Goal: Information Seeking & Learning: Learn about a topic

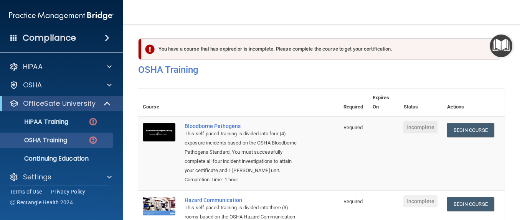
scroll to position [91, 0]
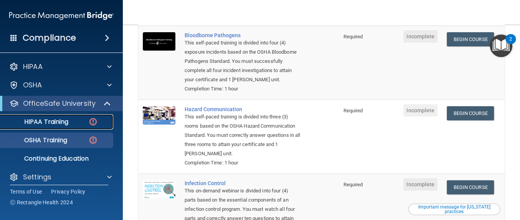
click at [76, 126] on link "HIPAA Training" at bounding box center [52, 121] width 121 height 15
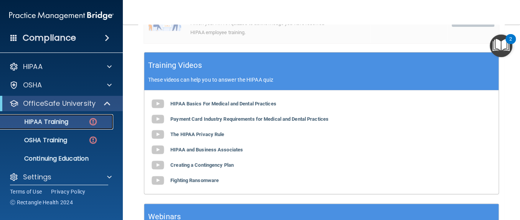
scroll to position [270, 0]
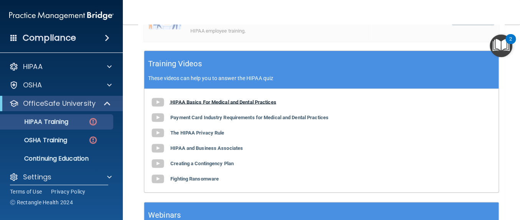
click at [259, 103] on b "HIPAA Basics For Medical and Dental Practices" at bounding box center [224, 102] width 106 height 6
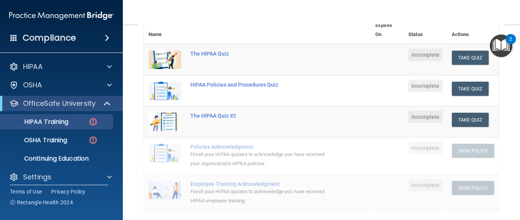
scroll to position [108, 0]
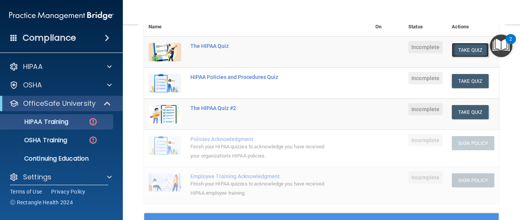
click at [464, 45] on button "Take Quiz" at bounding box center [470, 50] width 37 height 14
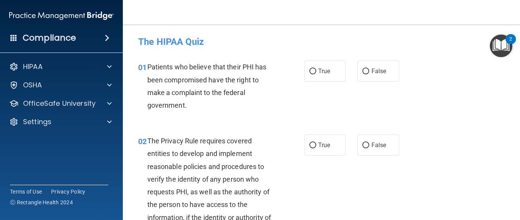
click at [317, 58] on div "01 Patients who believe that their PHI has been compromised have the right to m…" at bounding box center [322, 88] width 378 height 74
click at [318, 69] on span "True" at bounding box center [324, 71] width 12 height 7
click at [317, 69] on input "True" at bounding box center [313, 72] width 7 height 6
radio input "true"
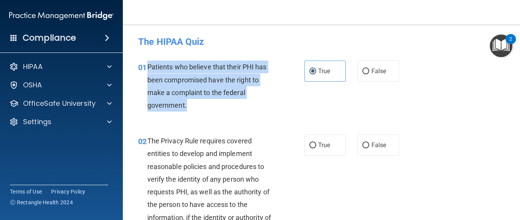
drag, startPoint x: 213, startPoint y: 103, endPoint x: 148, endPoint y: 72, distance: 71.6
click at [148, 72] on div "Patients who believe that their PHI has been compromised have the right to make…" at bounding box center [213, 86] width 133 height 51
copy span "Patients who believe that their PHI has been compromised have the right to make…"
click at [148, 72] on div "Patients who believe that their PHI has been compromised have the right to make…" at bounding box center [213, 86] width 133 height 51
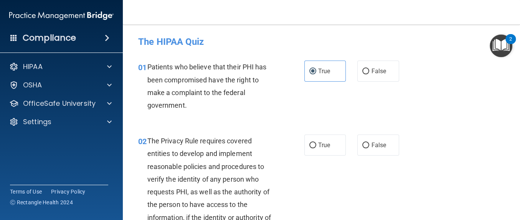
drag, startPoint x: 517, startPoint y: 44, endPoint x: 519, endPoint y: 65, distance: 20.9
click at [519, 65] on body "Compliance HIPAA Documents and Policies Report an Incident Business Associates …" at bounding box center [260, 110] width 520 height 220
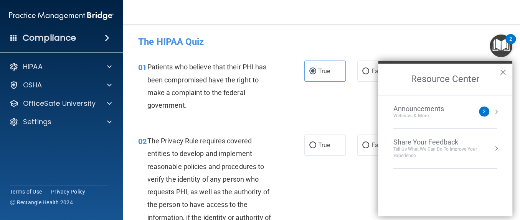
scroll to position [171, 0]
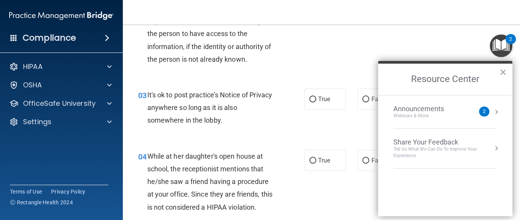
click at [508, 70] on h2 "Resource Center" at bounding box center [445, 79] width 134 height 31
click at [501, 73] on button "×" at bounding box center [503, 72] width 7 height 12
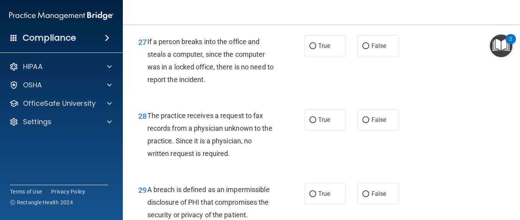
scroll to position [2154, 0]
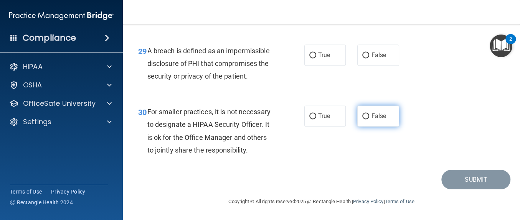
click at [386, 109] on label "False" at bounding box center [379, 116] width 42 height 21
click at [370, 114] on input "False" at bounding box center [366, 117] width 7 height 6
radio input "true"
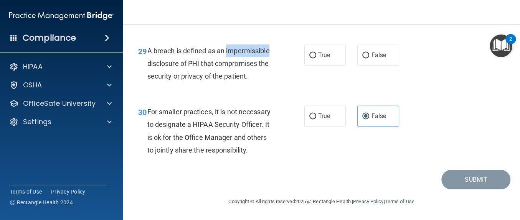
drag, startPoint x: 273, startPoint y: 40, endPoint x: 226, endPoint y: 36, distance: 47.4
click at [226, 45] on div "A breach is defined as an impermissible disclosure of PHI that compromises the …" at bounding box center [213, 64] width 133 height 38
copy span "impermissible"
click at [248, 60] on span "A breach is defined as an impermissible disclosure of PHI that compromises the …" at bounding box center [208, 63] width 123 height 33
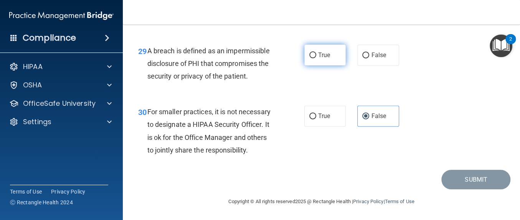
click at [311, 47] on label "True" at bounding box center [326, 55] width 42 height 21
click at [311, 53] on input "True" at bounding box center [313, 56] width 7 height 6
radio input "true"
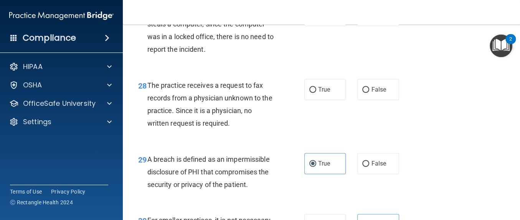
scroll to position [2017, 0]
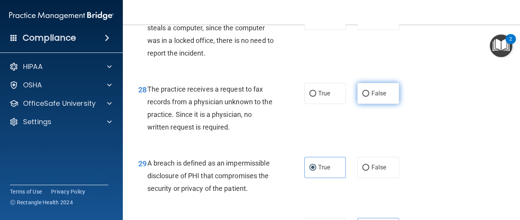
click at [371, 97] on span "False" at bounding box center [378, 93] width 15 height 7
click at [370, 97] on input "False" at bounding box center [366, 94] width 7 height 6
radio input "true"
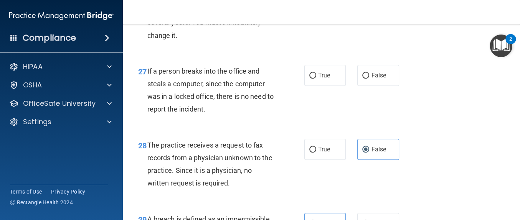
scroll to position [1949, 0]
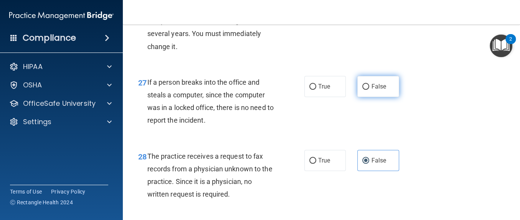
click at [372, 97] on label "False" at bounding box center [379, 86] width 42 height 21
click at [370, 90] on input "False" at bounding box center [366, 87] width 7 height 6
radio input "true"
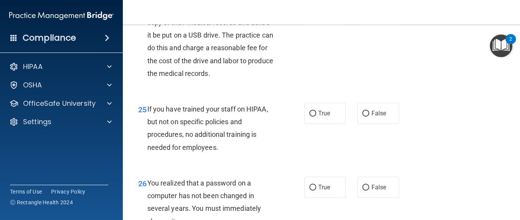
scroll to position [1767, 0]
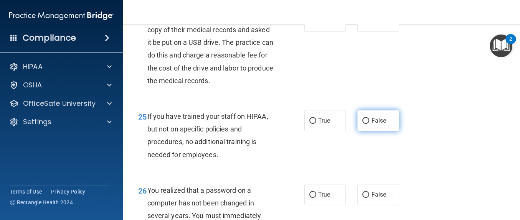
click at [368, 128] on label "False" at bounding box center [379, 120] width 42 height 21
click at [368, 124] on input "False" at bounding box center [366, 121] width 7 height 6
radio input "true"
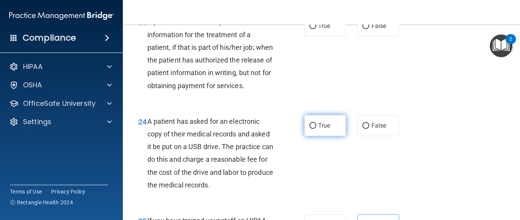
click at [325, 136] on label "True" at bounding box center [326, 125] width 42 height 21
click at [317, 129] on input "True" at bounding box center [313, 126] width 7 height 6
radio input "true"
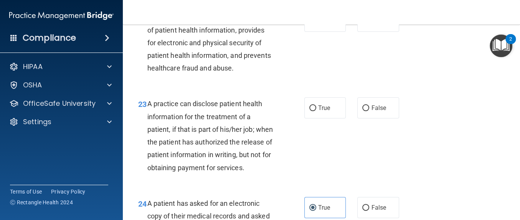
scroll to position [1577, 0]
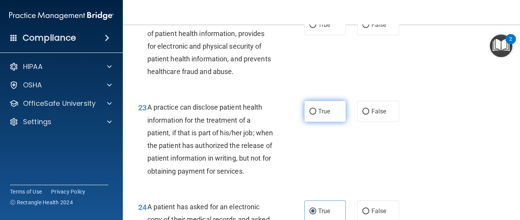
click at [329, 113] on label "True" at bounding box center [326, 111] width 42 height 21
click at [317, 113] on input "True" at bounding box center [313, 112] width 7 height 6
radio input "true"
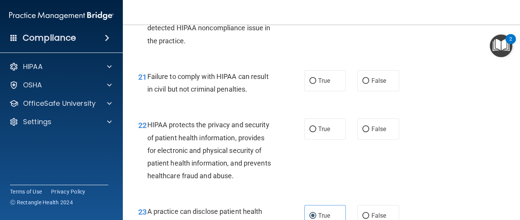
scroll to position [1483, 0]
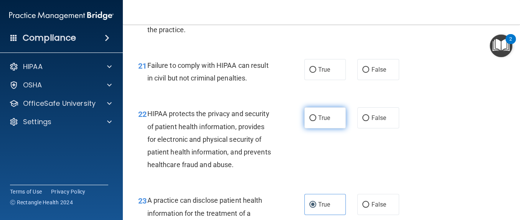
click at [323, 119] on span "True" at bounding box center [324, 117] width 12 height 7
click at [317, 119] on input "True" at bounding box center [313, 119] width 7 height 6
radio input "true"
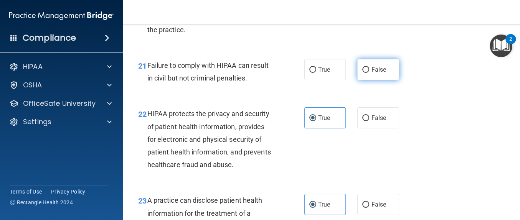
click at [361, 76] on label "False" at bounding box center [379, 69] width 42 height 21
click at [363, 73] on input "False" at bounding box center [366, 70] width 7 height 6
radio input "true"
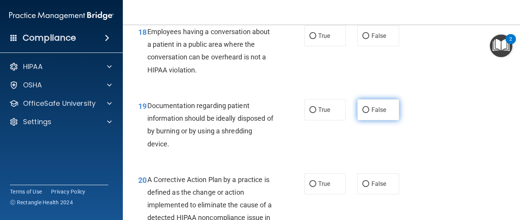
click at [371, 107] on span "False" at bounding box center [378, 109] width 15 height 7
click at [370, 108] on input "False" at bounding box center [366, 111] width 7 height 6
radio input "true"
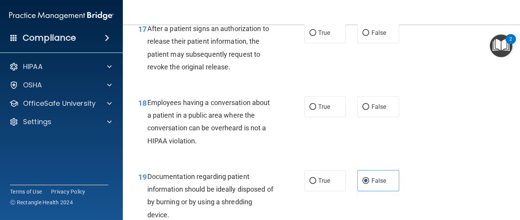
scroll to position [1200, 0]
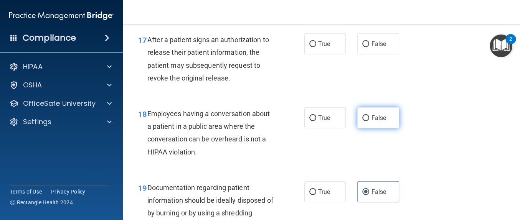
click at [382, 112] on label "False" at bounding box center [379, 118] width 42 height 21
click at [370, 116] on input "False" at bounding box center [366, 119] width 7 height 6
radio input "true"
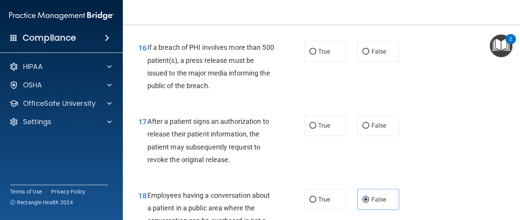
scroll to position [1122, 0]
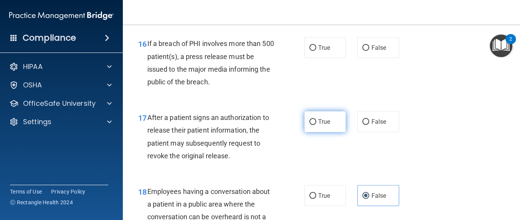
click at [326, 125] on span "True" at bounding box center [324, 121] width 12 height 7
click at [317, 125] on input "True" at bounding box center [313, 122] width 7 height 6
radio input "true"
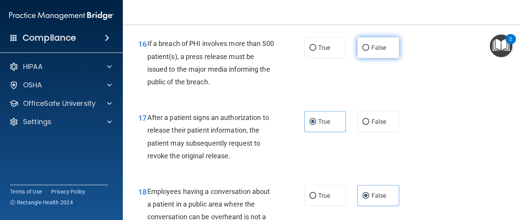
click at [371, 48] on span "False" at bounding box center [378, 47] width 15 height 7
click at [369, 48] on input "False" at bounding box center [366, 48] width 7 height 6
radio input "true"
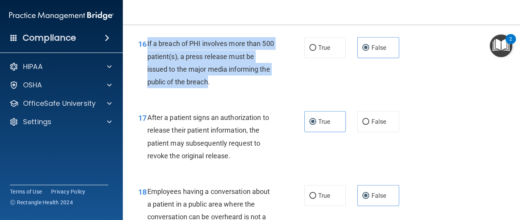
drag, startPoint x: 208, startPoint y: 84, endPoint x: 147, endPoint y: 45, distance: 72.2
click at [147, 45] on span "If a breach of PHI involves more than 500 patient(s), a press release must be i…" at bounding box center [210, 63] width 127 height 46
copy span "If a breach of PHI involves more than 500 patient(s), a press release must be i…"
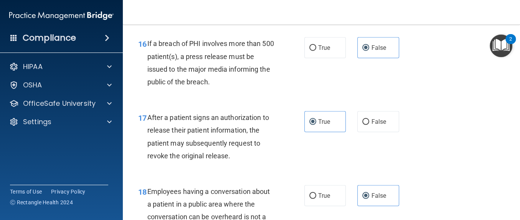
click at [231, 91] on div "16 If a breach of PHI involves more than 500 patient(s), a press release must b…" at bounding box center [221, 64] width 189 height 55
click at [328, 51] on label "True" at bounding box center [326, 47] width 42 height 21
click at [317, 51] on input "True" at bounding box center [313, 48] width 7 height 6
radio input "true"
radio input "false"
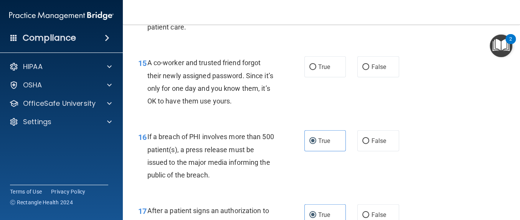
scroll to position [1014, 0]
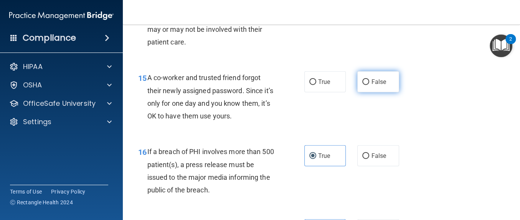
click at [374, 73] on label "False" at bounding box center [379, 81] width 42 height 21
click at [370, 80] on input "False" at bounding box center [366, 83] width 7 height 6
radio input "true"
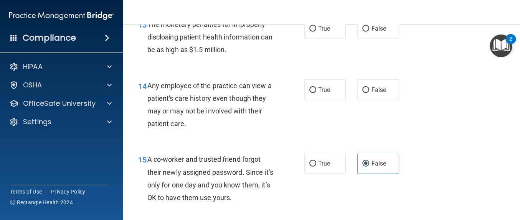
scroll to position [928, 0]
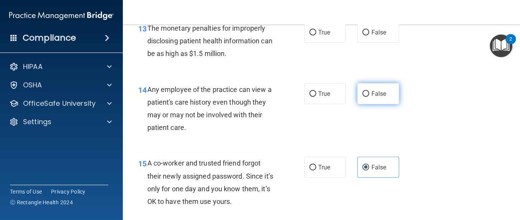
click at [384, 94] on label "False" at bounding box center [379, 93] width 42 height 21
click at [370, 94] on input "False" at bounding box center [366, 94] width 7 height 6
radio input "true"
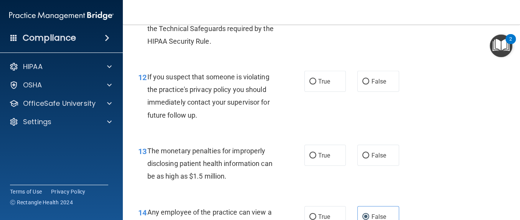
scroll to position [816, 0]
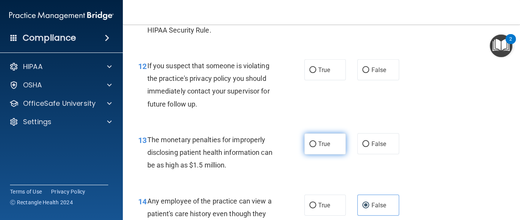
click at [317, 150] on label "True" at bounding box center [326, 144] width 42 height 21
click at [317, 147] on input "True" at bounding box center [313, 145] width 7 height 6
radio input "true"
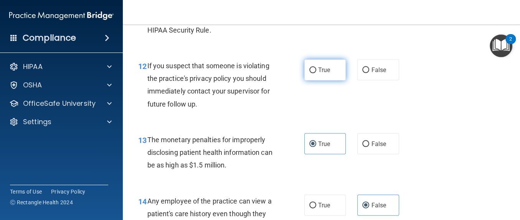
click at [324, 72] on span "True" at bounding box center [324, 69] width 12 height 7
click at [317, 72] on input "True" at bounding box center [313, 71] width 7 height 6
radio input "true"
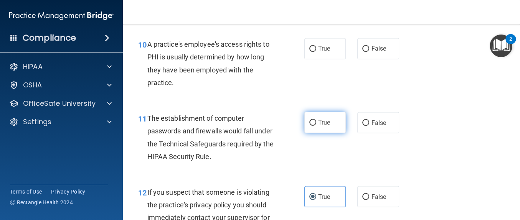
click at [326, 121] on span "True" at bounding box center [324, 122] width 12 height 7
click at [317, 121] on input "True" at bounding box center [313, 123] width 7 height 6
radio input "true"
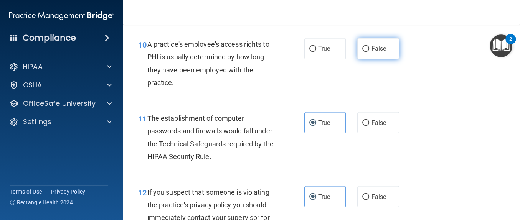
click at [373, 51] on span "False" at bounding box center [378, 48] width 15 height 7
click at [370, 51] on input "False" at bounding box center [366, 49] width 7 height 6
radio input "true"
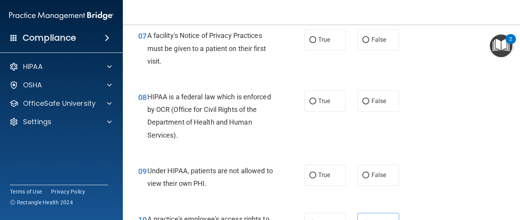
scroll to position [510, 0]
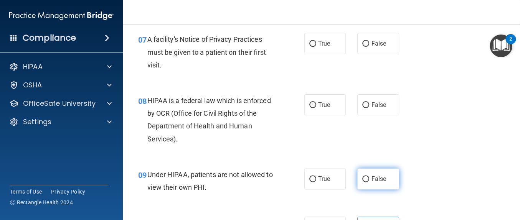
click at [373, 178] on span "False" at bounding box center [378, 179] width 15 height 7
click at [370, 178] on input "False" at bounding box center [366, 180] width 7 height 6
radio input "true"
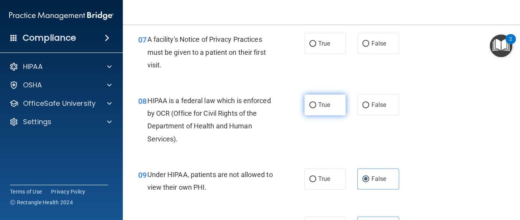
click at [312, 111] on label "True" at bounding box center [326, 104] width 42 height 21
click at [312, 108] on input "True" at bounding box center [313, 106] width 7 height 6
radio input "true"
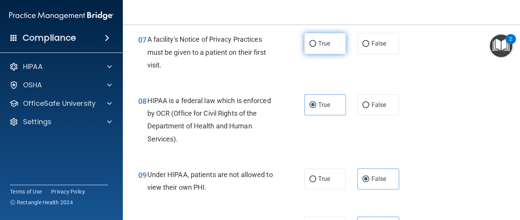
click at [310, 41] on input "True" at bounding box center [313, 44] width 7 height 6
radio input "true"
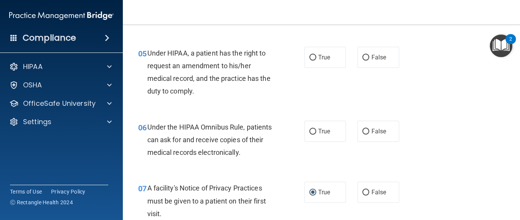
scroll to position [365, 0]
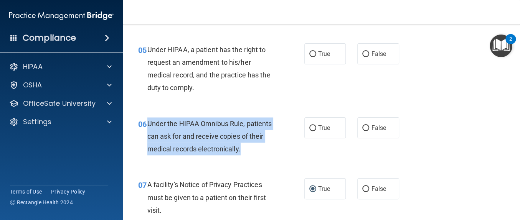
drag, startPoint x: 272, startPoint y: 151, endPoint x: 145, endPoint y: 125, distance: 129.0
click at [145, 125] on div "06 Under the HIPAA Omnibus Rule, patients can ask for and receive copies of the…" at bounding box center [221, 139] width 189 height 42
copy div "Under the HIPAA Omnibus Rule, patients can ask for and receive copies of their …"
click at [249, 122] on div "Under the HIPAA Omnibus Rule, patients can ask for and receive copies of their …" at bounding box center [213, 137] width 133 height 38
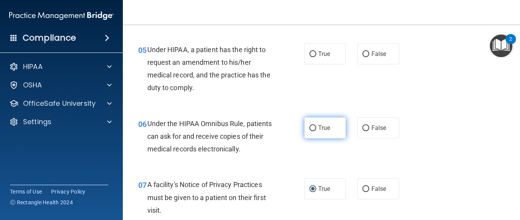
click at [310, 127] on input "True" at bounding box center [313, 129] width 7 height 6
radio input "true"
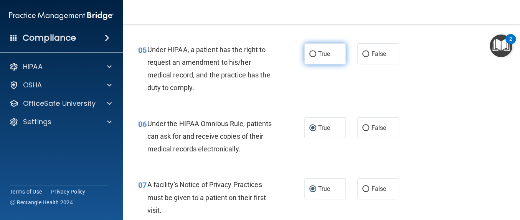
click at [320, 58] on label "True" at bounding box center [326, 53] width 42 height 21
click at [317, 57] on input "True" at bounding box center [313, 54] width 7 height 6
radio input "true"
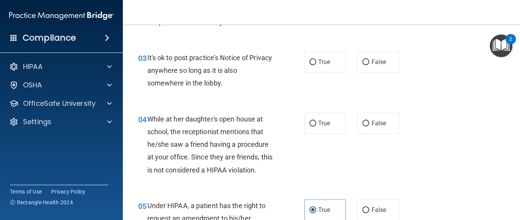
scroll to position [216, 0]
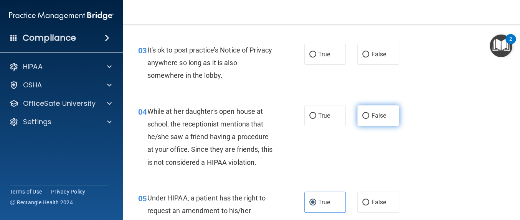
click at [371, 109] on label "False" at bounding box center [379, 115] width 42 height 21
click at [370, 113] on input "False" at bounding box center [366, 116] width 7 height 6
radio input "true"
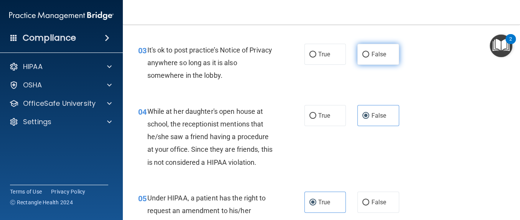
click at [374, 47] on label "False" at bounding box center [379, 54] width 42 height 21
click at [370, 52] on input "False" at bounding box center [366, 55] width 7 height 6
radio input "true"
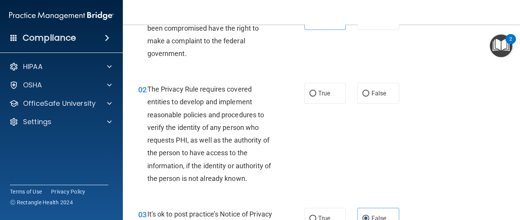
scroll to position [48, 0]
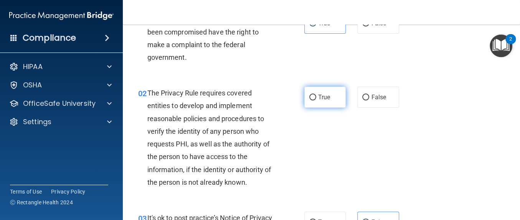
click at [318, 100] on span "True" at bounding box center [324, 97] width 12 height 7
click at [314, 100] on input "True" at bounding box center [313, 98] width 7 height 6
radio input "true"
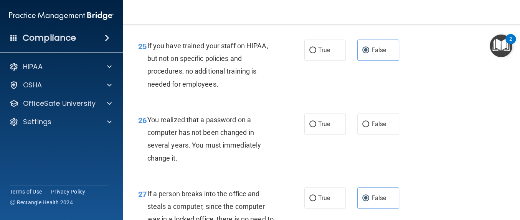
scroll to position [1860, 0]
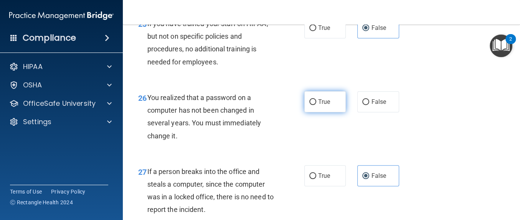
click at [310, 105] on input "True" at bounding box center [313, 102] width 7 height 6
radio input "true"
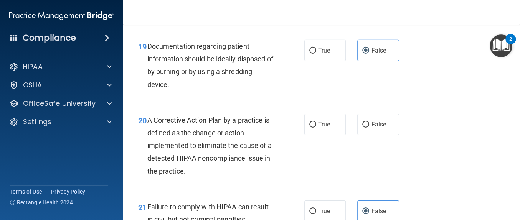
scroll to position [1346, 0]
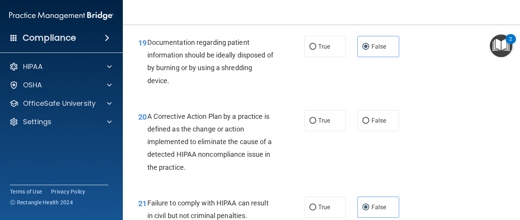
click at [194, 168] on div "A Corrective Action Plan by a practice is defined as the change or action imple…" at bounding box center [213, 142] width 133 height 64
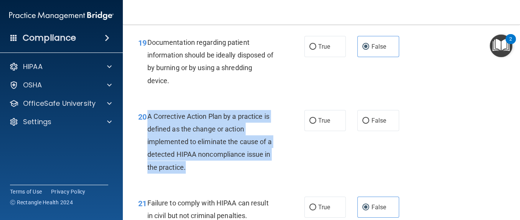
drag, startPoint x: 194, startPoint y: 168, endPoint x: 148, endPoint y: 113, distance: 71.7
click at [148, 113] on div "A Corrective Action Plan by a practice is defined as the change or action imple…" at bounding box center [213, 142] width 133 height 64
copy span "A Corrective Action Plan by a practice is defined as the change or action imple…"
click at [320, 126] on label "True" at bounding box center [326, 120] width 42 height 21
click at [317, 124] on input "True" at bounding box center [313, 121] width 7 height 6
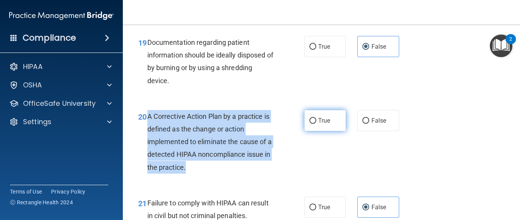
radio input "true"
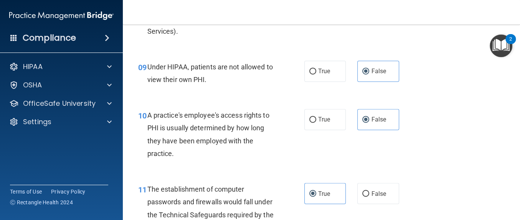
scroll to position [2154, 0]
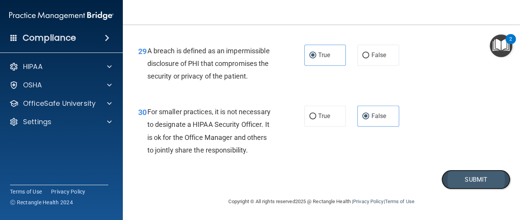
click at [473, 187] on button "Submit" at bounding box center [476, 180] width 69 height 20
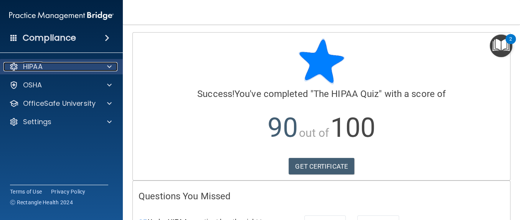
click at [85, 71] on div "HIPAA" at bounding box center [50, 66] width 95 height 9
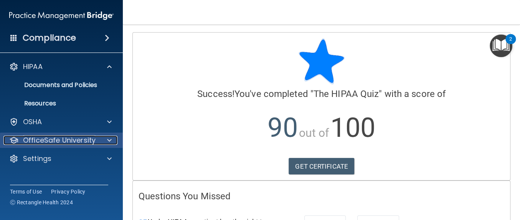
click at [73, 139] on p "OfficeSafe University" at bounding box center [59, 140] width 73 height 9
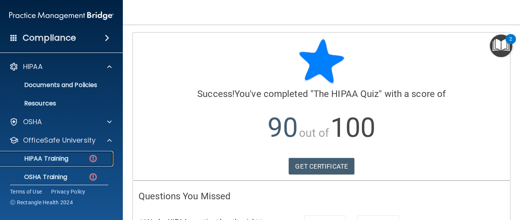
click at [68, 165] on link "HIPAA Training" at bounding box center [52, 158] width 121 height 15
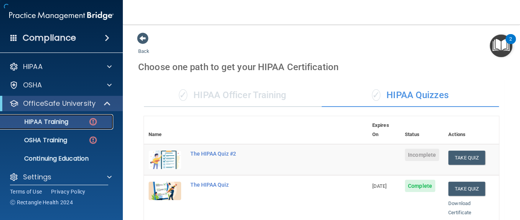
click at [61, 126] on p "HIPAA Training" at bounding box center [36, 122] width 63 height 8
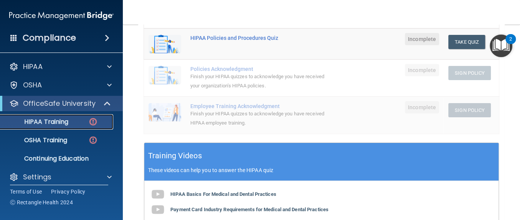
scroll to position [248, 0]
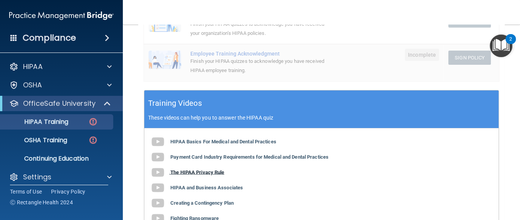
click at [211, 169] on b "The HIPAA Privacy Rule" at bounding box center [198, 172] width 54 height 6
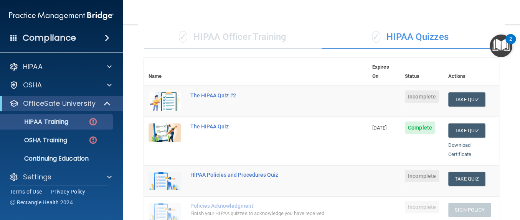
scroll to position [51, 0]
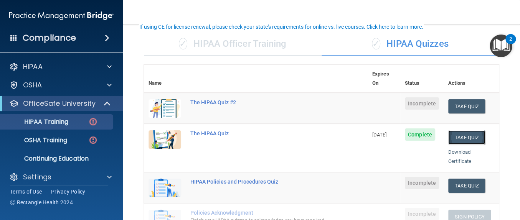
click at [455, 131] on button "Take Quiz" at bounding box center [467, 138] width 37 height 14
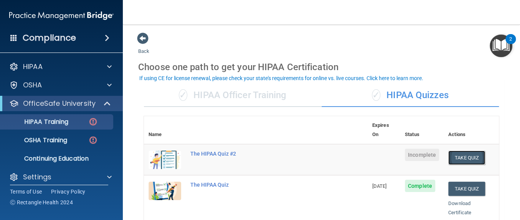
click at [458, 151] on button "Take Quiz" at bounding box center [467, 158] width 37 height 14
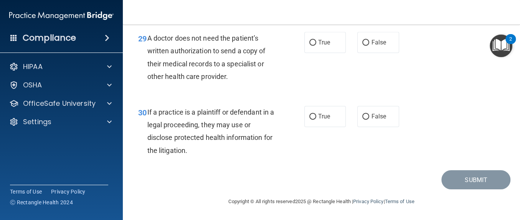
scroll to position [2154, 0]
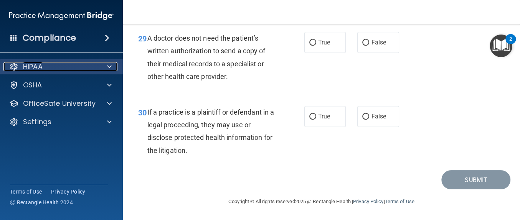
click at [64, 69] on div "HIPAA" at bounding box center [50, 66] width 95 height 9
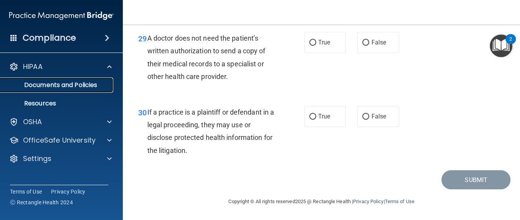
click at [79, 89] on link "Documents and Policies" at bounding box center [52, 85] width 121 height 15
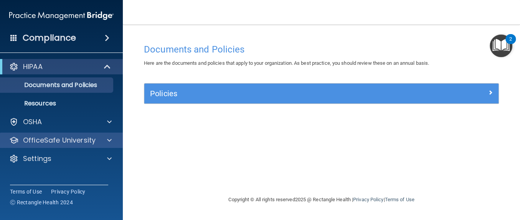
click at [68, 133] on div "OfficeSafe University" at bounding box center [61, 140] width 123 height 15
click at [70, 146] on div "OfficeSafe University" at bounding box center [61, 140] width 123 height 15
click at [95, 145] on div "OfficeSafe University" at bounding box center [61, 140] width 123 height 15
click at [103, 144] on div at bounding box center [108, 140] width 19 height 9
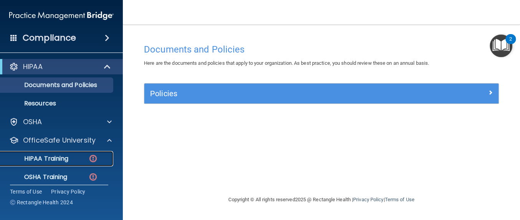
click at [56, 156] on p "HIPAA Training" at bounding box center [36, 159] width 63 height 8
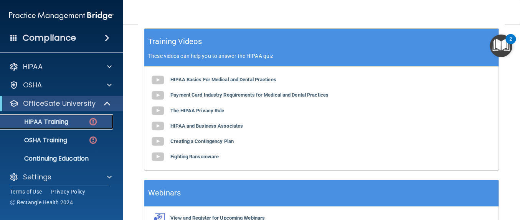
scroll to position [309, 0]
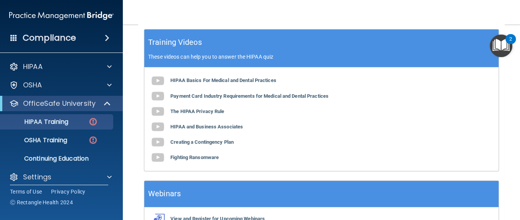
click at [178, 111] on div "HIPAA Basics For Medical and Dental Practices Payment Card Industry Requirement…" at bounding box center [321, 120] width 355 height 104
click at [181, 124] on b "HIPAA and Business Associates" at bounding box center [207, 127] width 73 height 6
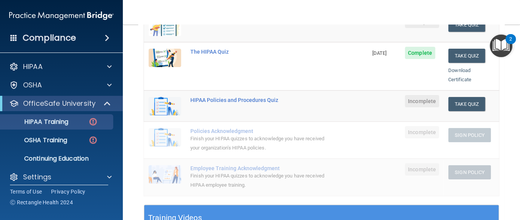
scroll to position [51, 0]
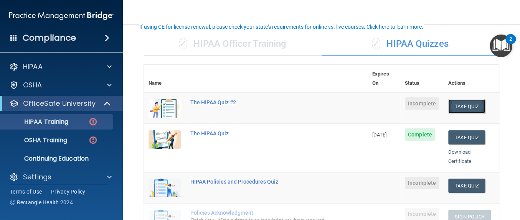
click at [459, 100] on button "Take Quiz" at bounding box center [467, 106] width 37 height 14
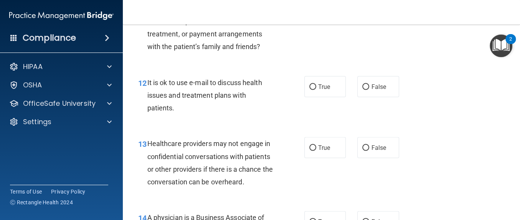
scroll to position [2154, 0]
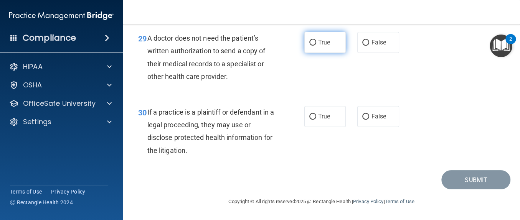
click at [330, 41] on label "True" at bounding box center [326, 42] width 42 height 21
click at [317, 41] on input "True" at bounding box center [313, 43] width 7 height 6
radio input "true"
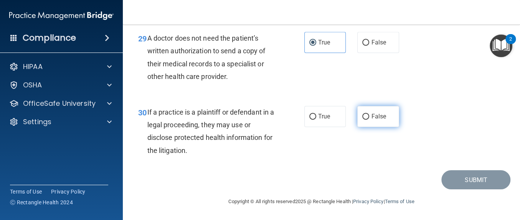
click at [374, 113] on span "False" at bounding box center [378, 116] width 15 height 7
click at [370, 114] on input "False" at bounding box center [366, 117] width 7 height 6
radio input "true"
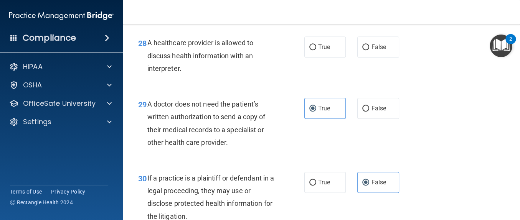
scroll to position [2054, 0]
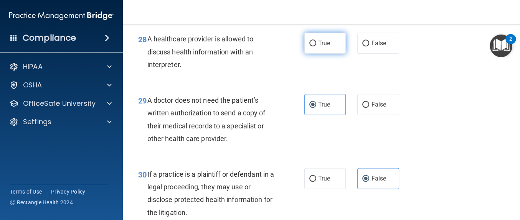
click at [320, 54] on label "True" at bounding box center [326, 43] width 42 height 21
click at [317, 46] on input "True" at bounding box center [313, 44] width 7 height 6
radio input "true"
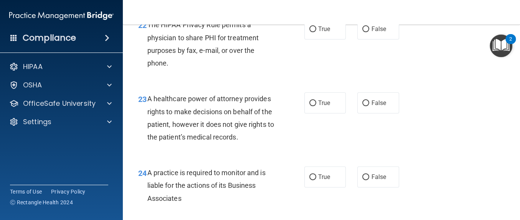
scroll to position [1647, 0]
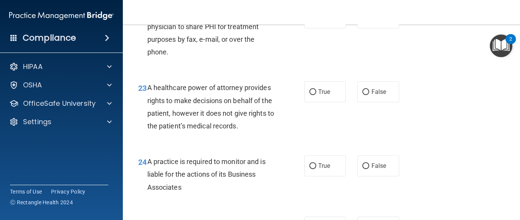
click at [244, 136] on div "23 A healthcare power of attorney provides rights to make decisions on behalf o…" at bounding box center [221, 108] width 189 height 55
click at [330, 103] on label "True" at bounding box center [326, 91] width 42 height 21
click at [317, 95] on input "True" at bounding box center [313, 92] width 7 height 6
radio input "true"
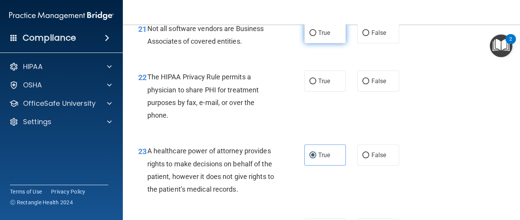
click at [340, 43] on label "True" at bounding box center [326, 32] width 42 height 21
click at [317, 36] on input "True" at bounding box center [313, 33] width 7 height 6
radio input "true"
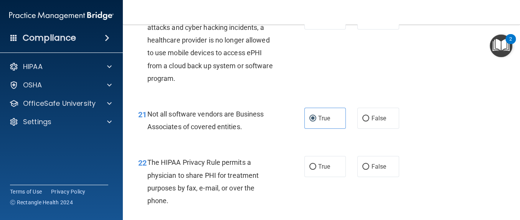
scroll to position [1472, 0]
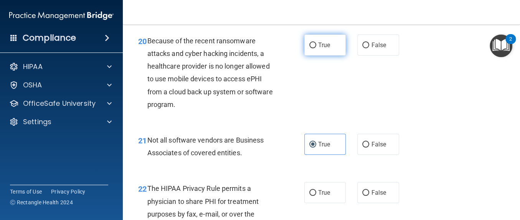
click at [326, 56] on label "True" at bounding box center [326, 45] width 42 height 21
click at [317, 48] on input "True" at bounding box center [313, 46] width 7 height 6
radio input "true"
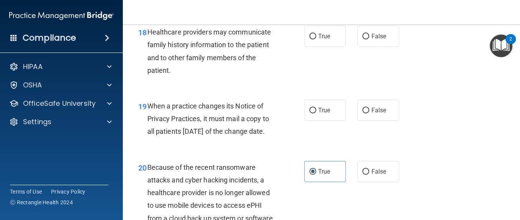
scroll to position [1338, 0]
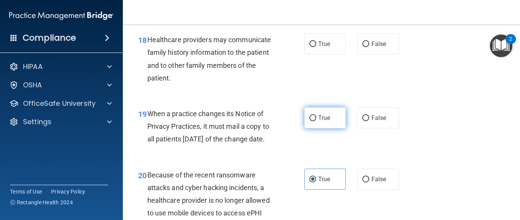
click at [329, 129] on label "True" at bounding box center [326, 118] width 42 height 21
click at [317, 121] on input "True" at bounding box center [313, 119] width 7 height 6
radio input "true"
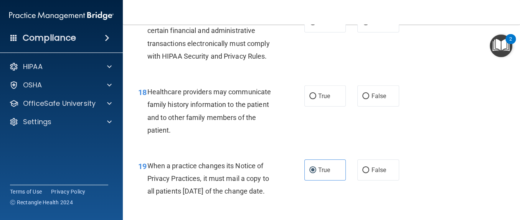
scroll to position [1282, 0]
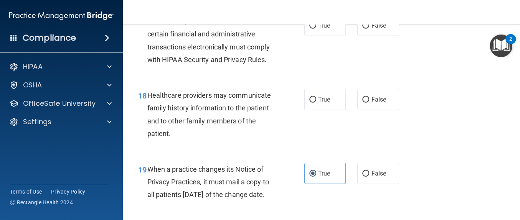
drag, startPoint x: 387, startPoint y: 138, endPoint x: 423, endPoint y: 144, distance: 36.1
click at [423, 144] on div "18 Healthcare providers may communicate family history information to the patie…" at bounding box center [322, 117] width 378 height 74
click at [378, 110] on label "False" at bounding box center [379, 99] width 42 height 21
click at [370, 103] on input "False" at bounding box center [366, 100] width 7 height 6
radio input "true"
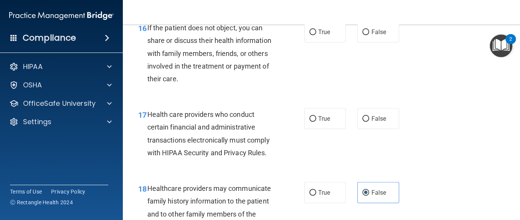
scroll to position [1204, 0]
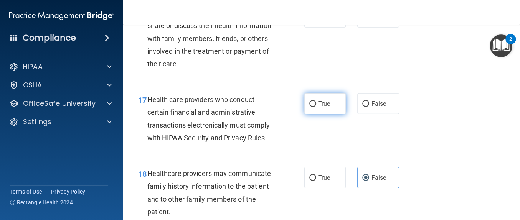
click at [310, 107] on input "True" at bounding box center [313, 104] width 7 height 6
radio input "true"
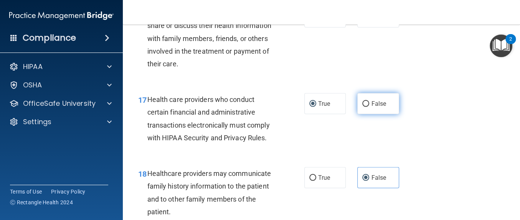
click at [371, 108] on span "False" at bounding box center [378, 103] width 15 height 7
click at [368, 107] on input "False" at bounding box center [366, 104] width 7 height 6
radio input "true"
radio input "false"
click at [377, 21] on span "False" at bounding box center [378, 16] width 15 height 7
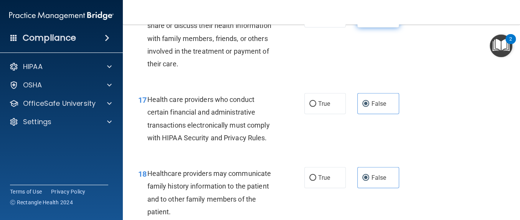
click at [370, 20] on input "False" at bounding box center [366, 18] width 7 height 6
radio input "true"
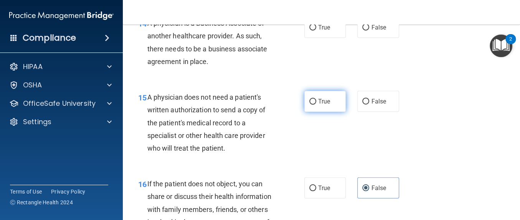
click at [326, 105] on span "True" at bounding box center [324, 101] width 12 height 7
click at [317, 105] on input "True" at bounding box center [313, 102] width 7 height 6
radio input "true"
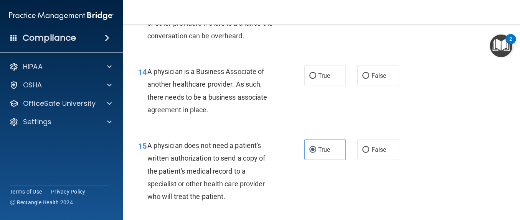
scroll to position [980, 0]
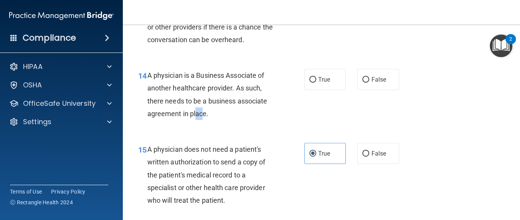
click at [196, 118] on span "A physician is a Business Associate of another healthcare provider. As such, th…" at bounding box center [207, 94] width 120 height 46
click at [197, 118] on span "A physician is a Business Associate of another healthcare provider. As such, th…" at bounding box center [207, 94] width 120 height 46
click at [206, 118] on span "A physician is a Business Associate of another healthcare provider. As such, th…" at bounding box center [207, 94] width 120 height 46
drag, startPoint x: 206, startPoint y: 150, endPoint x: 148, endPoint y: 115, distance: 67.9
click at [148, 115] on span "A physician is a Business Associate of another healthcare provider. As such, th…" at bounding box center [207, 94] width 120 height 46
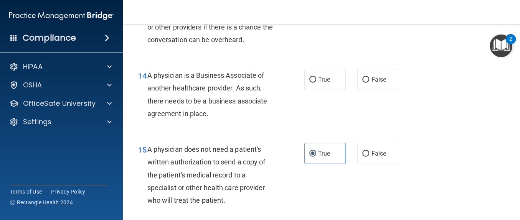
copy span "A physician is a Business Associate of another healthcare provider. As such, th…"
click at [377, 83] on span "False" at bounding box center [378, 79] width 15 height 7
click at [370, 83] on input "False" at bounding box center [366, 80] width 7 height 6
radio input "true"
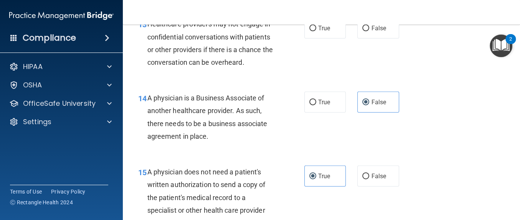
scroll to position [954, 0]
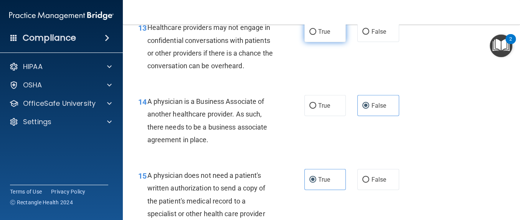
click at [318, 42] on label "True" at bounding box center [326, 31] width 42 height 21
click at [317, 35] on input "True" at bounding box center [313, 32] width 7 height 6
radio input "true"
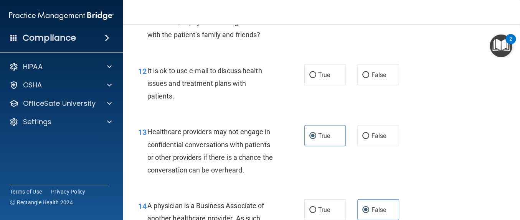
scroll to position [857, 0]
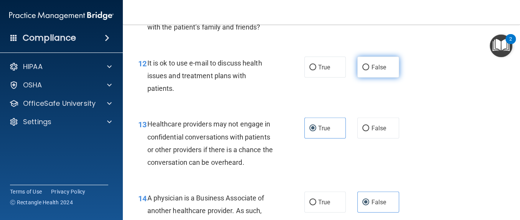
click at [373, 78] on label "False" at bounding box center [379, 67] width 42 height 21
click at [370, 71] on input "False" at bounding box center [366, 68] width 7 height 6
radio input "true"
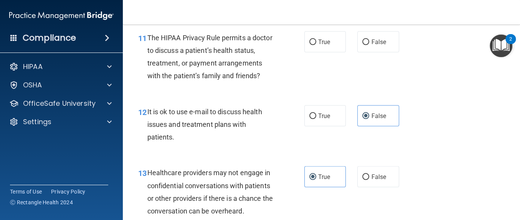
scroll to position [797, 0]
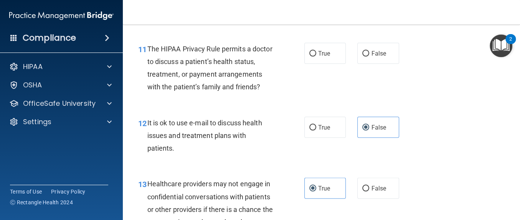
click at [326, 66] on div "11 The HIPAA Privacy Rule permits a doctor to discuss a patient’s health status…" at bounding box center [322, 70] width 378 height 74
click at [327, 64] on label "True" at bounding box center [326, 53] width 42 height 21
click at [317, 56] on input "True" at bounding box center [313, 54] width 7 height 6
radio input "true"
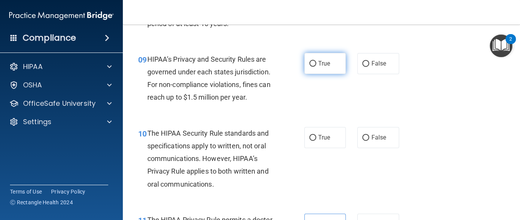
click at [328, 74] on label "True" at bounding box center [326, 63] width 42 height 21
click at [317, 67] on input "True" at bounding box center [313, 64] width 7 height 6
radio input "true"
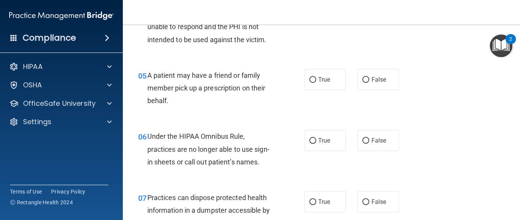
scroll to position [346, 0]
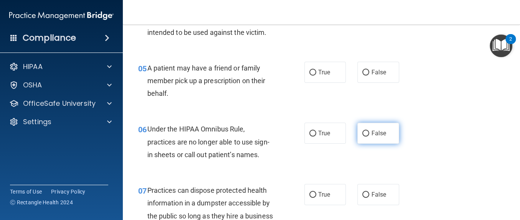
click at [378, 144] on label "False" at bounding box center [379, 133] width 42 height 21
click at [370, 137] on input "False" at bounding box center [366, 134] width 7 height 6
radio input "true"
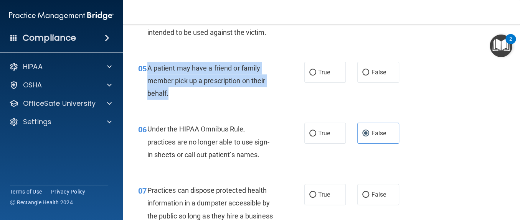
drag, startPoint x: 171, startPoint y: 108, endPoint x: 145, endPoint y: 76, distance: 41.2
click at [145, 76] on div "05 A patient may have a friend or family member pick up a prescription on their…" at bounding box center [221, 83] width 189 height 42
copy div "A patient may have a friend or family member pick up a prescription on their be…"
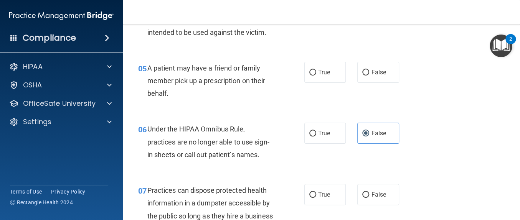
click at [251, 156] on span "Under the HIPAA Omnibus Rule, practices are no longer able to use sign-in sheet…" at bounding box center [208, 141] width 122 height 33
click at [314, 80] on label "True" at bounding box center [326, 72] width 42 height 21
click at [314, 76] on input "True" at bounding box center [313, 73] width 7 height 6
radio input "true"
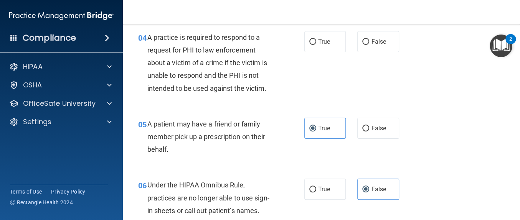
scroll to position [272, 0]
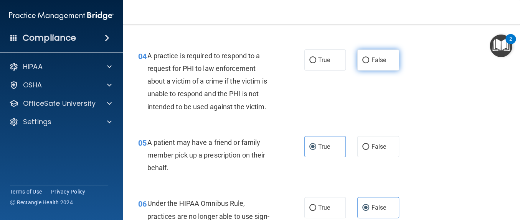
click at [393, 71] on label "False" at bounding box center [379, 60] width 42 height 21
click at [370, 63] on input "False" at bounding box center [366, 61] width 7 height 6
radio input "true"
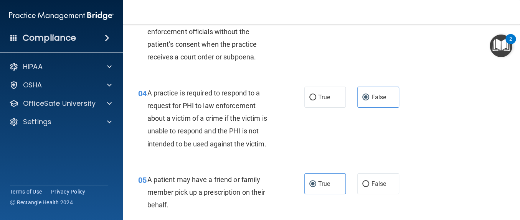
scroll to position [197, 0]
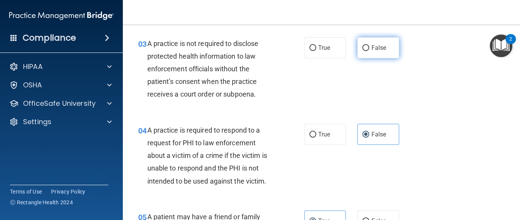
click at [378, 53] on label "False" at bounding box center [379, 47] width 42 height 21
click at [370, 51] on input "False" at bounding box center [366, 48] width 7 height 6
radio input "true"
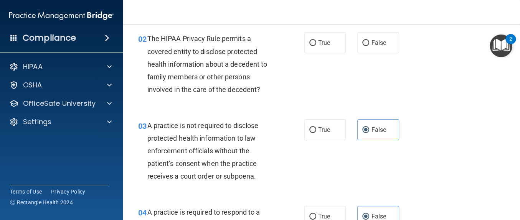
scroll to position [52, 0]
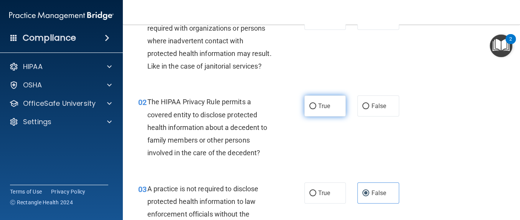
click at [324, 110] on span "True" at bounding box center [324, 106] width 12 height 7
click at [317, 109] on input "True" at bounding box center [313, 107] width 7 height 6
radio input "true"
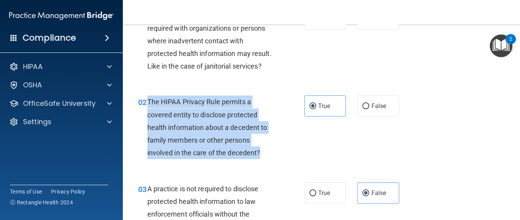
drag, startPoint x: 264, startPoint y: 168, endPoint x: 146, endPoint y: 108, distance: 132.1
click at [146, 108] on div "02 The HIPAA Privacy Rule permits a covered entity to disclose protected health…" at bounding box center [221, 130] width 189 height 68
copy div "The HIPAA Privacy Rule permits a covered entity to disclose protected health in…"
click at [271, 143] on div "The HIPAA Privacy Rule permits a covered entity to disclose protected health in…" at bounding box center [213, 128] width 133 height 64
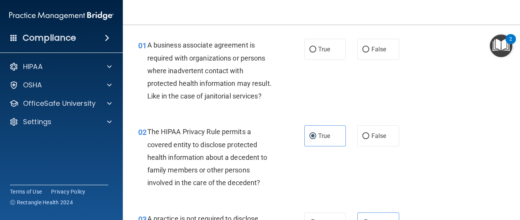
scroll to position [0, 0]
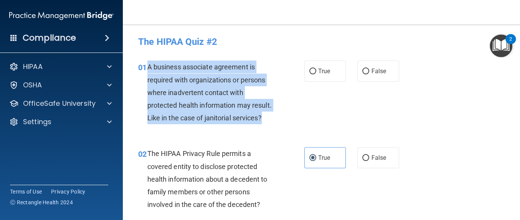
drag, startPoint x: 181, startPoint y: 134, endPoint x: 149, endPoint y: 68, distance: 73.4
click at [149, 68] on div "A business associate agreement is required with organizations or persons where …" at bounding box center [213, 93] width 133 height 64
copy span "A business associate agreement is required with organizations or persons where …"
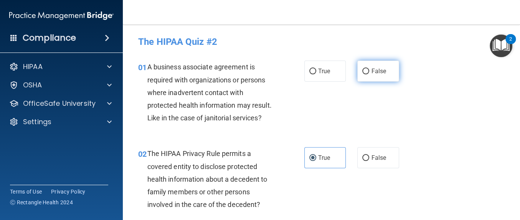
click at [372, 70] on span "False" at bounding box center [378, 71] width 15 height 7
click at [370, 70] on input "False" at bounding box center [366, 72] width 7 height 6
radio input "true"
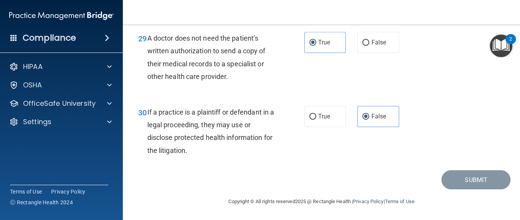
scroll to position [2113, 0]
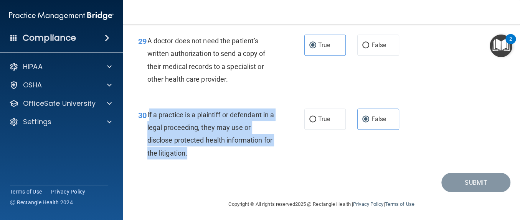
drag, startPoint x: 199, startPoint y: 193, endPoint x: 148, endPoint y: 150, distance: 66.5
click at [148, 150] on div "If a practice is a plaintiff or defendant in a legal proceeding, they may use o…" at bounding box center [213, 134] width 133 height 51
copy span "f a practice is a plaintiff or defendant in a legal proceeding, they may use or…"
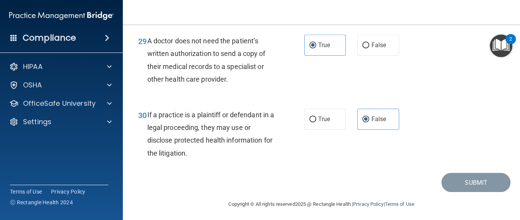
click at [279, 140] on div "30 If a practice is a plaintiff or defendant in a legal proceeding, they may us…" at bounding box center [322, 136] width 378 height 74
click at [322, 130] on label "True" at bounding box center [326, 119] width 42 height 21
click at [317, 123] on input "True" at bounding box center [313, 120] width 7 height 6
radio input "true"
radio input "false"
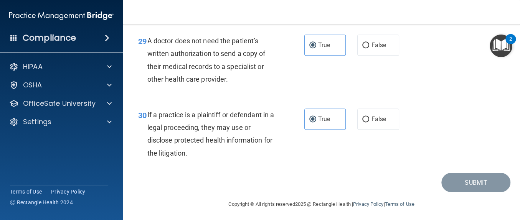
scroll to position [1942, 0]
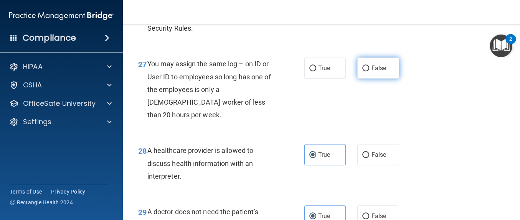
click at [379, 79] on label "False" at bounding box center [379, 68] width 42 height 21
click at [370, 71] on input "False" at bounding box center [366, 69] width 7 height 6
radio input "true"
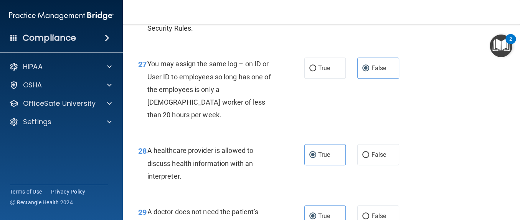
radio input "true"
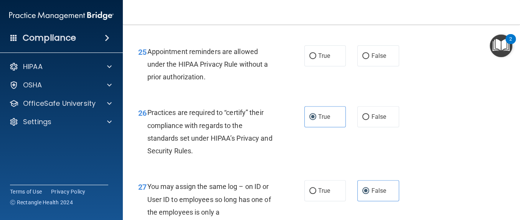
scroll to position [1830, 0]
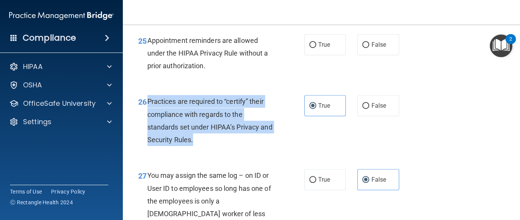
drag, startPoint x: 224, startPoint y: 198, endPoint x: 145, endPoint y: 157, distance: 89.7
click at [145, 150] on div "26 Practices are required to “certify” their compliance with regards to the sta…" at bounding box center [221, 122] width 189 height 55
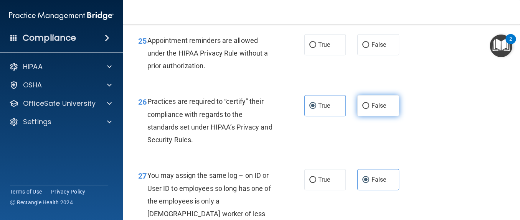
click at [376, 109] on span "False" at bounding box center [378, 105] width 15 height 7
click at [370, 109] on input "False" at bounding box center [366, 106] width 7 height 6
radio input "true"
radio input "false"
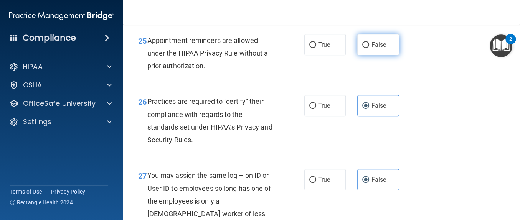
click at [378, 55] on label "False" at bounding box center [379, 44] width 42 height 21
click at [370, 48] on input "False" at bounding box center [366, 45] width 7 height 6
radio input "true"
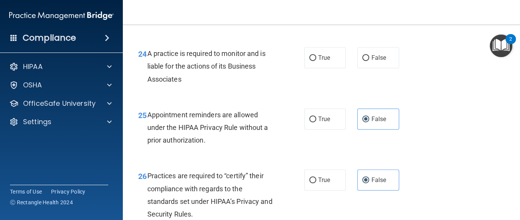
scroll to position [1748, 0]
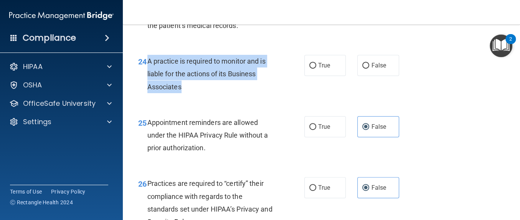
drag, startPoint x: 183, startPoint y: 146, endPoint x: 149, endPoint y: 113, distance: 47.0
click at [149, 97] on div "24 A practice is required to monitor and is liable for the actions of its Busin…" at bounding box center [221, 76] width 189 height 42
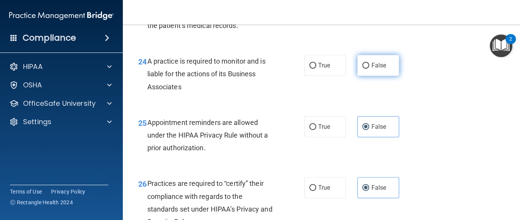
click at [371, 69] on span "False" at bounding box center [378, 65] width 15 height 7
click at [367, 69] on input "False" at bounding box center [366, 66] width 7 height 6
radio input "true"
drag, startPoint x: 512, startPoint y: 168, endPoint x: 514, endPoint y: 164, distance: 4.6
click at [514, 164] on main "- The HIPAA Quiz #2 This quiz doesn’t expire until . Are you sure you want to t…" at bounding box center [322, 123] width 398 height 196
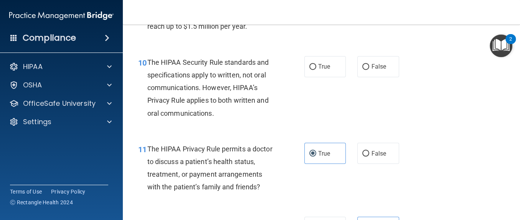
scroll to position [701, 0]
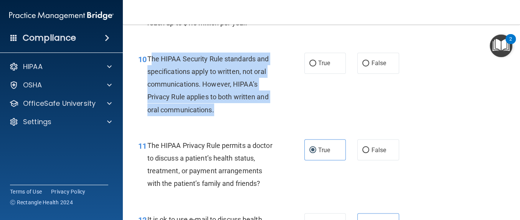
drag, startPoint x: 218, startPoint y: 136, endPoint x: 150, endPoint y: 83, distance: 86.4
click at [150, 83] on div "The HIPAA Security Rule standards and specifications apply to written, not oral…" at bounding box center [213, 85] width 133 height 64
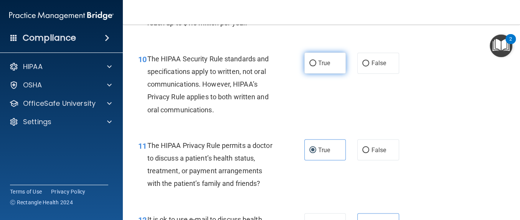
click at [333, 74] on label "True" at bounding box center [326, 63] width 42 height 21
click at [317, 66] on input "True" at bounding box center [313, 64] width 7 height 6
radio input "true"
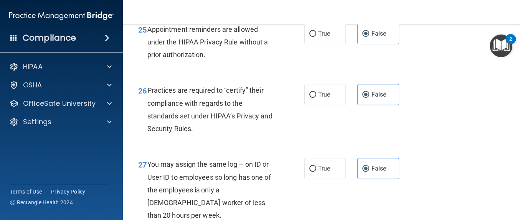
scroll to position [1845, 0]
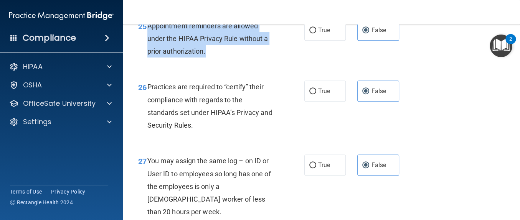
drag, startPoint x: 213, startPoint y: 108, endPoint x: 147, endPoint y: 76, distance: 72.7
click at [147, 58] on div "Appointment reminders are allowed under the HIPAA Privacy Rule without a prior …" at bounding box center [213, 39] width 133 height 38
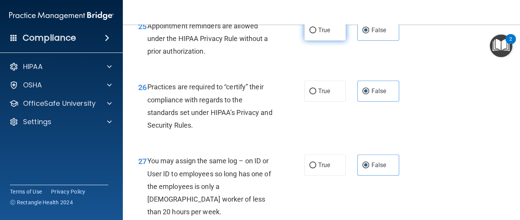
click at [327, 41] on label "True" at bounding box center [326, 30] width 42 height 21
click at [317, 33] on input "True" at bounding box center [313, 31] width 7 height 6
radio input "true"
radio input "false"
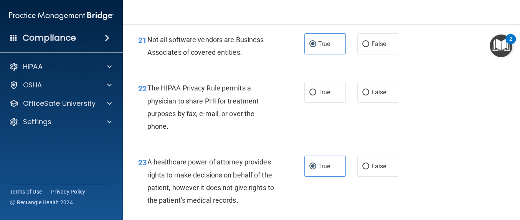
scroll to position [1588, 0]
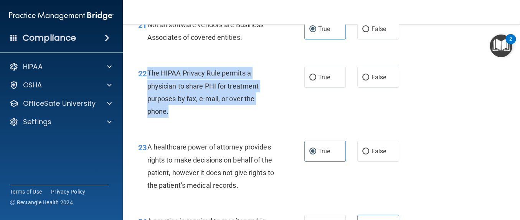
drag, startPoint x: 171, startPoint y: 164, endPoint x: 147, endPoint y: 126, distance: 45.2
click at [147, 118] on div "The HIPAA Privacy Rule permits a physician to share PHI for treatment purposes …" at bounding box center [213, 92] width 133 height 51
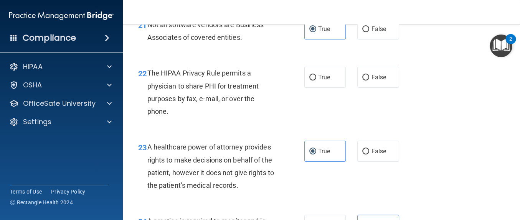
click at [251, 44] on div "Not all software vendors are Business Associates of covered entities." at bounding box center [213, 30] width 133 height 25
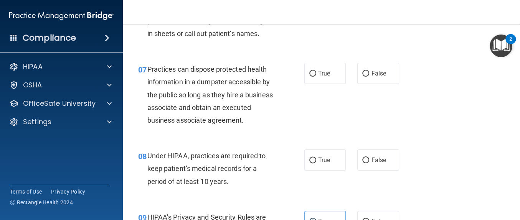
scroll to position [483, 0]
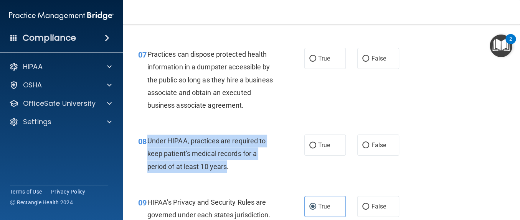
drag, startPoint x: 227, startPoint y: 190, endPoint x: 148, endPoint y: 169, distance: 82.2
click at [148, 169] on span "Under HIPAA, practices are required to keep patient’s medical records for a per…" at bounding box center [206, 153] width 119 height 33
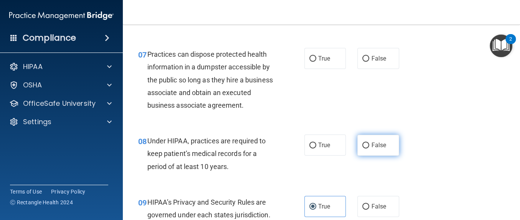
click at [381, 149] on span "False" at bounding box center [378, 145] width 15 height 7
click at [370, 149] on input "False" at bounding box center [366, 146] width 7 height 6
radio input "true"
click at [378, 149] on span "False" at bounding box center [378, 145] width 15 height 7
click at [370, 149] on input "False" at bounding box center [366, 146] width 7 height 6
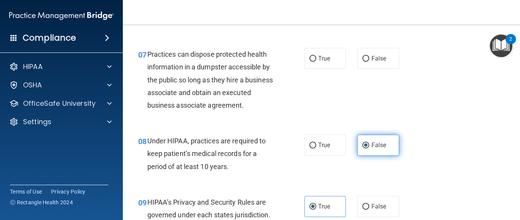
click at [386, 156] on label "False" at bounding box center [379, 145] width 42 height 21
click at [370, 149] on input "False" at bounding box center [366, 146] width 7 height 6
click at [379, 156] on label "False" at bounding box center [379, 145] width 42 height 21
click at [370, 149] on input "False" at bounding box center [366, 146] width 7 height 6
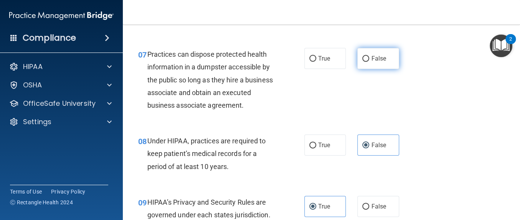
click at [383, 69] on label "False" at bounding box center [379, 58] width 42 height 21
click at [370, 62] on input "False" at bounding box center [366, 59] width 7 height 6
radio input "true"
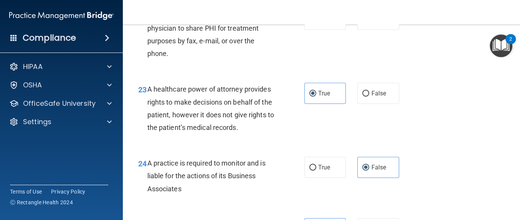
scroll to position [1642, 0]
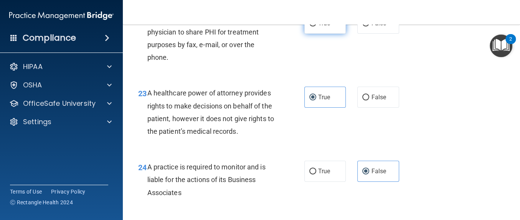
click at [324, 27] on span "True" at bounding box center [324, 23] width 12 height 7
click at [317, 27] on input "True" at bounding box center [313, 24] width 7 height 6
radio input "true"
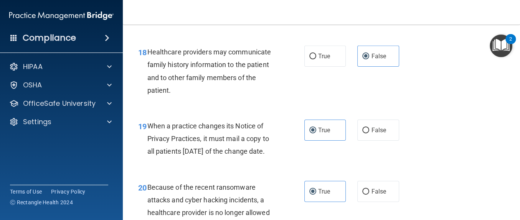
scroll to position [2154, 0]
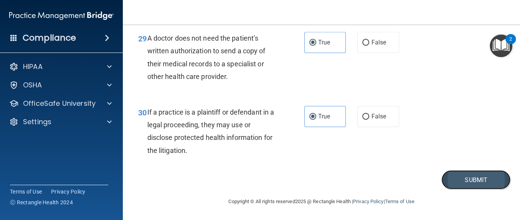
click at [486, 188] on button "Submit" at bounding box center [476, 181] width 69 height 20
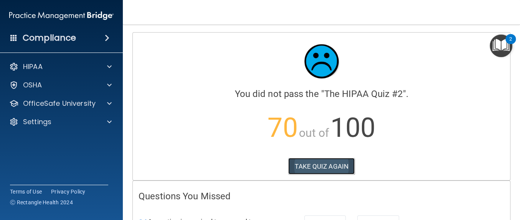
click at [318, 166] on button "TAKE QUIZ AGAIN" at bounding box center [321, 166] width 66 height 17
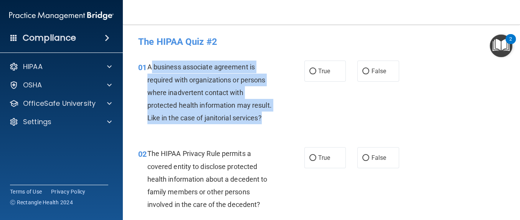
drag, startPoint x: 178, startPoint y: 130, endPoint x: 149, endPoint y: 70, distance: 67.2
click at [149, 70] on div "A business associate agreement is required with organizations or persons where …" at bounding box center [213, 93] width 133 height 64
click at [186, 98] on div "A business associate agreement is required with organizations or persons where …" at bounding box center [213, 93] width 133 height 64
drag, startPoint x: 186, startPoint y: 139, endPoint x: 148, endPoint y: 65, distance: 83.2
click at [148, 65] on div "01 A business associate agreement is required with organizations or persons whe…" at bounding box center [221, 95] width 189 height 68
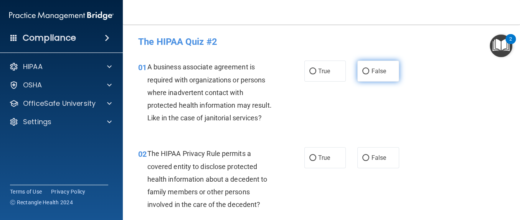
click at [381, 81] on label "False" at bounding box center [379, 71] width 42 height 21
click at [370, 75] on input "False" at bounding box center [366, 72] width 7 height 6
radio input "true"
drag, startPoint x: 424, startPoint y: 138, endPoint x: 522, endPoint y: 97, distance: 106.7
click at [520, 97] on html "Compliance HIPAA Documents and Policies Report an Incident Business Associates …" at bounding box center [260, 110] width 520 height 220
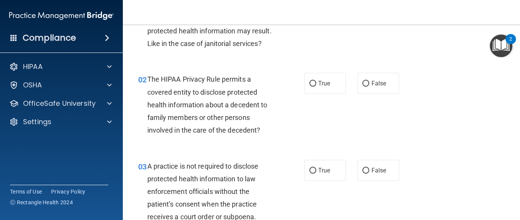
scroll to position [71, 0]
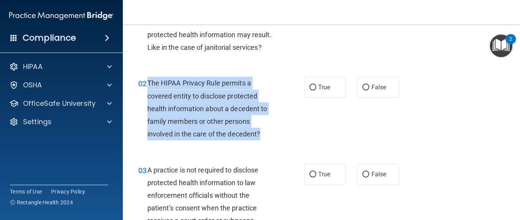
drag, startPoint x: 265, startPoint y: 148, endPoint x: 148, endPoint y: 102, distance: 125.5
click at [148, 102] on div "The HIPAA Privacy Rule permits a covered entity to disclose protected health in…" at bounding box center [213, 109] width 133 height 64
click at [323, 98] on label "True" at bounding box center [326, 87] width 42 height 21
click at [317, 91] on input "True" at bounding box center [313, 88] width 7 height 6
radio input "true"
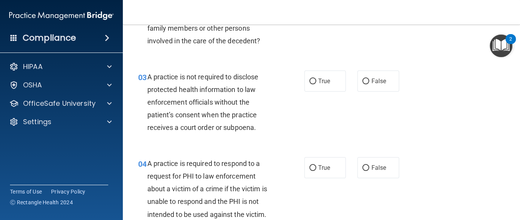
scroll to position [179, 0]
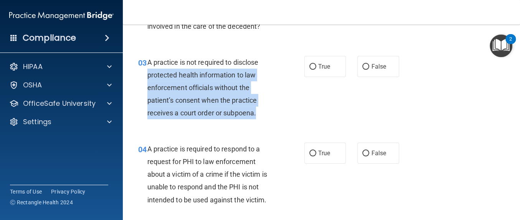
drag, startPoint x: 256, startPoint y: 127, endPoint x: 147, endPoint y: 81, distance: 118.5
click at [147, 81] on div "A practice is not required to disclose protected health information to law enfo…" at bounding box center [213, 88] width 133 height 64
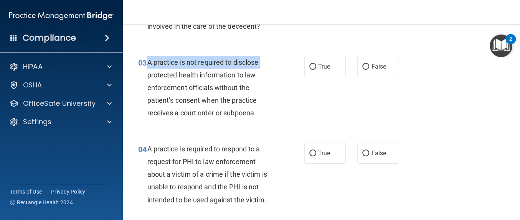
click at [147, 81] on div "03 A practice is not required to disclose protected health information to law e…" at bounding box center [221, 90] width 189 height 68
click at [147, 81] on div "A practice is not required to disclose protected health information to law enfo…" at bounding box center [213, 88] width 133 height 64
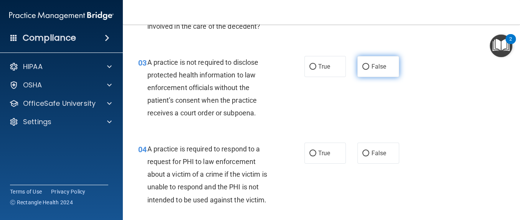
click at [379, 77] on label "False" at bounding box center [379, 66] width 42 height 21
click at [370, 70] on input "False" at bounding box center [366, 67] width 7 height 6
radio input "true"
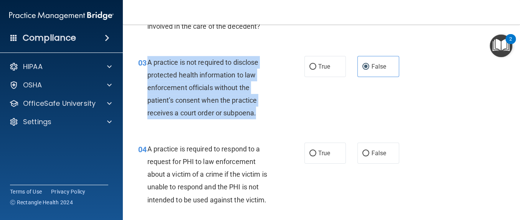
drag, startPoint x: 259, startPoint y: 131, endPoint x: 149, endPoint y: 75, distance: 123.3
click at [149, 75] on div "A practice is not required to disclose protected health information to law enfo…" at bounding box center [213, 88] width 133 height 64
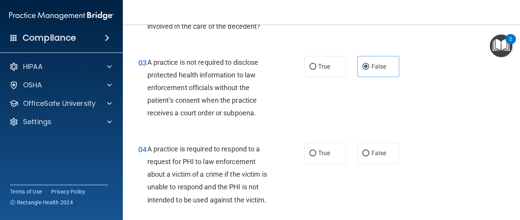
click at [413, 122] on div "03 A practice is not required to disclose protected health information to law e…" at bounding box center [322, 89] width 378 height 87
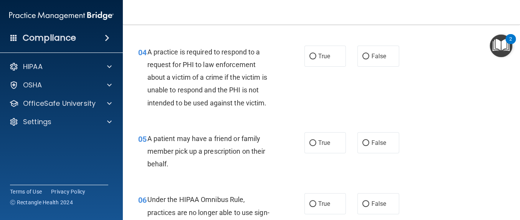
scroll to position [287, 0]
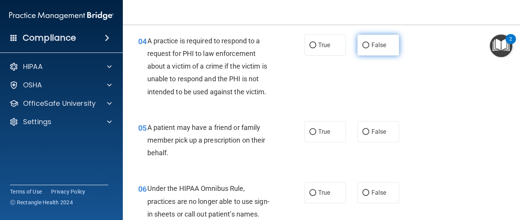
click at [378, 53] on label "False" at bounding box center [379, 45] width 42 height 21
click at [370, 48] on input "False" at bounding box center [366, 46] width 7 height 6
radio input "true"
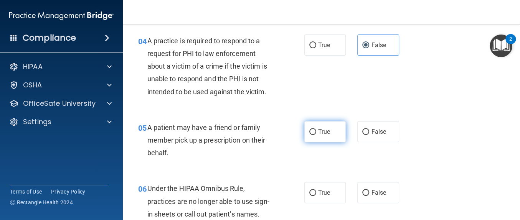
click at [327, 143] on label "True" at bounding box center [326, 131] width 42 height 21
click at [317, 135] on input "True" at bounding box center [313, 132] width 7 height 6
radio input "true"
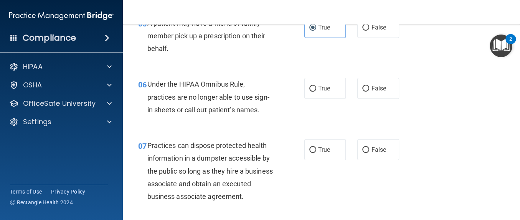
scroll to position [395, 0]
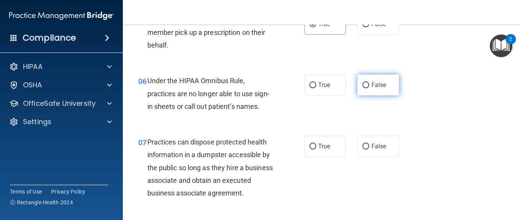
click at [379, 89] on span "False" at bounding box center [378, 84] width 15 height 7
click at [370, 88] on input "False" at bounding box center [366, 86] width 7 height 6
radio input "true"
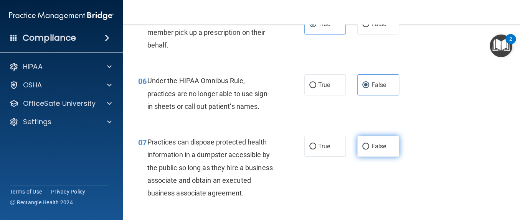
click at [359, 152] on label "False" at bounding box center [379, 146] width 42 height 21
click at [363, 150] on input "False" at bounding box center [366, 147] width 7 height 6
radio input "true"
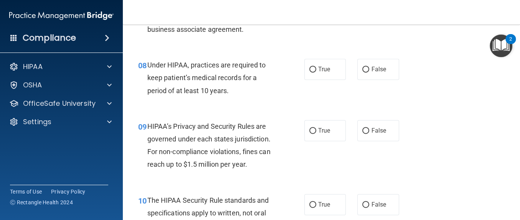
scroll to position [570, 0]
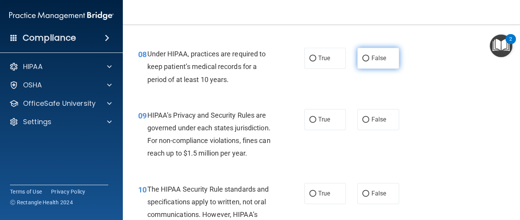
click at [376, 69] on label "False" at bounding box center [379, 58] width 42 height 21
click at [370, 61] on input "False" at bounding box center [366, 59] width 7 height 6
radio input "true"
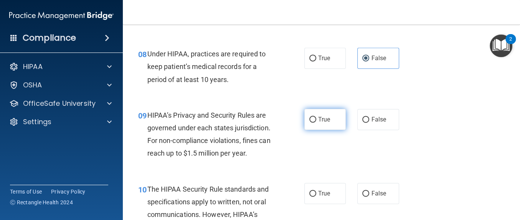
click at [313, 130] on label "True" at bounding box center [326, 119] width 42 height 21
click at [313, 123] on input "True" at bounding box center [313, 120] width 7 height 6
radio input "true"
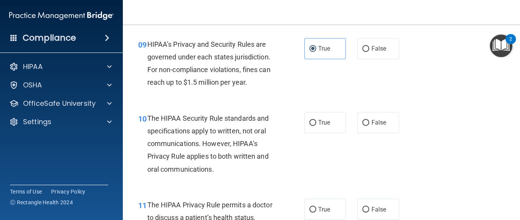
scroll to position [637, 0]
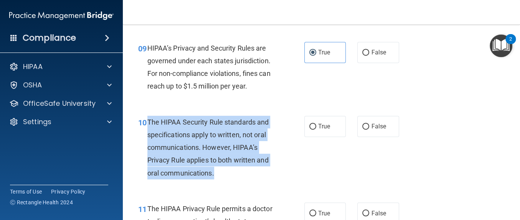
drag, startPoint x: 216, startPoint y: 201, endPoint x: 147, endPoint y: 143, distance: 89.7
click at [147, 143] on div "The HIPAA Security Rule standards and specifications apply to written, not oral…" at bounding box center [213, 148] width 133 height 64
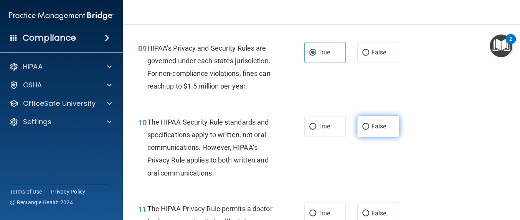
click at [375, 130] on span "False" at bounding box center [378, 126] width 15 height 7
click at [370, 130] on input "False" at bounding box center [366, 127] width 7 height 6
radio input "true"
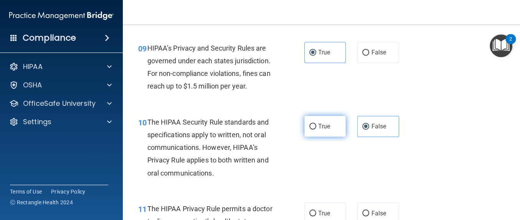
click at [309, 137] on label "True" at bounding box center [326, 126] width 42 height 21
click at [310, 130] on input "True" at bounding box center [313, 127] width 7 height 6
radio input "true"
radio input "false"
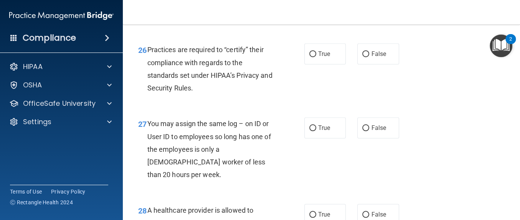
scroll to position [2154, 0]
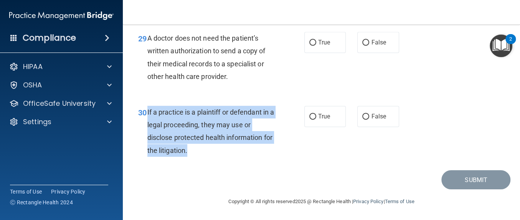
drag, startPoint x: 198, startPoint y: 149, endPoint x: 147, endPoint y: 107, distance: 66.3
click at [147, 107] on div "If a practice is a plaintiff or defendant in a legal proceeding, they may use o…" at bounding box center [213, 131] width 133 height 51
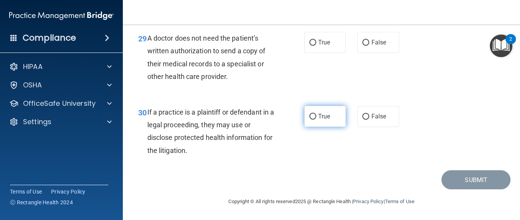
click at [307, 121] on label "True" at bounding box center [326, 116] width 42 height 21
click at [310, 120] on input "True" at bounding box center [313, 117] width 7 height 6
radio input "true"
click at [330, 126] on label "True" at bounding box center [326, 116] width 42 height 21
click at [317, 120] on input "True" at bounding box center [313, 117] width 7 height 6
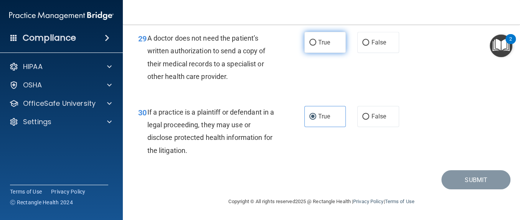
click at [323, 41] on span "True" at bounding box center [324, 42] width 12 height 7
click at [317, 41] on input "True" at bounding box center [313, 43] width 7 height 6
radio input "true"
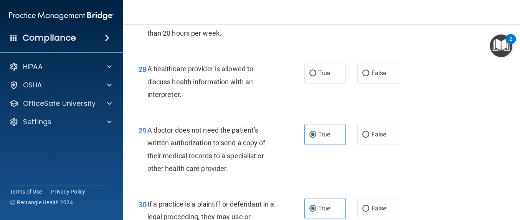
scroll to position [2020, 0]
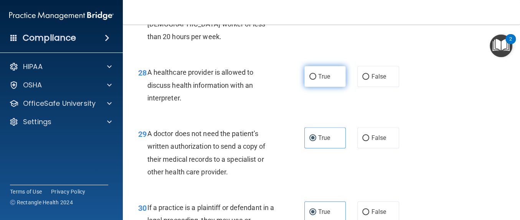
click at [325, 80] on span "True" at bounding box center [324, 76] width 12 height 7
click at [317, 80] on input "True" at bounding box center [313, 77] width 7 height 6
radio input "true"
click at [380, 52] on div "27 You may assign the same log – on ID or User ID to employees so long has one …" at bounding box center [322, 13] width 378 height 87
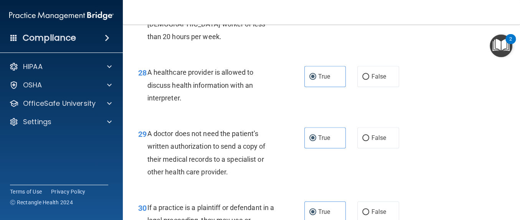
radio input "true"
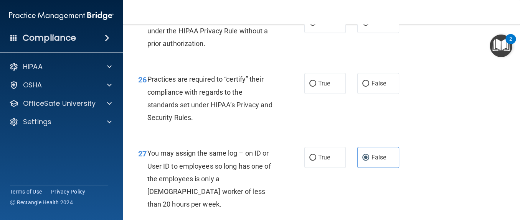
scroll to position [1845, 0]
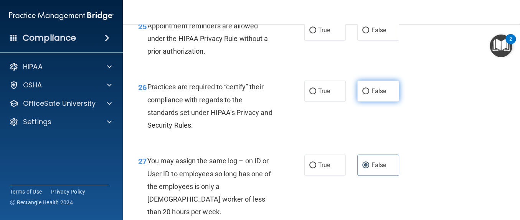
click at [375, 102] on label "False" at bounding box center [379, 91] width 42 height 21
click at [370, 94] on input "False" at bounding box center [366, 92] width 7 height 6
radio input "true"
click at [319, 41] on label "True" at bounding box center [326, 30] width 42 height 21
click at [317, 33] on input "True" at bounding box center [313, 31] width 7 height 6
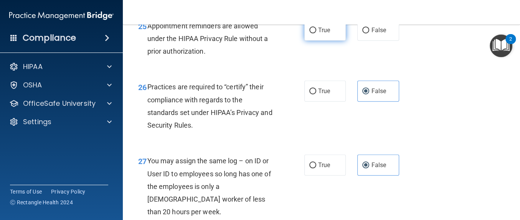
radio input "true"
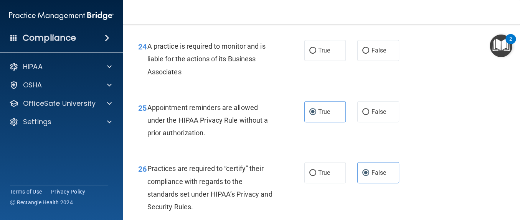
scroll to position [1759, 0]
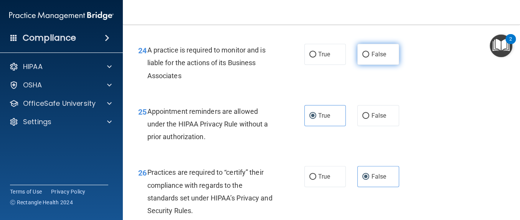
click at [378, 58] on span "False" at bounding box center [378, 54] width 15 height 7
click at [370, 58] on input "False" at bounding box center [366, 55] width 7 height 6
radio input "true"
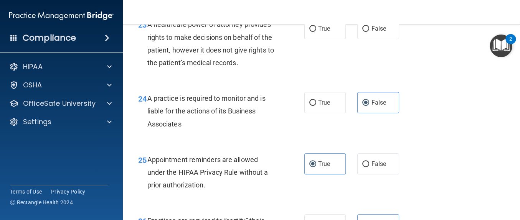
scroll to position [1696, 0]
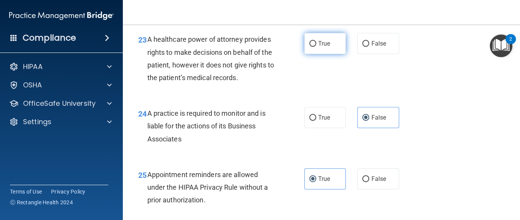
click at [335, 54] on label "True" at bounding box center [326, 43] width 42 height 21
click at [317, 47] on input "True" at bounding box center [313, 44] width 7 height 6
radio input "true"
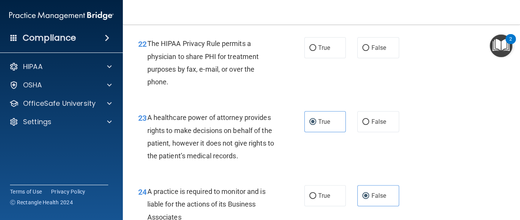
scroll to position [1621, 0]
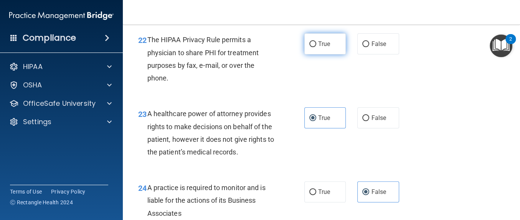
click at [320, 48] on span "True" at bounding box center [324, 43] width 12 height 7
click at [317, 47] on input "True" at bounding box center [313, 44] width 7 height 6
radio input "true"
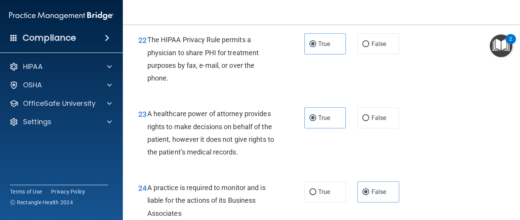
radio input "true"
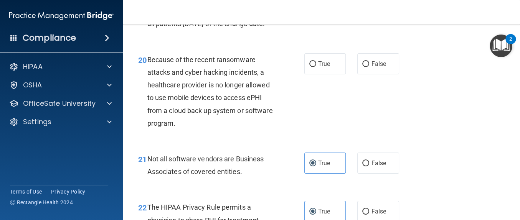
scroll to position [1465, 0]
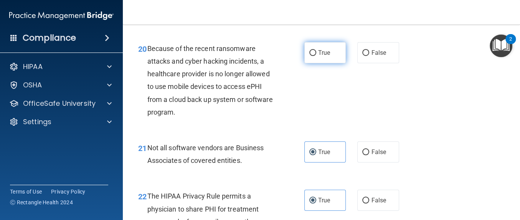
click at [331, 63] on label "True" at bounding box center [326, 52] width 42 height 21
click at [317, 56] on input "True" at bounding box center [313, 53] width 7 height 6
radio input "true"
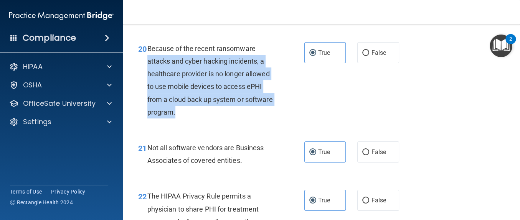
drag, startPoint x: 203, startPoint y: 161, endPoint x: 147, endPoint y: 108, distance: 77.2
click at [147, 108] on div "Because of the recent ransomware attacks and cyber hacking incidents, a healthc…" at bounding box center [213, 80] width 133 height 76
click at [200, 167] on div "Not all software vendors are Business Associates of covered entities." at bounding box center [213, 154] width 133 height 25
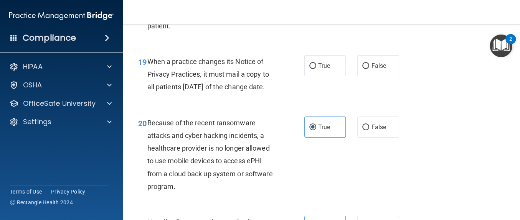
scroll to position [1387, 0]
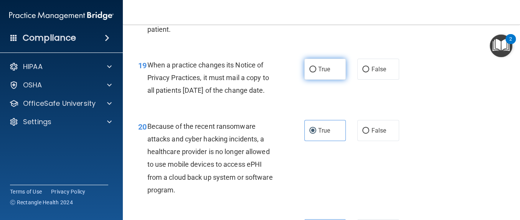
click at [310, 80] on label "True" at bounding box center [326, 69] width 42 height 21
click at [310, 73] on input "True" at bounding box center [313, 70] width 7 height 6
radio input "true"
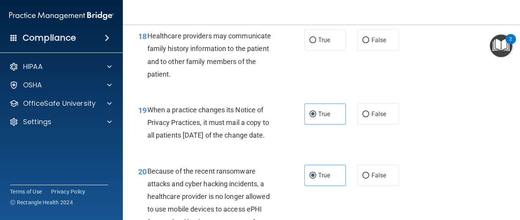
scroll to position [1338, 0]
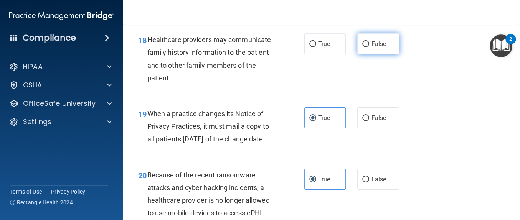
click at [386, 55] on label "False" at bounding box center [379, 43] width 42 height 21
click at [370, 47] on input "False" at bounding box center [366, 44] width 7 height 6
radio input "true"
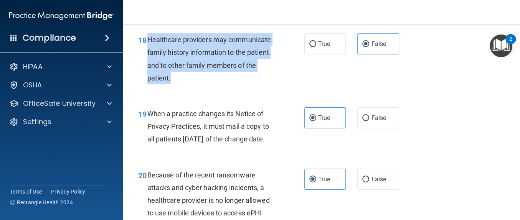
drag, startPoint x: 172, startPoint y: 117, endPoint x: 149, endPoint y: 73, distance: 50.2
click at [149, 73] on div "Healthcare providers may communicate family history information to the patient …" at bounding box center [213, 58] width 133 height 51
click at [319, 48] on span "True" at bounding box center [324, 43] width 12 height 7
click at [317, 47] on input "True" at bounding box center [313, 44] width 7 height 6
radio input "true"
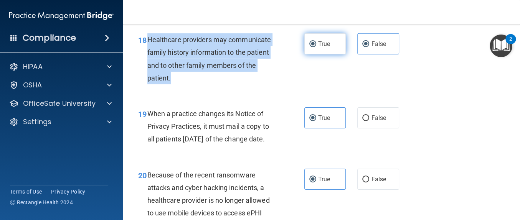
radio input "false"
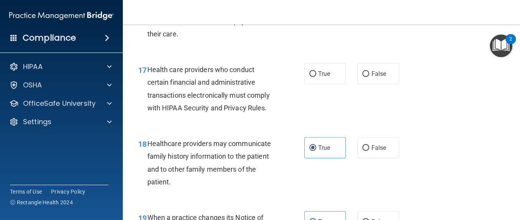
scroll to position [1226, 0]
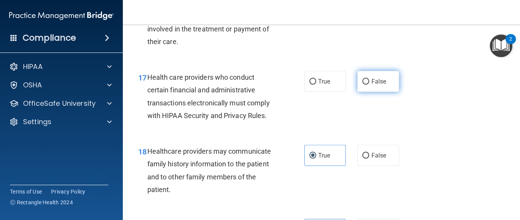
click at [376, 85] on span "False" at bounding box center [378, 81] width 15 height 7
click at [370, 85] on input "False" at bounding box center [366, 82] width 7 height 6
radio input "true"
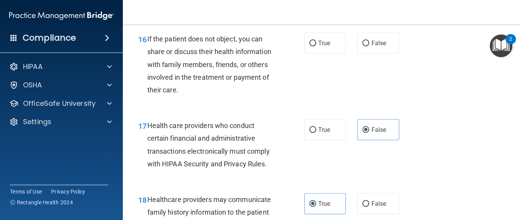
scroll to position [1170, 0]
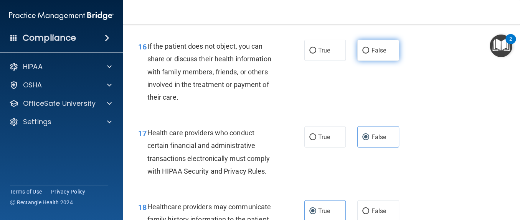
click at [380, 61] on label "False" at bounding box center [379, 50] width 42 height 21
click at [370, 54] on input "False" at bounding box center [366, 51] width 7 height 6
radio input "true"
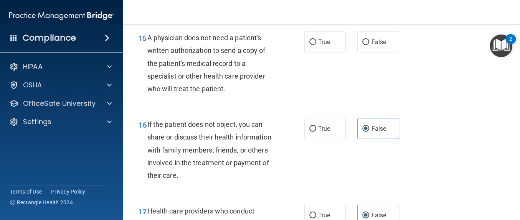
scroll to position [1088, 0]
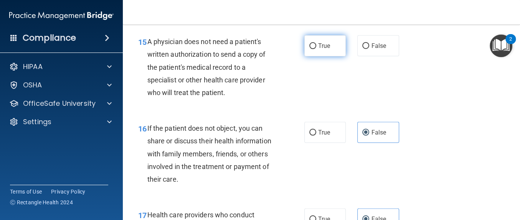
click at [310, 49] on input "True" at bounding box center [313, 46] width 7 height 6
radio input "true"
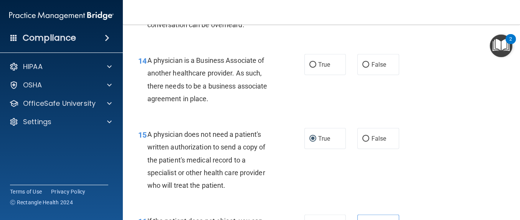
scroll to position [991, 0]
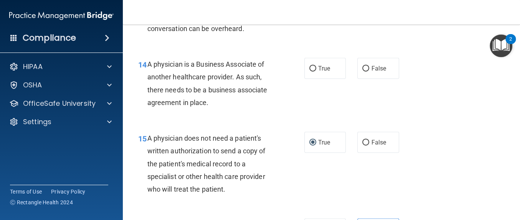
drag, startPoint x: 208, startPoint y: 140, endPoint x: 147, endPoint y: 99, distance: 73.1
click at [147, 99] on div "A physician is a Business Associate of another healthcare provider. As such, th…" at bounding box center [213, 83] width 133 height 51
click at [232, 107] on span "A physician is a Business Associate of another healthcare provider. As such, th…" at bounding box center [207, 83] width 120 height 46
click at [371, 79] on label "False" at bounding box center [379, 68] width 42 height 21
click at [370, 72] on input "False" at bounding box center [366, 69] width 7 height 6
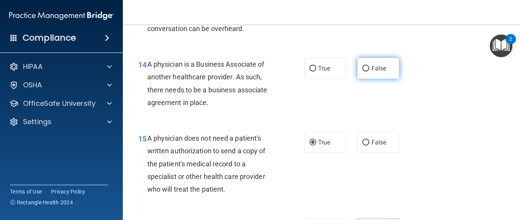
radio input "true"
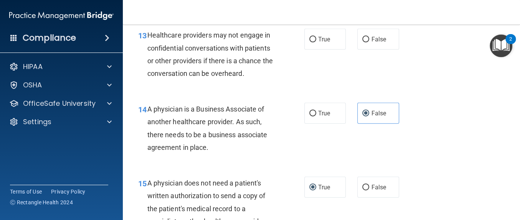
scroll to position [939, 0]
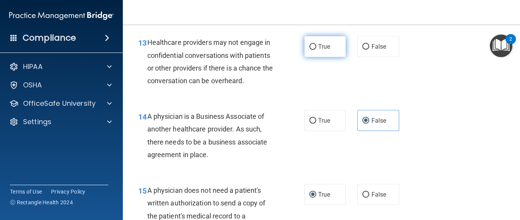
click at [311, 50] on input "True" at bounding box center [313, 47] width 7 height 6
radio input "true"
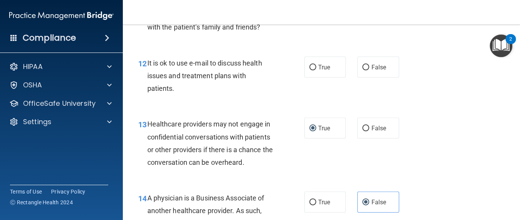
scroll to position [839, 0]
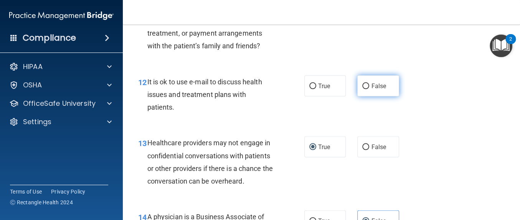
click at [385, 97] on label "False" at bounding box center [379, 86] width 42 height 21
click at [370, 89] on input "False" at bounding box center [366, 87] width 7 height 6
radio input "true"
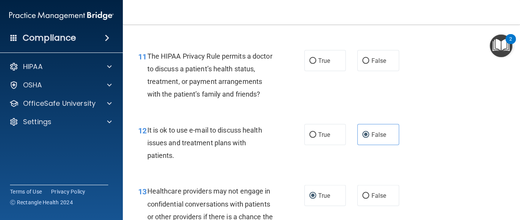
scroll to position [760, 0]
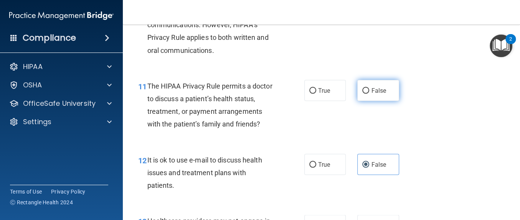
click at [363, 94] on input "False" at bounding box center [366, 91] width 7 height 6
radio input "true"
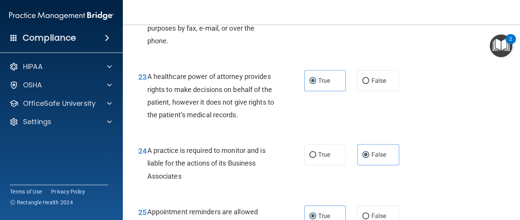
scroll to position [2154, 0]
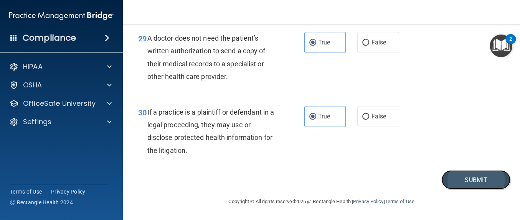
click at [474, 181] on button "Submit" at bounding box center [476, 181] width 69 height 20
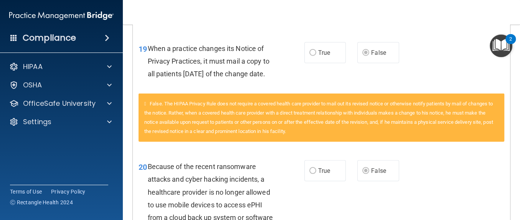
scroll to position [1416, 0]
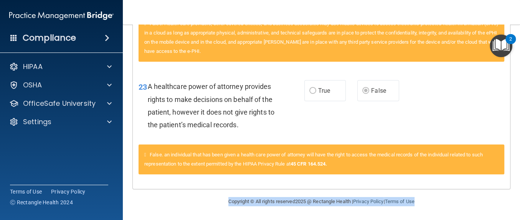
drag, startPoint x: 512, startPoint y: 201, endPoint x: 518, endPoint y: 184, distance: 18.3
click at [518, 184] on main "Calculating your score.... You did not pass the " The HIPAA Quiz #2 ". 63 out o…" at bounding box center [322, 123] width 398 height 196
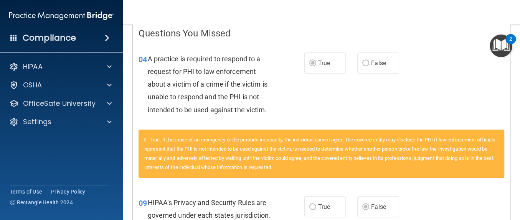
scroll to position [158, 0]
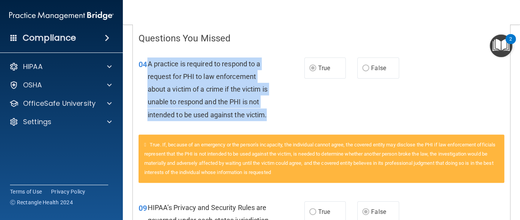
drag, startPoint x: 225, startPoint y: 103, endPoint x: 147, endPoint y: 60, distance: 89.1
click at [147, 60] on div "A practice is required to respond to a request for PHI to law enforcement about…" at bounding box center [213, 90] width 133 height 64
click at [277, 74] on div "A practice is required to respond to a request for PHI to law enforcement about…" at bounding box center [213, 90] width 133 height 64
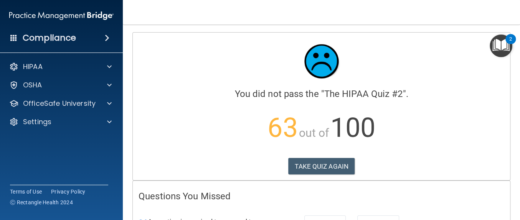
scroll to position [74, 0]
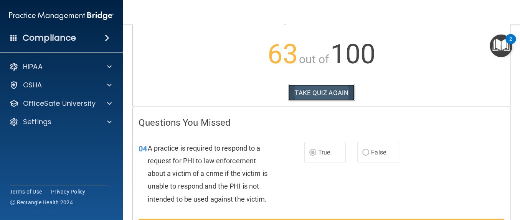
click at [333, 93] on button "TAKE QUIZ AGAIN" at bounding box center [321, 93] width 66 height 17
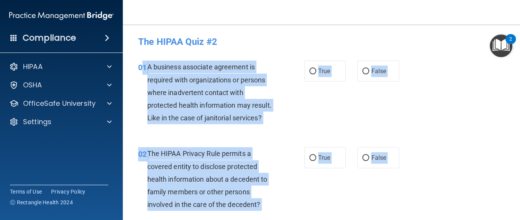
drag, startPoint x: 211, startPoint y: 157, endPoint x: 143, endPoint y: 68, distance: 112.3
click at [310, 158] on div "02 The HIPAA Privacy Rule permits a covered entity to disclose protected health…" at bounding box center [322, 181] width 378 height 87
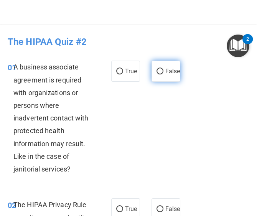
click at [166, 73] on span "False" at bounding box center [173, 71] width 15 height 7
click at [157, 73] on input "False" at bounding box center [160, 72] width 7 height 6
radio input "true"
drag, startPoint x: 252, startPoint y: 44, endPoint x: 254, endPoint y: 52, distance: 8.5
click at [254, 52] on body "Compliance HIPAA Documents and Policies Report an Incident Business Associates …" at bounding box center [128, 108] width 257 height 216
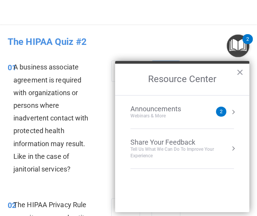
click at [155, 26] on main "- The HIPAA Quiz #2 This quiz doesn’t expire until . Are you sure you want to t…" at bounding box center [128, 121] width 257 height 192
click at [180, 30] on main "- The HIPAA Quiz #2 This quiz doesn’t expire until . Are you sure you want to t…" at bounding box center [128, 121] width 257 height 192
click at [244, 71] on button "×" at bounding box center [240, 72] width 7 height 12
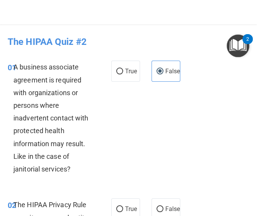
drag, startPoint x: 254, startPoint y: 41, endPoint x: 255, endPoint y: 50, distance: 8.5
click at [255, 50] on body "Compliance HIPAA Documents and Policies Report an Incident Business Associates …" at bounding box center [128, 108] width 257 height 216
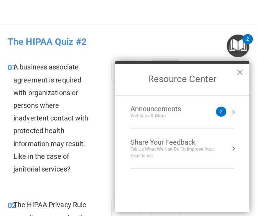
click at [206, 24] on nav "Toggle navigation Alanys Perez alperez@gaileyeyeclinic.com Manage My Enterprise…" at bounding box center [128, 12] width 257 height 25
click at [241, 72] on button "×" at bounding box center [240, 72] width 7 height 12
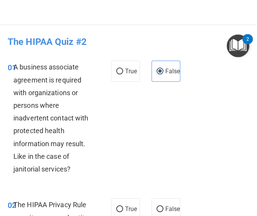
click at [254, 45] on body "Compliance HIPAA Documents and Policies Report an Incident Business Associates …" at bounding box center [128, 108] width 257 height 216
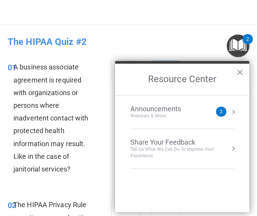
click at [148, 20] on nav "Toggle navigation Alanys Perez alperez@gaileyeyeclinic.com Manage My Enterprise…" at bounding box center [128, 12] width 257 height 25
click at [171, 28] on main "- The HIPAA Quiz #2 This quiz doesn’t expire until . Are you sure you want to t…" at bounding box center [128, 121] width 257 height 192
click at [245, 71] on h2 "Resource Center" at bounding box center [182, 79] width 134 height 31
click at [241, 71] on button "×" at bounding box center [240, 72] width 7 height 12
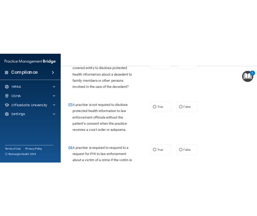
scroll to position [115, 0]
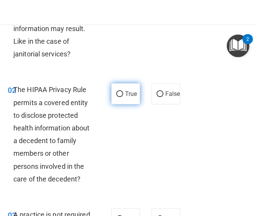
click at [122, 88] on label "True" at bounding box center [125, 93] width 29 height 21
click at [122, 91] on input "True" at bounding box center [119, 94] width 7 height 6
radio input "true"
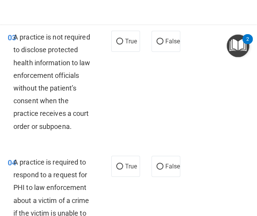
scroll to position [298, 0]
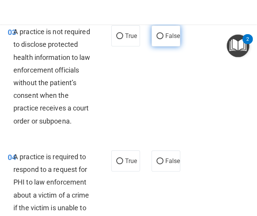
click at [166, 33] on span "False" at bounding box center [173, 35] width 15 height 7
click at [157, 33] on input "False" at bounding box center [160, 36] width 7 height 6
radio input "true"
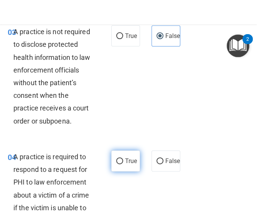
click at [125, 159] on span "True" at bounding box center [131, 160] width 12 height 7
click at [123, 159] on input "True" at bounding box center [119, 162] width 7 height 6
radio input "true"
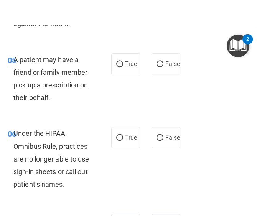
scroll to position [526, 0]
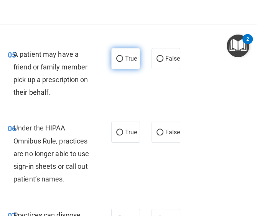
click at [122, 53] on label "True" at bounding box center [125, 58] width 29 height 21
click at [122, 56] on input "True" at bounding box center [119, 59] width 7 height 6
radio input "true"
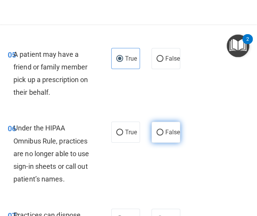
click at [154, 137] on label "False" at bounding box center [166, 132] width 29 height 21
click at [157, 136] on input "False" at bounding box center [160, 133] width 7 height 6
radio input "true"
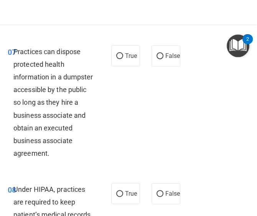
scroll to position [717, 0]
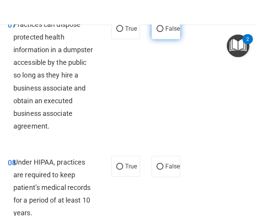
click at [166, 32] on span "False" at bounding box center [173, 28] width 15 height 7
click at [157, 32] on input "False" at bounding box center [160, 29] width 7 height 6
radio input "true"
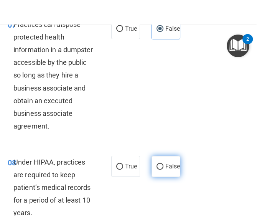
click at [154, 176] on label "False" at bounding box center [166, 166] width 29 height 21
click at [157, 170] on input "False" at bounding box center [160, 167] width 7 height 6
radio input "true"
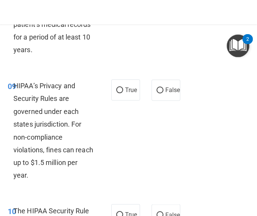
scroll to position [908, 0]
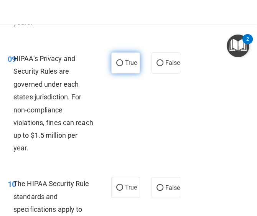
click at [118, 63] on input "True" at bounding box center [119, 63] width 7 height 6
radio input "true"
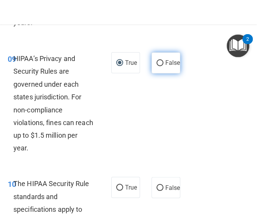
click at [152, 71] on label "False" at bounding box center [166, 62] width 29 height 21
click at [157, 66] on input "False" at bounding box center [160, 63] width 7 height 6
radio input "true"
radio input "false"
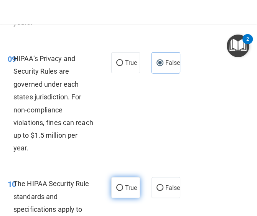
click at [115, 180] on label "True" at bounding box center [125, 187] width 29 height 21
click at [116, 185] on input "True" at bounding box center [119, 188] width 7 height 6
radio input "true"
click at [116, 189] on input "True" at bounding box center [119, 188] width 7 height 6
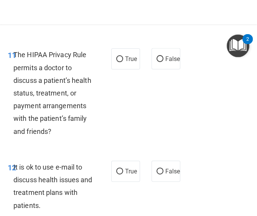
scroll to position [1196, 0]
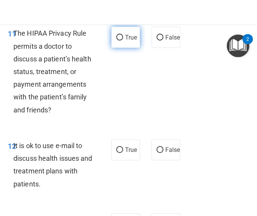
click at [111, 42] on label "True" at bounding box center [125, 37] width 29 height 21
click at [116, 41] on input "True" at bounding box center [119, 38] width 7 height 6
radio input "true"
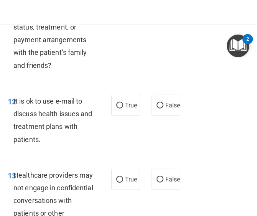
scroll to position [1246, 0]
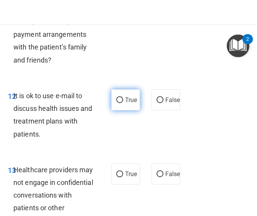
click at [112, 111] on label "True" at bounding box center [125, 99] width 29 height 21
click at [116, 103] on input "True" at bounding box center [119, 101] width 7 height 6
radio input "true"
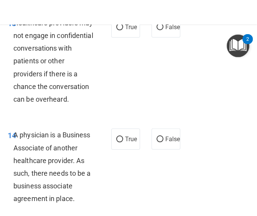
scroll to position [1409, 0]
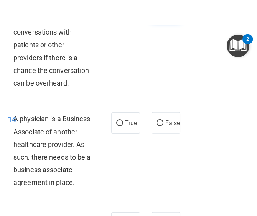
click at [155, 22] on label "False" at bounding box center [166, 10] width 29 height 21
click at [157, 14] on input "False" at bounding box center [160, 11] width 7 height 6
radio input "true"
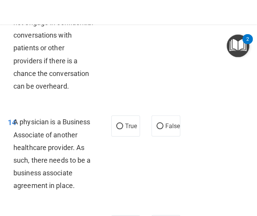
click at [165, 137] on div "True False" at bounding box center [145, 126] width 69 height 21
click at [166, 130] on span "False" at bounding box center [173, 126] width 15 height 7
click at [158, 129] on input "False" at bounding box center [160, 127] width 7 height 6
radio input "true"
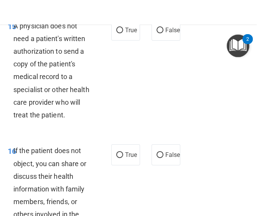
scroll to position [1586, 0]
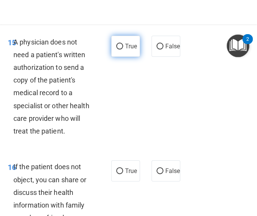
click at [122, 57] on label "True" at bounding box center [125, 46] width 29 height 21
click at [122, 50] on input "True" at bounding box center [119, 47] width 7 height 6
radio input "true"
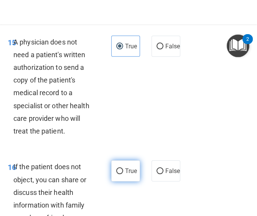
click at [123, 182] on label "True" at bounding box center [125, 171] width 29 height 21
click at [123, 174] on input "True" at bounding box center [119, 172] width 7 height 6
radio input "true"
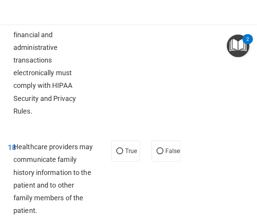
scroll to position [1863, 0]
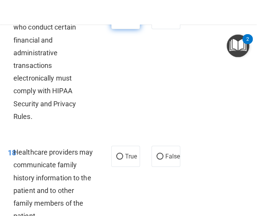
click at [125, 22] on span "True" at bounding box center [131, 18] width 12 height 7
click at [123, 22] on input "True" at bounding box center [119, 19] width 7 height 6
radio input "true"
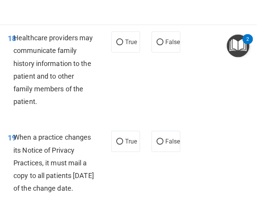
scroll to position [1989, 0]
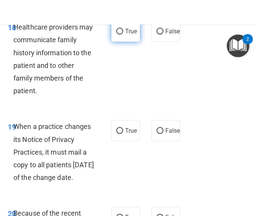
click at [116, 35] on input "True" at bounding box center [119, 32] width 7 height 6
radio input "true"
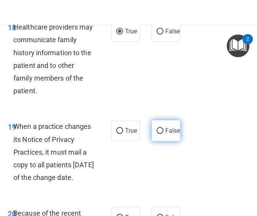
click at [166, 134] on span "False" at bounding box center [173, 130] width 15 height 7
click at [157, 134] on input "False" at bounding box center [160, 131] width 7 height 6
radio input "true"
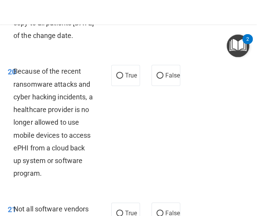
scroll to position [2120, 0]
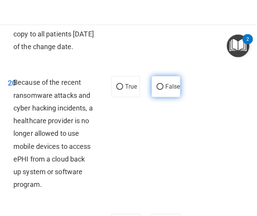
click at [166, 90] on span "False" at bounding box center [173, 86] width 15 height 7
click at [157, 90] on input "False" at bounding box center [160, 87] width 7 height 6
radio input "true"
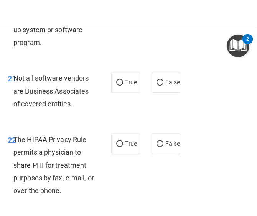
scroll to position [2278, 0]
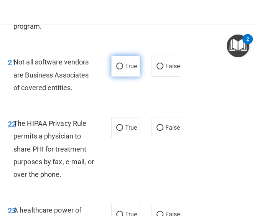
click at [125, 70] on span "True" at bounding box center [131, 66] width 12 height 7
click at [123, 70] on input "True" at bounding box center [119, 67] width 7 height 6
radio input "true"
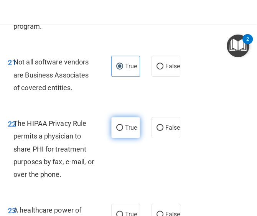
click at [119, 138] on label "True" at bounding box center [125, 127] width 29 height 21
click at [119, 131] on input "True" at bounding box center [119, 128] width 7 height 6
radio input "true"
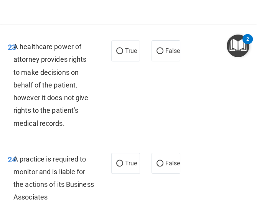
scroll to position [2474, 0]
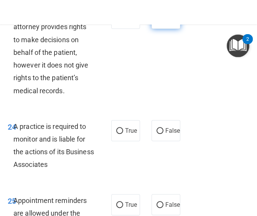
click at [157, 29] on label "False" at bounding box center [166, 18] width 29 height 21
click at [157, 22] on input "False" at bounding box center [160, 19] width 7 height 6
radio input "true"
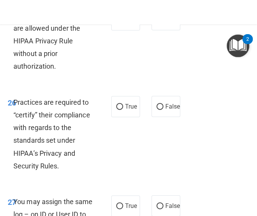
scroll to position [2654, 0]
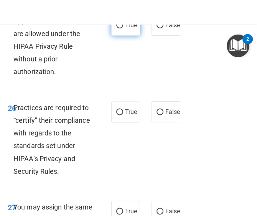
click at [117, 36] on label "True" at bounding box center [125, 25] width 29 height 21
click at [117, 28] on input "True" at bounding box center [119, 26] width 7 height 6
radio input "true"
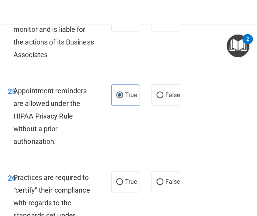
scroll to position [2568, 0]
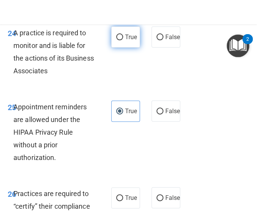
click at [121, 48] on label "True" at bounding box center [125, 37] width 29 height 21
click at [121, 40] on input "True" at bounding box center [119, 38] width 7 height 6
radio input "true"
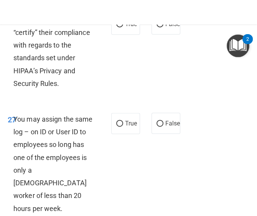
scroll to position [2753, 0]
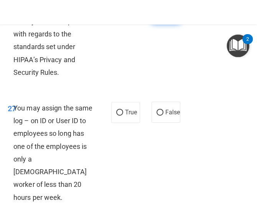
click at [152, 23] on label "False" at bounding box center [166, 12] width 29 height 21
click at [157, 16] on input "False" at bounding box center [160, 13] width 7 height 6
radio input "true"
click at [166, 116] on span "False" at bounding box center [173, 112] width 15 height 7
click at [159, 116] on input "False" at bounding box center [160, 113] width 7 height 6
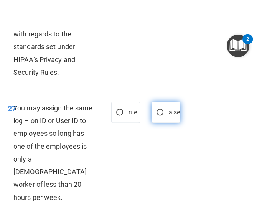
radio input "true"
click at [171, 92] on div "26 Practices are required to “certify” their compliance with regards to the sta…" at bounding box center [129, 42] width 254 height 99
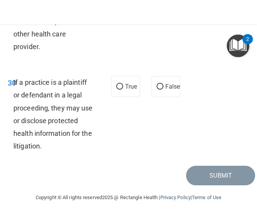
scroll to position [3096, 0]
click at [128, 90] on span "True" at bounding box center [131, 86] width 12 height 7
click at [123, 90] on input "True" at bounding box center [119, 87] width 7 height 6
radio input "true"
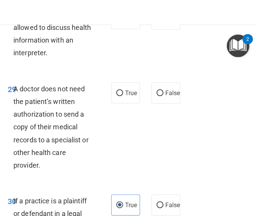
scroll to position [2966, 0]
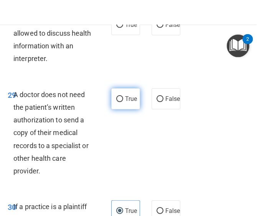
click at [117, 109] on label "True" at bounding box center [125, 98] width 29 height 21
click at [117, 102] on input "True" at bounding box center [119, 99] width 7 height 6
radio input "true"
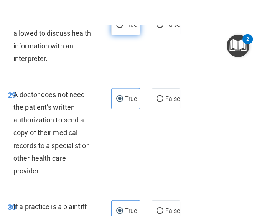
click at [126, 35] on label "True" at bounding box center [125, 24] width 29 height 21
click at [123, 28] on input "True" at bounding box center [119, 25] width 7 height 6
radio input "true"
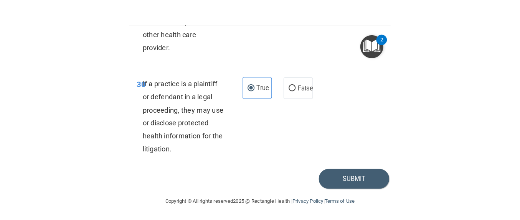
scroll to position [3154, 0]
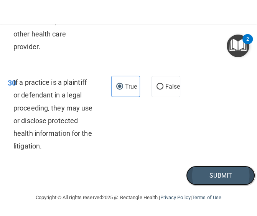
click at [207, 172] on button "Submit" at bounding box center [220, 176] width 69 height 20
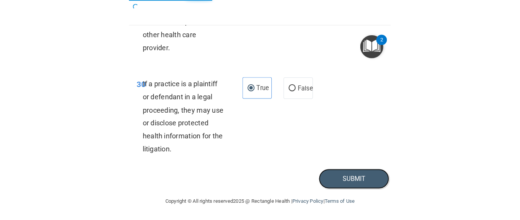
scroll to position [2154, 0]
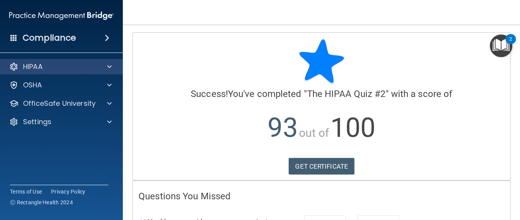
click at [49, 61] on div "HIPAA" at bounding box center [61, 66] width 123 height 15
click at [106, 65] on div at bounding box center [108, 66] width 19 height 9
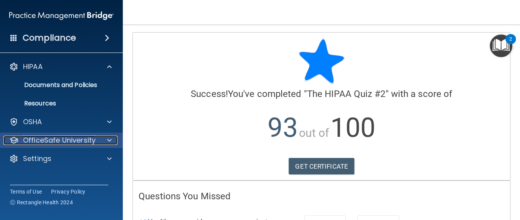
click at [86, 143] on p "OfficeSafe University" at bounding box center [59, 140] width 73 height 9
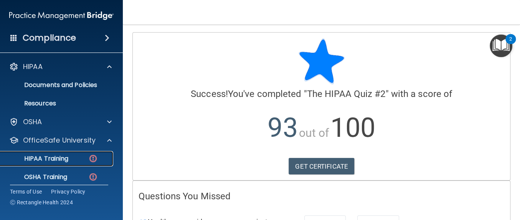
click at [64, 160] on p "HIPAA Training" at bounding box center [36, 159] width 63 height 8
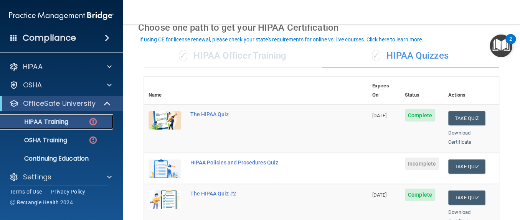
scroll to position [41, 0]
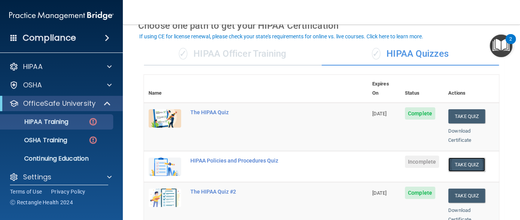
click at [455, 158] on button "Take Quiz" at bounding box center [467, 165] width 37 height 14
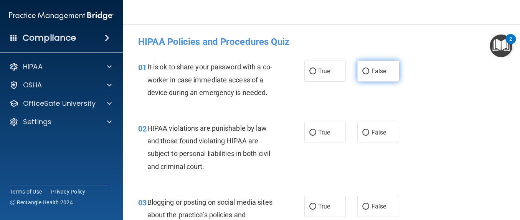
click at [369, 78] on label "False" at bounding box center [379, 71] width 42 height 21
click at [369, 75] on input "False" at bounding box center [366, 72] width 7 height 6
radio input "true"
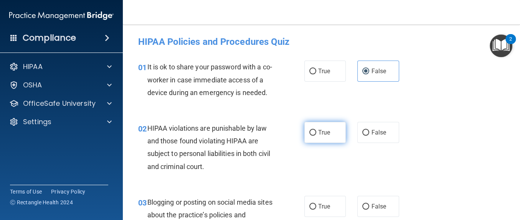
click at [305, 143] on label "True" at bounding box center [326, 132] width 42 height 21
click at [310, 136] on input "True" at bounding box center [313, 133] width 7 height 6
radio input "true"
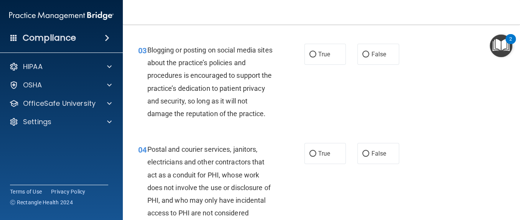
scroll to position [161, 0]
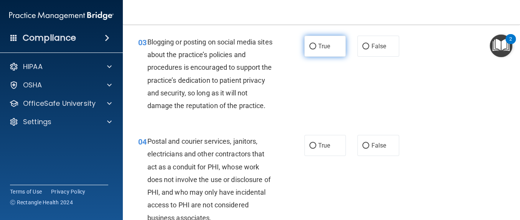
click at [335, 56] on label "True" at bounding box center [326, 46] width 42 height 21
click at [317, 50] on input "True" at bounding box center [313, 47] width 7 height 6
radio input "true"
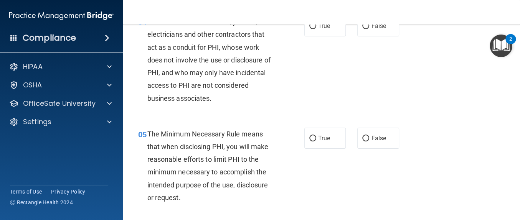
scroll to position [281, 0]
click at [365, 36] on label "False" at bounding box center [379, 25] width 42 height 21
click at [365, 29] on input "False" at bounding box center [366, 26] width 7 height 6
radio input "true"
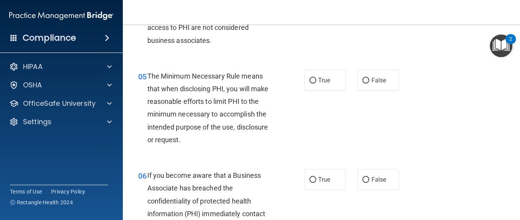
scroll to position [342, 0]
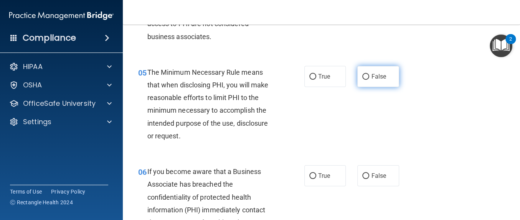
click at [383, 87] on label "False" at bounding box center [379, 76] width 42 height 21
click at [370, 80] on input "False" at bounding box center [366, 77] width 7 height 6
radio input "true"
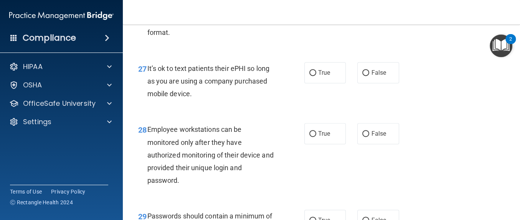
scroll to position [2410, 0]
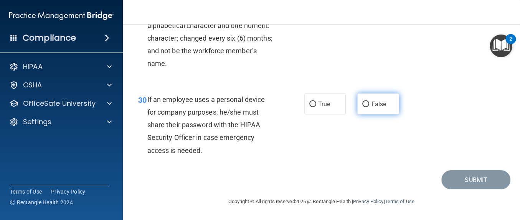
click at [366, 111] on label "False" at bounding box center [379, 103] width 42 height 21
click at [366, 107] on input "False" at bounding box center [366, 104] width 7 height 6
radio input "true"
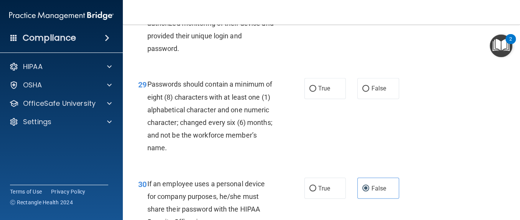
scroll to position [2253, 0]
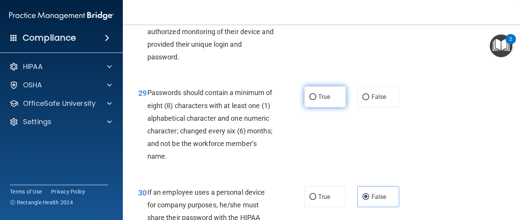
click at [321, 108] on label "True" at bounding box center [326, 96] width 42 height 21
click at [317, 100] on input "True" at bounding box center [313, 97] width 7 height 6
radio input "true"
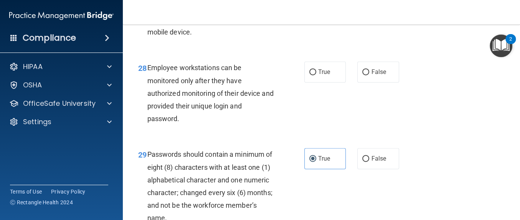
scroll to position [2183, 0]
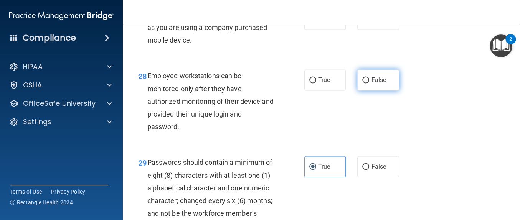
click at [375, 91] on label "False" at bounding box center [379, 80] width 42 height 21
click at [370, 83] on input "False" at bounding box center [366, 81] width 7 height 6
radio input "true"
click at [378, 23] on span "False" at bounding box center [378, 18] width 15 height 7
click at [370, 22] on input "False" at bounding box center [366, 20] width 7 height 6
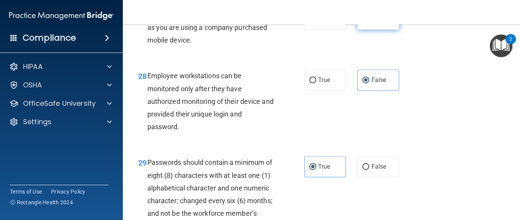
radio input "true"
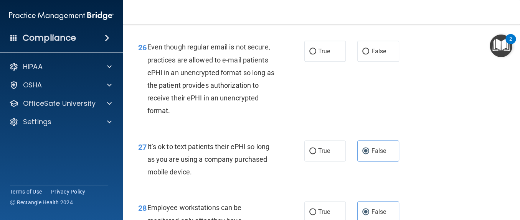
scroll to position [2034, 0]
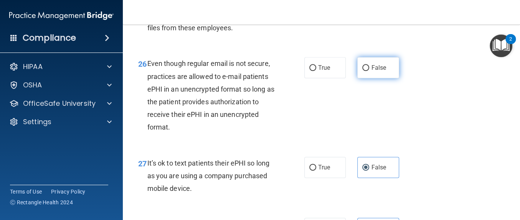
click at [380, 78] on label "False" at bounding box center [379, 67] width 42 height 21
click at [370, 71] on input "False" at bounding box center [366, 68] width 7 height 6
radio input "true"
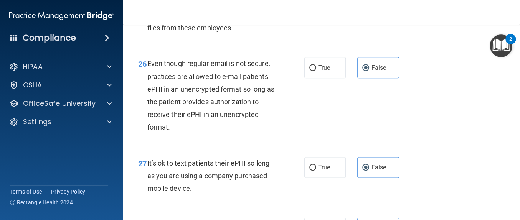
radio input "true"
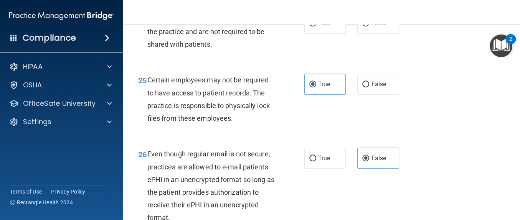
scroll to position [1914, 0]
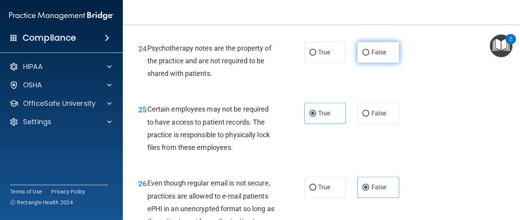
click at [366, 63] on label "False" at bounding box center [379, 52] width 42 height 21
click at [366, 56] on input "False" at bounding box center [366, 53] width 7 height 6
radio input "true"
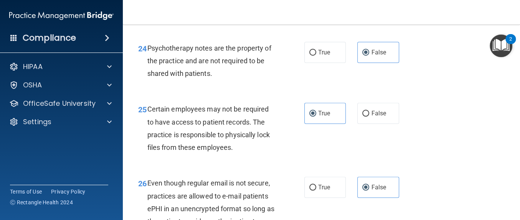
radio input "true"
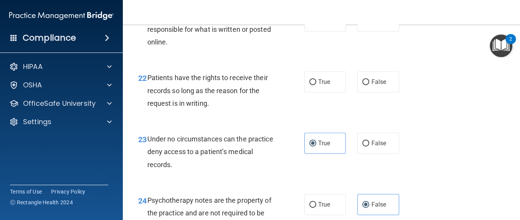
scroll to position [1754, 0]
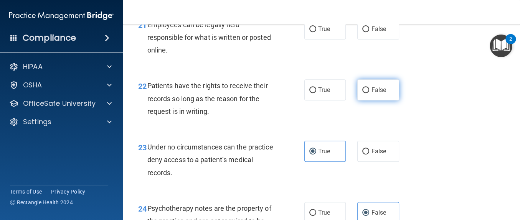
click at [368, 101] on label "False" at bounding box center [379, 90] width 42 height 21
click at [368, 93] on input "False" at bounding box center [366, 91] width 7 height 6
radio input "true"
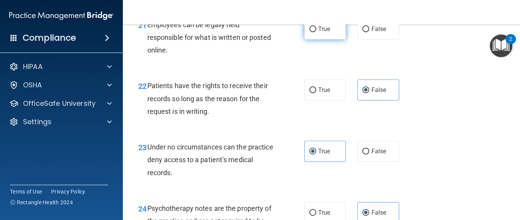
click at [337, 40] on label "True" at bounding box center [326, 28] width 42 height 21
click at [317, 32] on input "True" at bounding box center [313, 30] width 7 height 6
radio input "true"
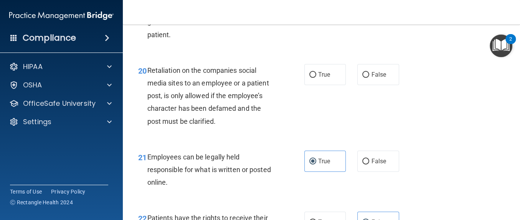
scroll to position [1617, 0]
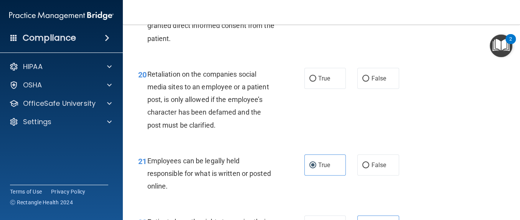
click at [240, 132] on div "Retaliation on the companies social media sites to an employee or a patient pos…" at bounding box center [213, 100] width 133 height 64
click at [381, 89] on label "False" at bounding box center [379, 78] width 42 height 21
click at [370, 82] on input "False" at bounding box center [366, 79] width 7 height 6
radio input "true"
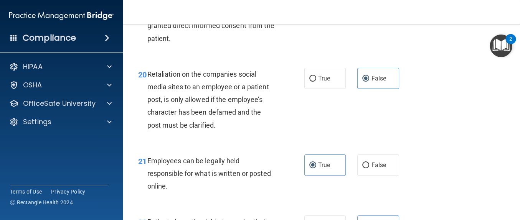
radio input "true"
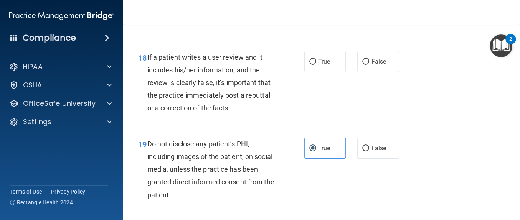
scroll to position [1465, 0]
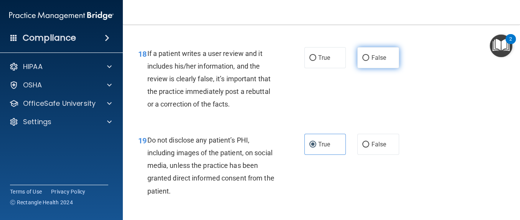
click at [375, 61] on span "False" at bounding box center [378, 57] width 15 height 7
click at [370, 61] on input "False" at bounding box center [366, 58] width 7 height 6
radio input "true"
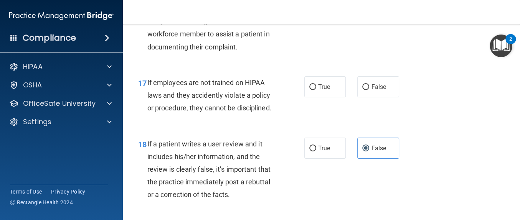
scroll to position [1366, 0]
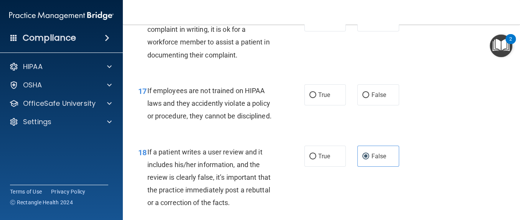
click at [373, 136] on div "17 If employees are not trained on HIPAA laws and they accidently violate a pol…" at bounding box center [322, 105] width 378 height 61
click at [376, 106] on label "False" at bounding box center [379, 95] width 42 height 21
click at [370, 98] on input "False" at bounding box center [366, 96] width 7 height 6
radio input "true"
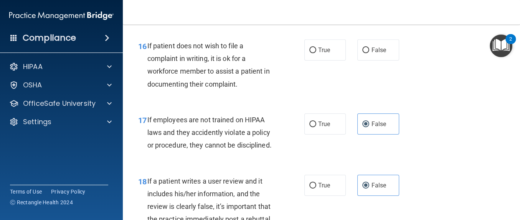
scroll to position [1329, 0]
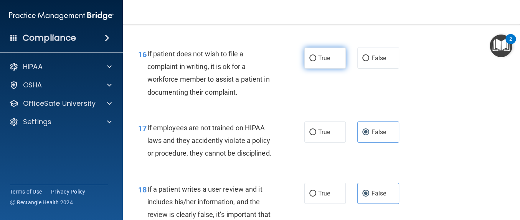
click at [324, 62] on span "True" at bounding box center [324, 58] width 12 height 7
click at [317, 61] on input "True" at bounding box center [313, 59] width 7 height 6
radio input "true"
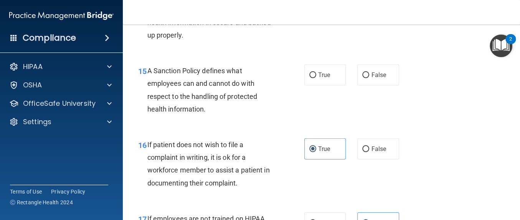
scroll to position [1230, 0]
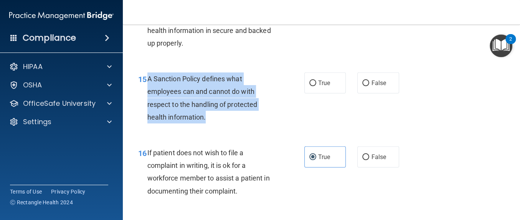
drag, startPoint x: 220, startPoint y: 170, endPoint x: 146, endPoint y: 135, distance: 81.1
click at [146, 128] on div "15 A Sanction Policy defines what employees can and cannot do with respect to t…" at bounding box center [221, 100] width 189 height 55
click at [310, 86] on input "True" at bounding box center [313, 84] width 7 height 6
radio input "true"
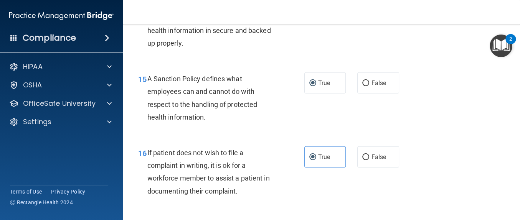
click at [457, 118] on div "15 A Sanction Policy defines what employees can and cannot do with respect to t…" at bounding box center [322, 100] width 378 height 74
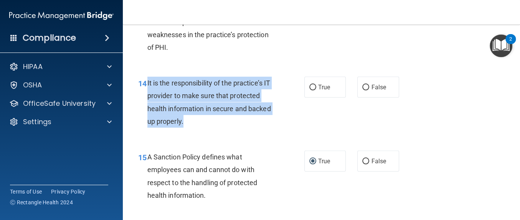
drag, startPoint x: 219, startPoint y: 174, endPoint x: 146, endPoint y: 131, distance: 83.7
click at [146, 131] on div "14 It is the responsibility of the practice’s IT provider to make sure that pro…" at bounding box center [221, 104] width 189 height 55
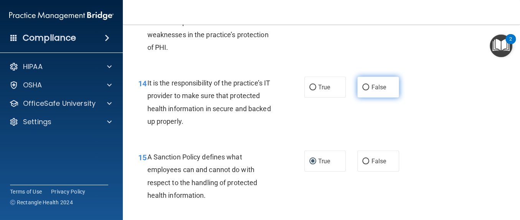
click at [375, 91] on span "False" at bounding box center [378, 87] width 15 height 7
click at [370, 91] on input "False" at bounding box center [366, 88] width 7 height 6
radio input "true"
click at [363, 4] on input "False" at bounding box center [366, 1] width 7 height 6
radio input "true"
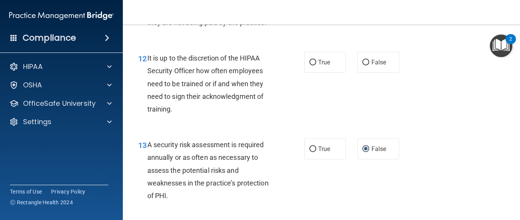
scroll to position [994, 0]
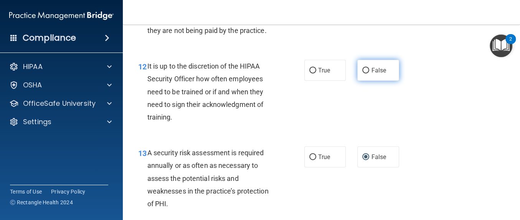
click at [374, 81] on label "False" at bounding box center [379, 70] width 42 height 21
click at [370, 74] on input "False" at bounding box center [366, 71] width 7 height 6
radio input "true"
click at [393, 20] on label "False" at bounding box center [379, 8] width 42 height 21
click at [370, 12] on input "False" at bounding box center [366, 10] width 7 height 6
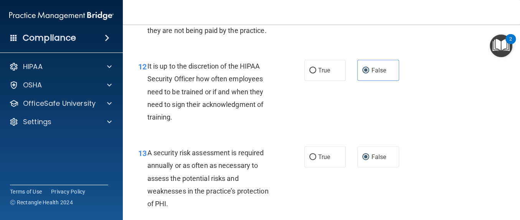
radio input "true"
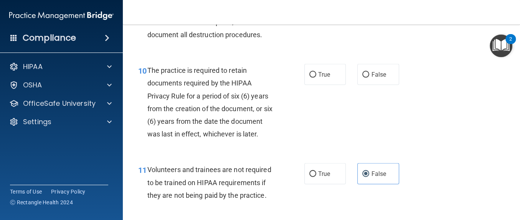
scroll to position [825, 0]
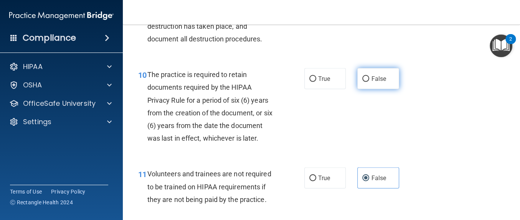
click at [380, 83] on span "False" at bounding box center [378, 78] width 15 height 7
click at [370, 82] on input "False" at bounding box center [366, 79] width 7 height 6
radio input "true"
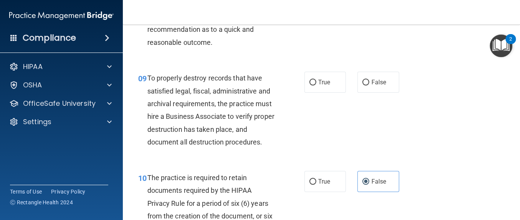
scroll to position [730, 0]
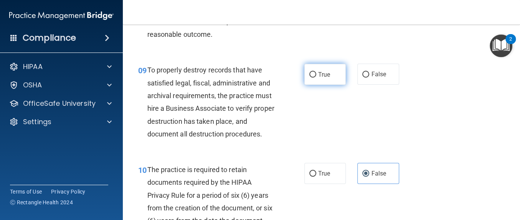
click at [331, 85] on label "True" at bounding box center [326, 74] width 42 height 21
click at [317, 78] on input "True" at bounding box center [313, 75] width 7 height 6
radio input "true"
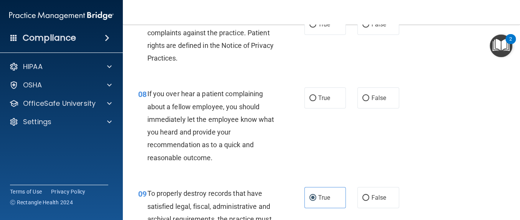
scroll to position [602, 0]
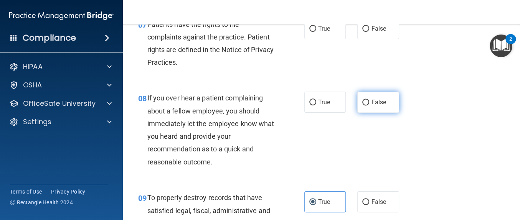
click at [389, 113] on label "False" at bounding box center [379, 102] width 42 height 21
click at [370, 106] on input "False" at bounding box center [366, 103] width 7 height 6
radio input "true"
click at [323, 39] on label "True" at bounding box center [326, 28] width 42 height 21
click at [317, 32] on input "True" at bounding box center [313, 29] width 7 height 6
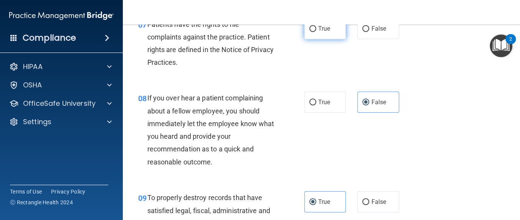
radio input "true"
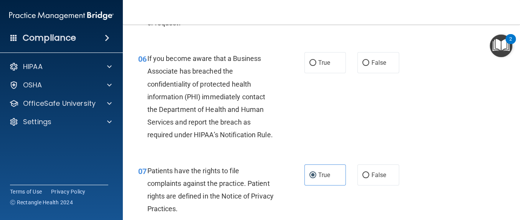
scroll to position [451, 0]
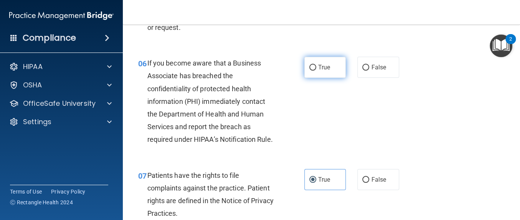
click at [308, 78] on label "True" at bounding box center [326, 67] width 42 height 21
click at [310, 71] on input "True" at bounding box center [313, 68] width 7 height 6
radio input "true"
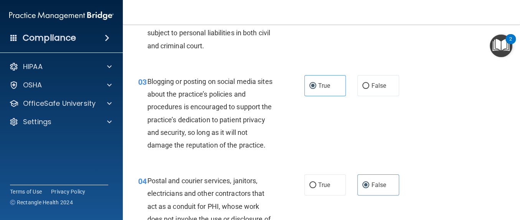
scroll to position [117, 0]
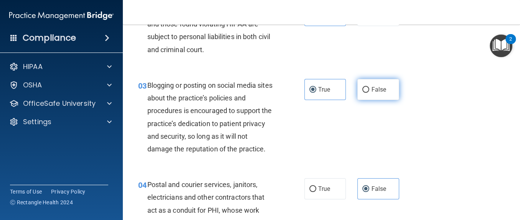
click at [377, 93] on span "False" at bounding box center [378, 89] width 15 height 7
click at [370, 93] on input "False" at bounding box center [366, 90] width 7 height 6
radio input "true"
radio input "false"
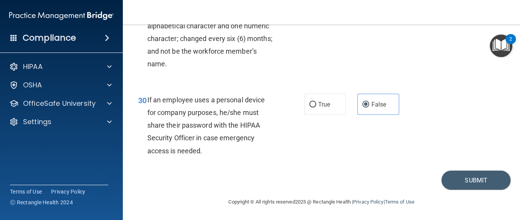
scroll to position [2410, 0]
click at [484, 180] on button "Submit" at bounding box center [476, 181] width 69 height 20
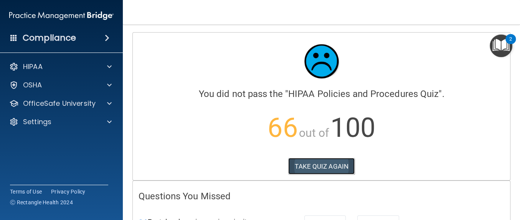
click at [305, 165] on button "TAKE QUIZ AGAIN" at bounding box center [321, 166] width 66 height 17
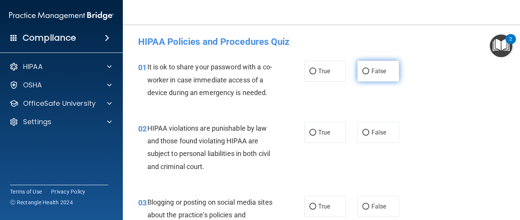
click at [378, 70] on span "False" at bounding box center [378, 71] width 15 height 7
click at [370, 70] on input "False" at bounding box center [366, 72] width 7 height 6
radio input "true"
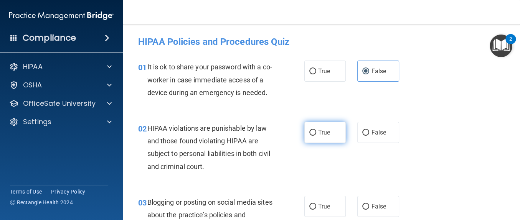
click at [322, 136] on span "True" at bounding box center [324, 132] width 12 height 7
click at [317, 136] on input "True" at bounding box center [313, 133] width 7 height 6
radio input "true"
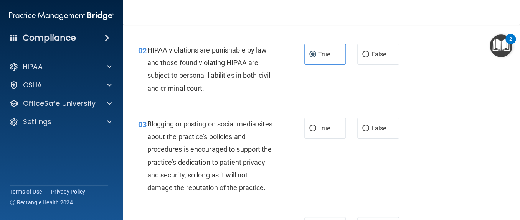
scroll to position [61, 0]
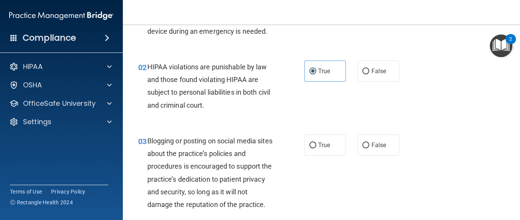
click at [353, 152] on div "True False" at bounding box center [355, 145] width 100 height 21
click at [371, 149] on span "False" at bounding box center [378, 145] width 15 height 7
click at [370, 149] on input "False" at bounding box center [366, 146] width 7 height 6
radio input "true"
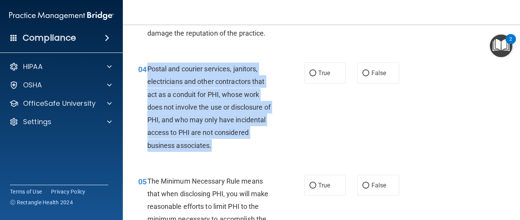
drag, startPoint x: 252, startPoint y: 176, endPoint x: 149, endPoint y: 95, distance: 131.9
click at [149, 95] on div "Postal and courier services, janitors, electricians and other contractors that …" at bounding box center [213, 107] width 133 height 89
click at [323, 84] on label "True" at bounding box center [326, 73] width 42 height 21
click at [317, 76] on input "True" at bounding box center [313, 74] width 7 height 6
radio input "true"
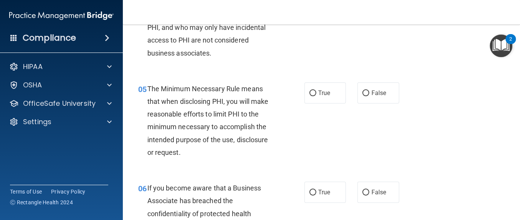
scroll to position [346, 0]
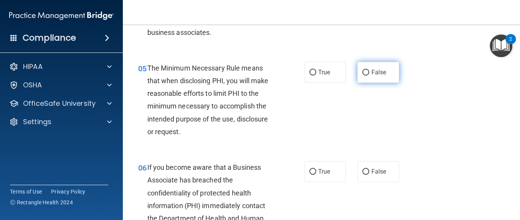
click at [392, 83] on label "False" at bounding box center [379, 72] width 42 height 21
click at [370, 76] on input "False" at bounding box center [366, 73] width 7 height 6
radio input "true"
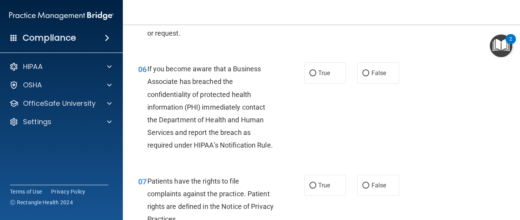
scroll to position [454, 0]
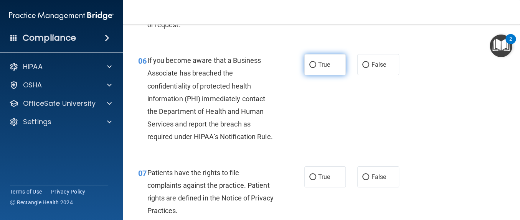
click at [336, 75] on label "True" at bounding box center [326, 64] width 42 height 21
click at [317, 68] on input "True" at bounding box center [313, 65] width 7 height 6
radio input "true"
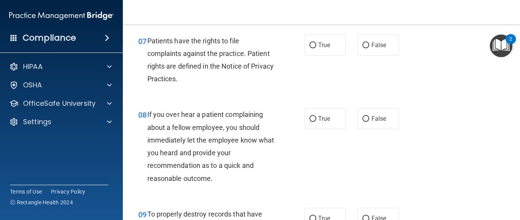
scroll to position [598, 0]
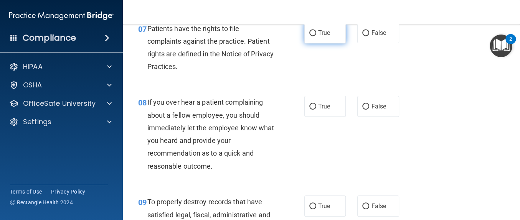
click at [320, 36] on span "True" at bounding box center [324, 32] width 12 height 7
click at [317, 36] on input "True" at bounding box center [313, 33] width 7 height 6
radio input "true"
click at [370, 117] on label "False" at bounding box center [379, 106] width 42 height 21
click at [370, 110] on input "False" at bounding box center [366, 107] width 7 height 6
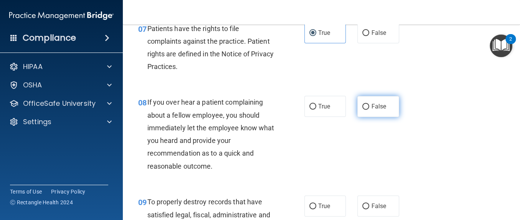
radio input "true"
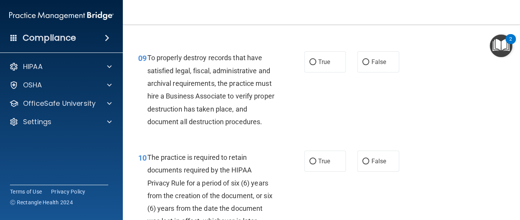
scroll to position [751, 0]
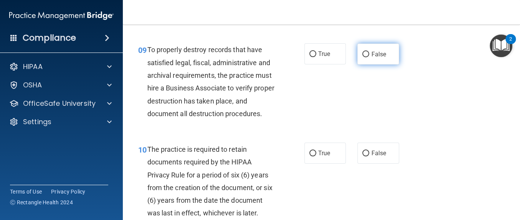
click at [387, 65] on label "False" at bounding box center [379, 53] width 42 height 21
click at [370, 57] on input "False" at bounding box center [366, 54] width 7 height 6
radio input "true"
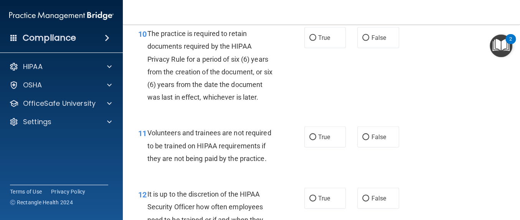
scroll to position [870, 0]
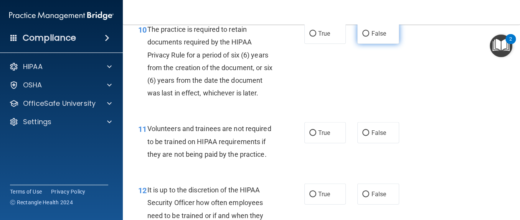
click at [384, 44] on label "False" at bounding box center [379, 33] width 42 height 21
click at [370, 37] on input "False" at bounding box center [366, 34] width 7 height 6
radio input "true"
click at [371, 137] on span "False" at bounding box center [378, 132] width 15 height 7
click at [370, 136] on input "False" at bounding box center [366, 134] width 7 height 6
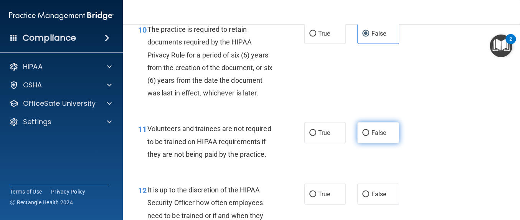
radio input "true"
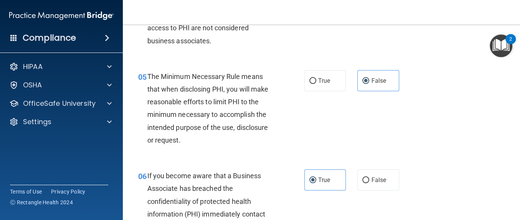
scroll to position [351, 0]
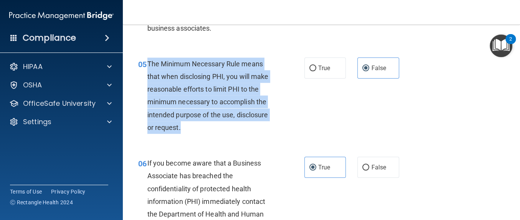
drag, startPoint x: 191, startPoint y: 148, endPoint x: 146, endPoint y: 91, distance: 72.5
click at [146, 91] on div "05 The Minimum Necessary Rule means that when disclosing PHI, you will make rea…" at bounding box center [221, 98] width 189 height 80
click at [277, 96] on div "05 The Minimum Necessary Rule means that when disclosing PHI, you will make rea…" at bounding box center [221, 98] width 189 height 80
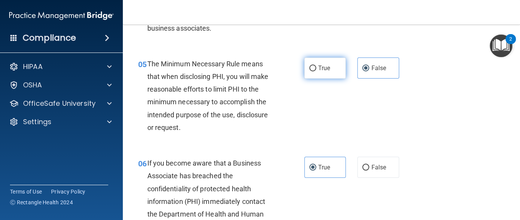
click at [309, 79] on label "True" at bounding box center [326, 68] width 42 height 21
click at [310, 71] on input "True" at bounding box center [313, 69] width 7 height 6
radio input "true"
radio input "false"
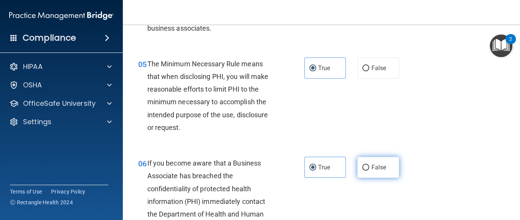
click at [375, 178] on label "False" at bounding box center [379, 167] width 42 height 21
click at [370, 171] on input "False" at bounding box center [366, 168] width 7 height 6
radio input "true"
radio input "false"
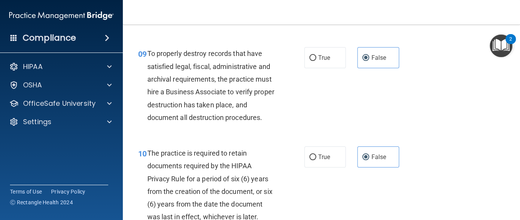
scroll to position [742, 0]
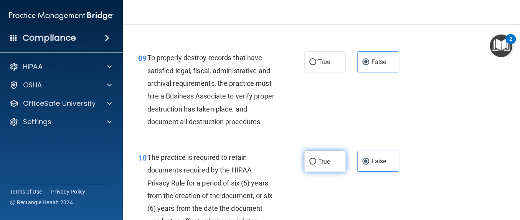
click at [320, 172] on label "True" at bounding box center [326, 161] width 42 height 21
click at [317, 165] on input "True" at bounding box center [313, 162] width 7 height 6
radio input "true"
radio input "false"
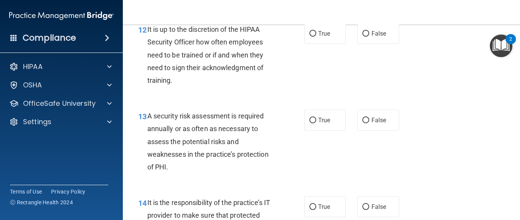
scroll to position [1027, 0]
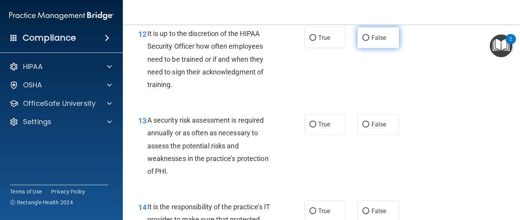
click at [383, 48] on label "False" at bounding box center [379, 37] width 42 height 21
click at [370, 41] on input "False" at bounding box center [366, 38] width 7 height 6
radio input "true"
click at [317, 189] on div "13 A security risk assessment is required annually or as often as necessary to …" at bounding box center [322, 147] width 378 height 87
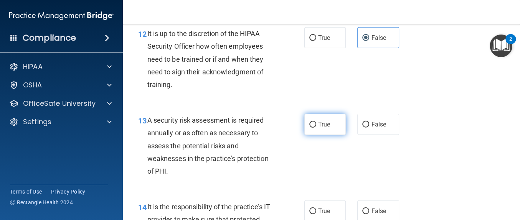
click at [326, 128] on span "True" at bounding box center [324, 124] width 12 height 7
click at [317, 128] on input "True" at bounding box center [313, 125] width 7 height 6
radio input "true"
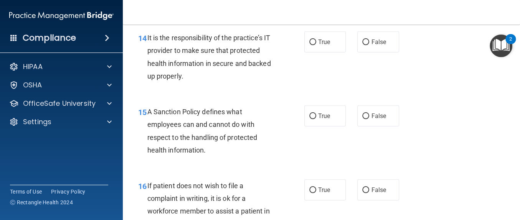
scroll to position [1201, 0]
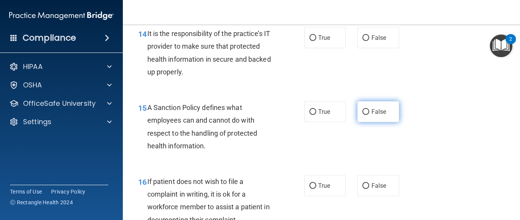
click at [374, 116] on span "False" at bounding box center [378, 111] width 15 height 7
click at [370, 115] on input "False" at bounding box center [366, 112] width 7 height 6
radio input "true"
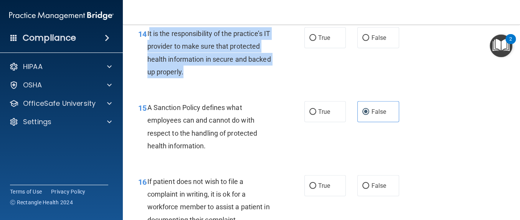
drag, startPoint x: 218, startPoint y: 128, endPoint x: 149, endPoint y: 84, distance: 82.4
click at [149, 78] on div "It is the responsibility of the practice’s IT provider to make sure that protec…" at bounding box center [213, 52] width 133 height 51
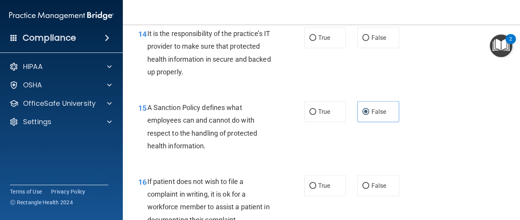
click at [317, 92] on div "14 It is the responsibility of the practice’s IT provider to make sure that pro…" at bounding box center [322, 55] width 378 height 74
click at [318, 48] on label "True" at bounding box center [326, 37] width 42 height 21
click at [317, 41] on input "True" at bounding box center [313, 38] width 7 height 6
radio input "true"
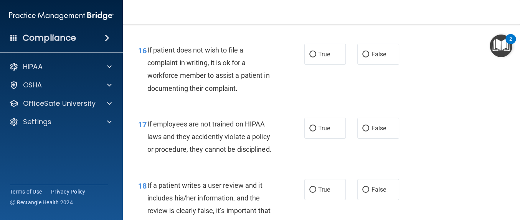
scroll to position [1357, 0]
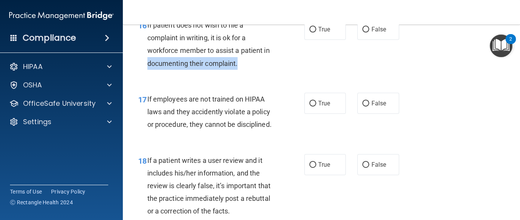
drag, startPoint x: 237, startPoint y: 120, endPoint x: 149, endPoint y: 115, distance: 88.5
click at [149, 70] on div "If patient does not wish to file a complaint in writing, it is ok for a workfor…" at bounding box center [213, 44] width 133 height 51
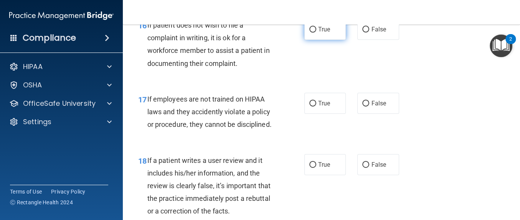
click at [321, 33] on span "True" at bounding box center [324, 29] width 12 height 7
click at [317, 33] on input "True" at bounding box center [313, 30] width 7 height 6
radio input "true"
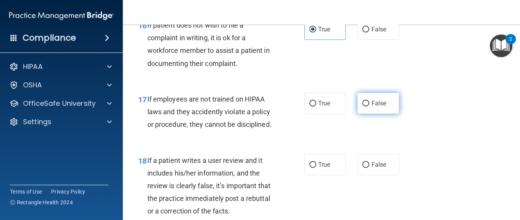
click at [377, 114] on label "False" at bounding box center [379, 103] width 42 height 21
click at [370, 107] on input "False" at bounding box center [366, 104] width 7 height 6
radio input "true"
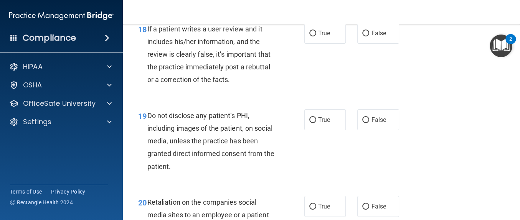
scroll to position [1498, 0]
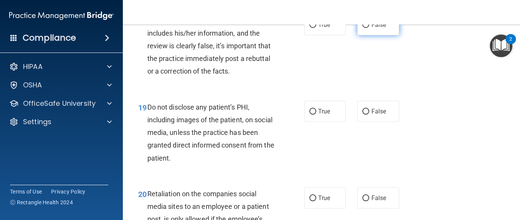
click at [363, 28] on input "False" at bounding box center [366, 25] width 7 height 6
radio input "true"
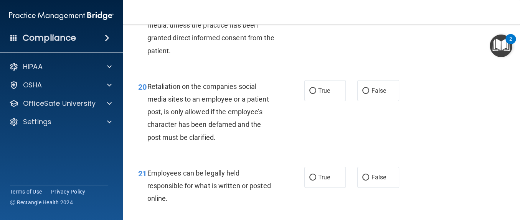
scroll to position [1613, 0]
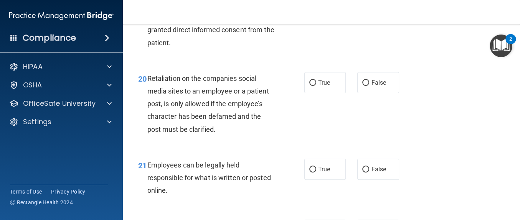
radio input "true"
click at [383, 93] on label "False" at bounding box center [379, 82] width 42 height 21
click at [370, 86] on input "False" at bounding box center [366, 83] width 7 height 6
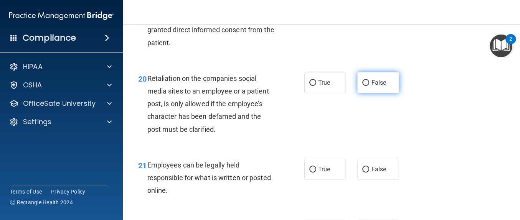
radio input "true"
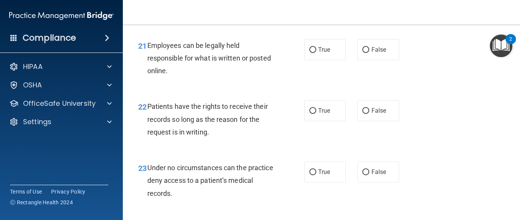
scroll to position [1741, 0]
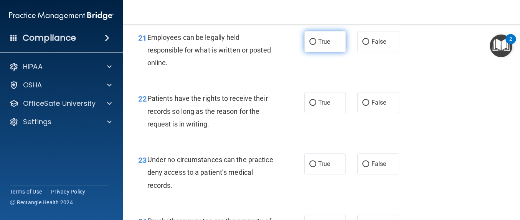
click at [310, 52] on label "True" at bounding box center [326, 41] width 42 height 21
click at [310, 45] on input "True" at bounding box center [313, 42] width 7 height 6
radio input "true"
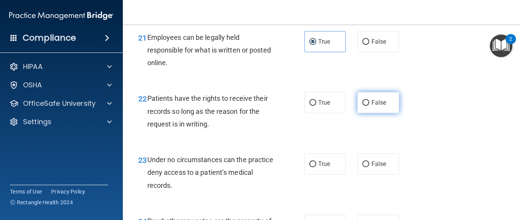
click at [382, 113] on label "False" at bounding box center [379, 102] width 42 height 21
click at [370, 106] on input "False" at bounding box center [366, 103] width 7 height 6
radio input "true"
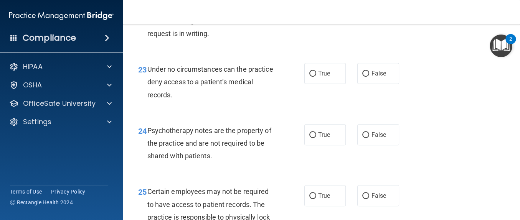
scroll to position [1869, 0]
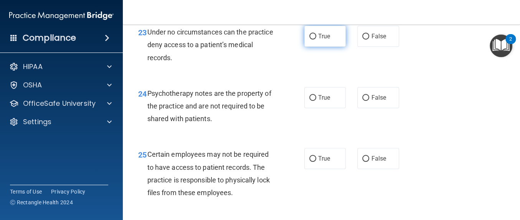
click at [321, 47] on label "True" at bounding box center [326, 36] width 42 height 21
click at [317, 40] on input "True" at bounding box center [313, 37] width 7 height 6
radio input "true"
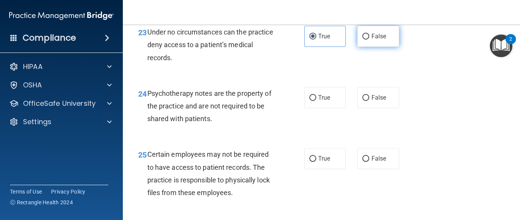
click at [380, 40] on span "False" at bounding box center [378, 36] width 15 height 7
click at [370, 40] on input "False" at bounding box center [366, 37] width 7 height 6
radio input "true"
radio input "false"
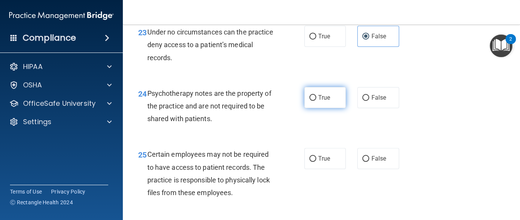
click at [326, 108] on label "True" at bounding box center [326, 97] width 42 height 21
click at [317, 101] on input "True" at bounding box center [313, 98] width 7 height 6
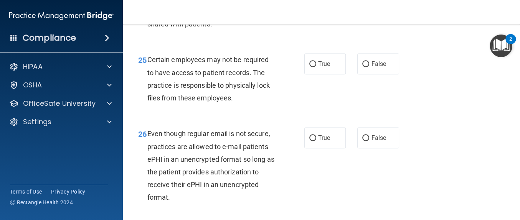
scroll to position [1968, 0]
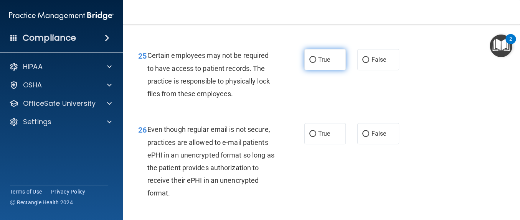
click at [335, 70] on label "True" at bounding box center [326, 59] width 42 height 21
click at [317, 63] on input "True" at bounding box center [313, 60] width 7 height 6
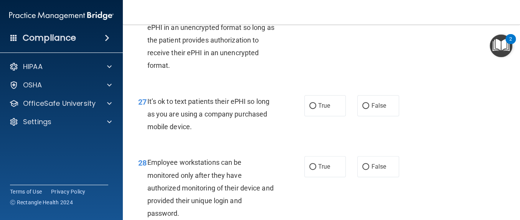
scroll to position [2100, 0]
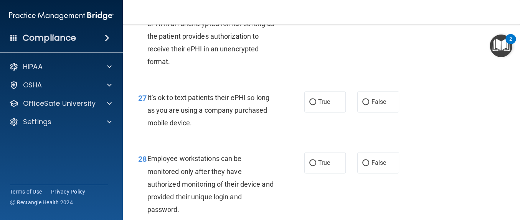
click at [318, 6] on span "True" at bounding box center [324, 1] width 12 height 7
click at [317, 5] on input "True" at bounding box center [313, 3] width 7 height 6
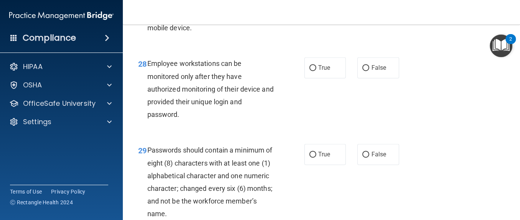
scroll to position [2199, 0]
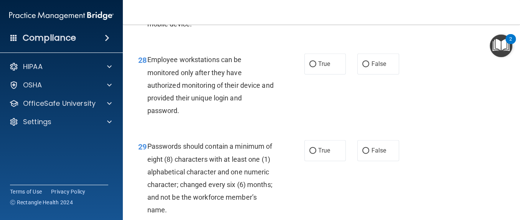
click at [383, 13] on label "False" at bounding box center [379, 2] width 42 height 21
click at [370, 6] on input "False" at bounding box center [366, 3] width 7 height 6
click at [334, 75] on label "True" at bounding box center [326, 63] width 42 height 21
click at [317, 67] on input "True" at bounding box center [313, 64] width 7 height 6
click at [386, 131] on div "28 Employee workstations can be monitored only after they have authorized monit…" at bounding box center [322, 87] width 378 height 87
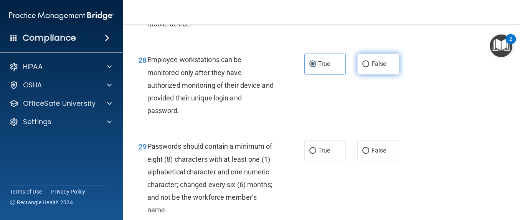
click at [381, 68] on span "False" at bounding box center [378, 63] width 15 height 7
click at [370, 67] on input "False" at bounding box center [366, 64] width 7 height 6
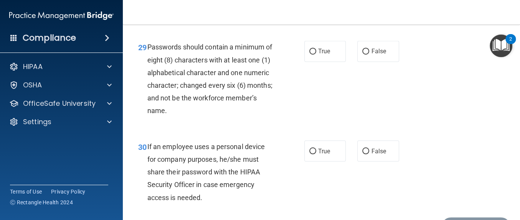
scroll to position [2315, 0]
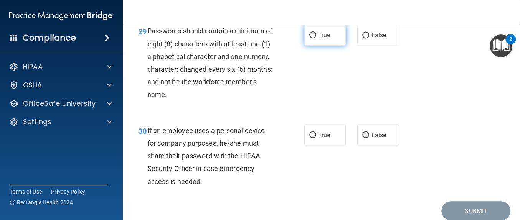
click at [322, 46] on label "True" at bounding box center [326, 35] width 42 height 21
click at [317, 38] on input "True" at bounding box center [313, 36] width 7 height 6
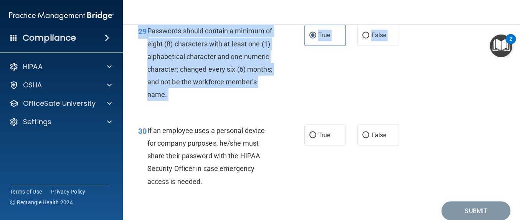
drag, startPoint x: 512, startPoint y: 196, endPoint x: 512, endPoint y: 168, distance: 27.7
click at [512, 168] on main "- HIPAA Policies and Procedures Quiz This quiz doesn’t expire until . Are you s…" at bounding box center [322, 123] width 398 height 196
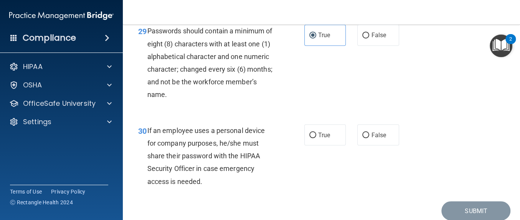
click at [512, 168] on main "- HIPAA Policies and Procedures Quiz This quiz doesn’t expire until . Are you s…" at bounding box center [322, 123] width 398 height 196
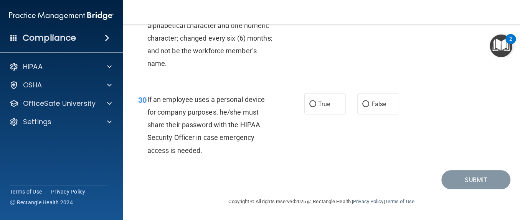
scroll to position [2360, 0]
click at [385, 114] on label "False" at bounding box center [379, 103] width 42 height 21
click at [370, 107] on input "False" at bounding box center [366, 104] width 7 height 6
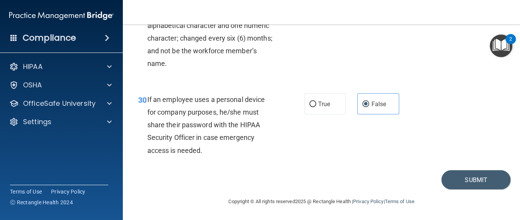
scroll to position [2410, 0]
click at [481, 182] on button "Submit" at bounding box center [476, 181] width 69 height 20
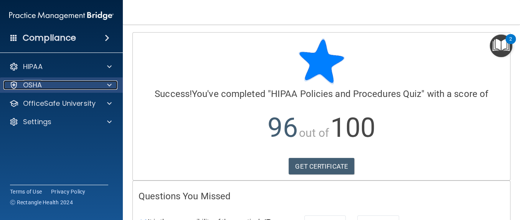
click at [35, 87] on p "OSHA" at bounding box center [32, 85] width 19 height 9
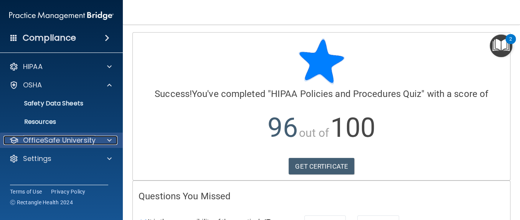
click at [69, 144] on p "OfficeSafe University" at bounding box center [59, 140] width 73 height 9
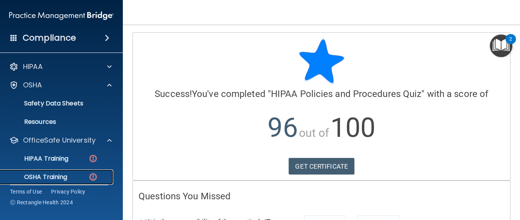
click at [57, 184] on link "OSHA Training" at bounding box center [52, 177] width 121 height 15
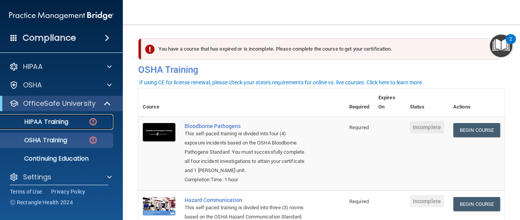
click at [60, 129] on link "HIPAA Training" at bounding box center [52, 121] width 121 height 15
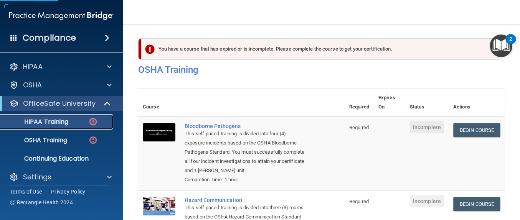
click at [66, 126] on p "HIPAA Training" at bounding box center [36, 122] width 63 height 8
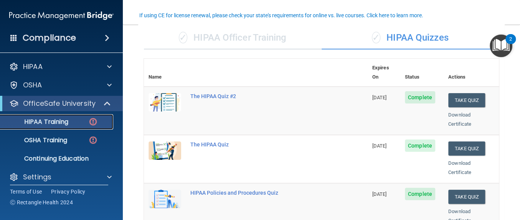
scroll to position [86, 0]
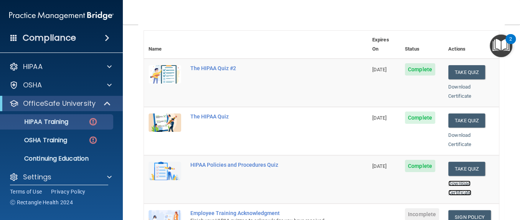
click at [452, 181] on link "Download Certificate" at bounding box center [460, 188] width 23 height 15
click at [463, 162] on button "Take Quiz" at bounding box center [467, 169] width 37 height 14
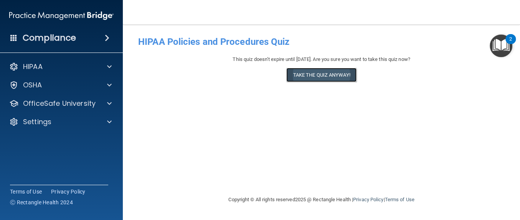
click at [341, 76] on button "Take the quiz anyway!" at bounding box center [322, 75] width 70 height 14
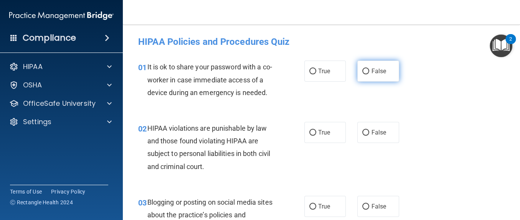
click at [380, 72] on span "False" at bounding box center [378, 71] width 15 height 7
click at [370, 72] on input "False" at bounding box center [366, 72] width 7 height 6
drag, startPoint x: 517, startPoint y: 40, endPoint x: 518, endPoint y: 44, distance: 4.3
click at [518, 44] on body "Compliance HIPAA Documents and Policies Report an Incident Business Associates …" at bounding box center [260, 110] width 520 height 220
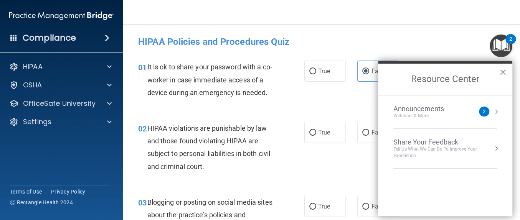
click at [247, 166] on span "HIPAA violations are punishable by law and those found violating HIPAA are subj…" at bounding box center [208, 147] width 123 height 46
click at [328, 143] on label "True" at bounding box center [326, 132] width 42 height 21
click at [317, 136] on input "True" at bounding box center [313, 133] width 7 height 6
click at [505, 73] on button "×" at bounding box center [503, 72] width 7 height 12
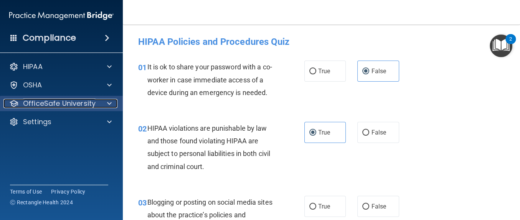
click at [60, 101] on p "OfficeSafe University" at bounding box center [59, 103] width 73 height 9
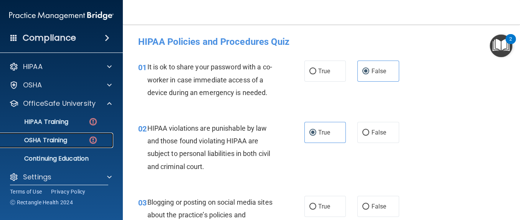
click at [65, 141] on p "OSHA Training" at bounding box center [36, 141] width 62 height 8
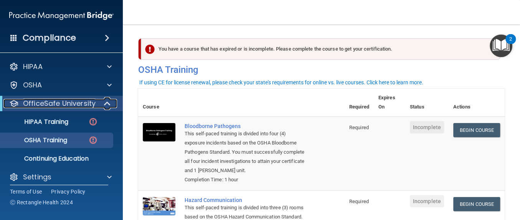
click at [74, 108] on p "OfficeSafe University" at bounding box center [59, 103] width 73 height 9
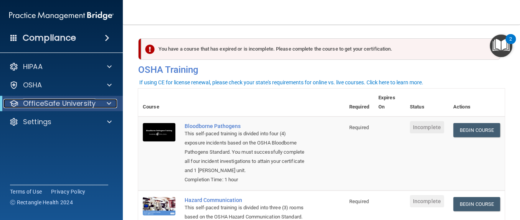
click at [74, 108] on p "OfficeSafe University" at bounding box center [59, 103] width 73 height 9
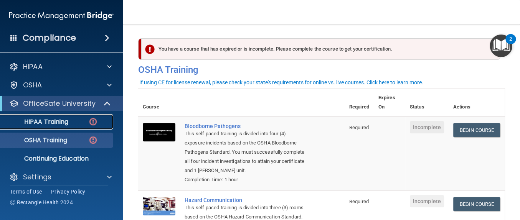
click at [69, 126] on link "HIPAA Training" at bounding box center [52, 121] width 121 height 15
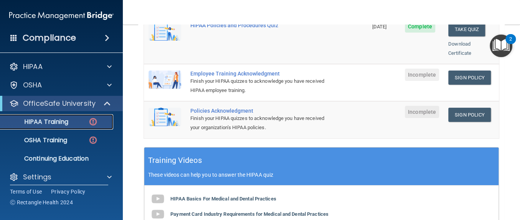
scroll to position [223, 0]
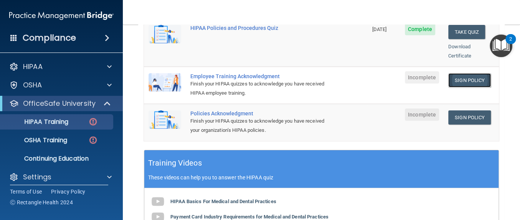
click at [470, 74] on link "Sign Policy" at bounding box center [470, 80] width 43 height 14
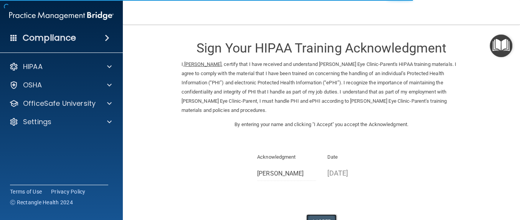
click at [311, 215] on button "I Agree" at bounding box center [322, 222] width 31 height 14
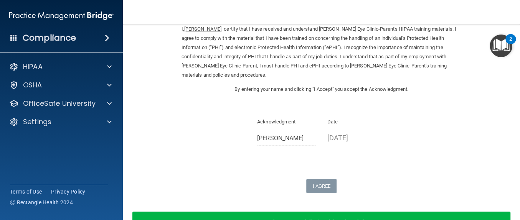
scroll to position [38, 0]
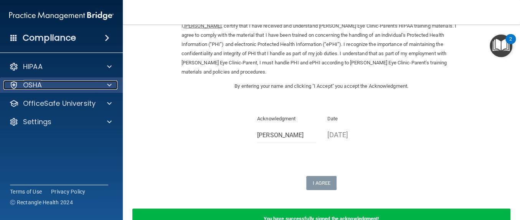
click at [80, 86] on div "OSHA" at bounding box center [50, 85] width 95 height 9
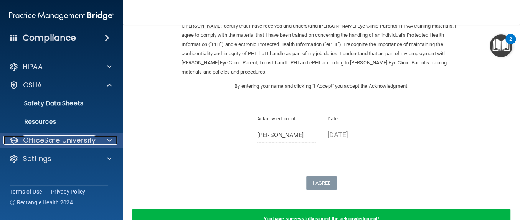
click at [59, 144] on p "OfficeSafe University" at bounding box center [59, 140] width 73 height 9
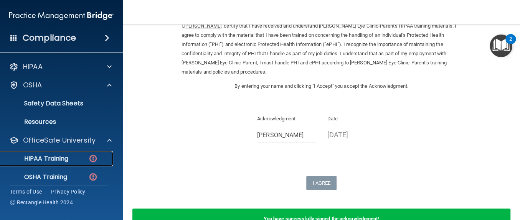
click at [59, 157] on p "HIPAA Training" at bounding box center [36, 159] width 63 height 8
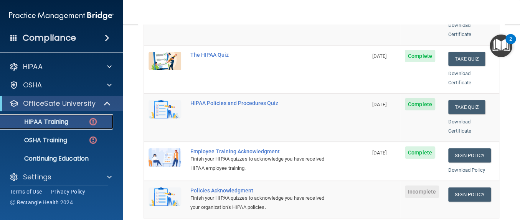
scroll to position [166, 0]
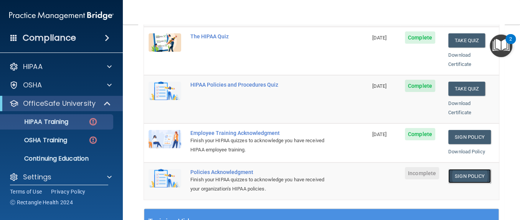
click at [453, 169] on link "Sign Policy" at bounding box center [470, 176] width 43 height 14
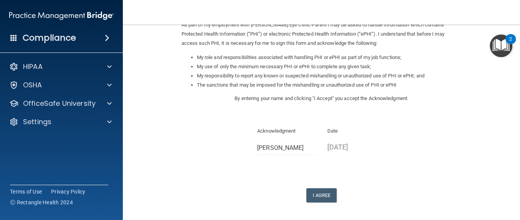
scroll to position [101, 0]
click at [318, 194] on button "I Agree" at bounding box center [322, 195] width 31 height 14
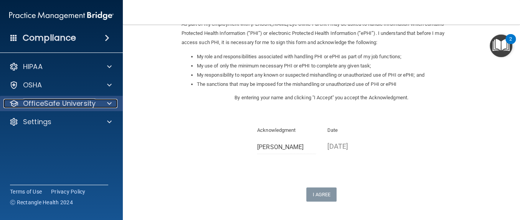
click at [56, 100] on p "OfficeSafe University" at bounding box center [59, 103] width 73 height 9
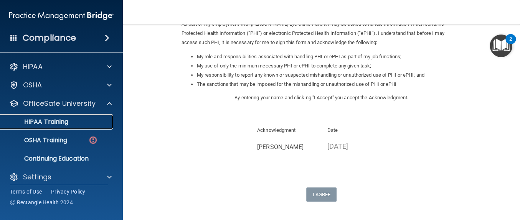
click at [65, 124] on p "HIPAA Training" at bounding box center [36, 122] width 63 height 8
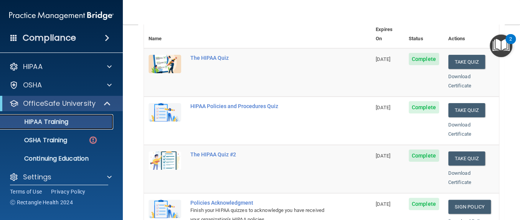
scroll to position [131, 0]
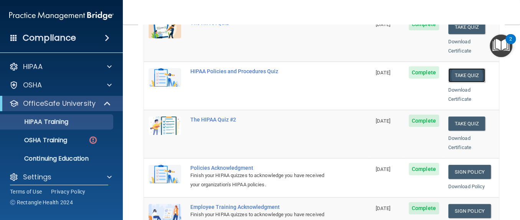
click at [465, 68] on button "Take Quiz" at bounding box center [467, 75] width 37 height 14
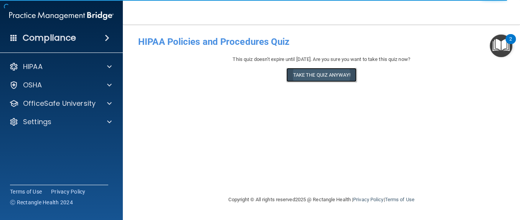
click at [301, 76] on button "Take the quiz anyway!" at bounding box center [322, 75] width 70 height 14
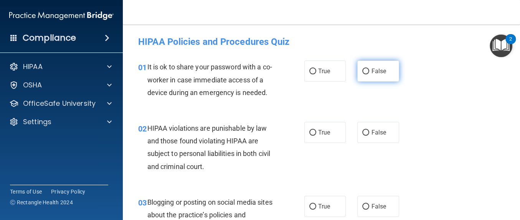
click at [380, 81] on label "False" at bounding box center [379, 71] width 42 height 21
click at [370, 75] on input "False" at bounding box center [366, 72] width 7 height 6
radio input "true"
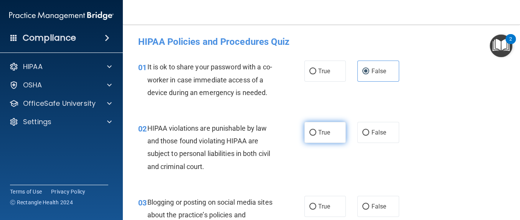
click at [331, 143] on label "True" at bounding box center [326, 132] width 42 height 21
click at [317, 136] on input "True" at bounding box center [313, 133] width 7 height 6
radio input "true"
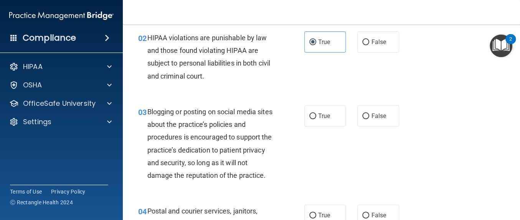
scroll to position [128, 0]
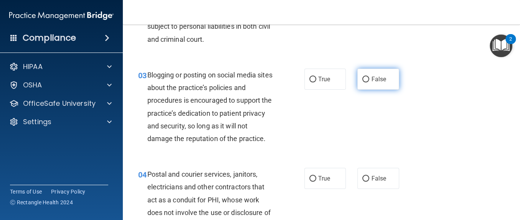
click at [371, 83] on span "False" at bounding box center [378, 79] width 15 height 7
click at [368, 83] on input "False" at bounding box center [366, 80] width 7 height 6
radio input "true"
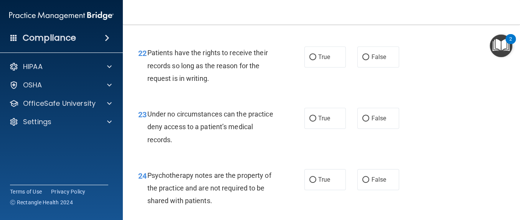
scroll to position [1807, 0]
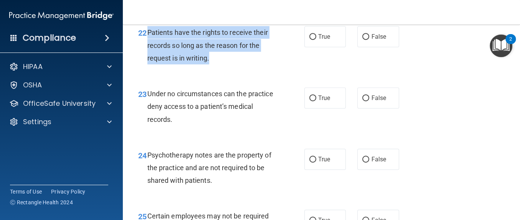
drag, startPoint x: 219, startPoint y: 131, endPoint x: 148, endPoint y: 100, distance: 77.4
click at [148, 68] on div "22 Patients have the rights to receive their records so long as the reason for …" at bounding box center [221, 47] width 189 height 42
copy span "Patients have the rights to receive their records so long as the reason for the…"
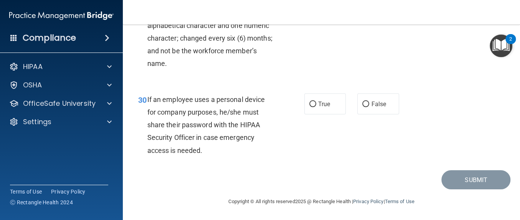
scroll to position [2410, 0]
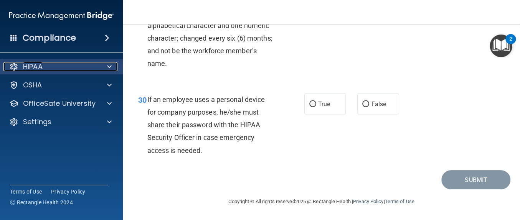
click at [99, 70] on div at bounding box center [108, 66] width 19 height 9
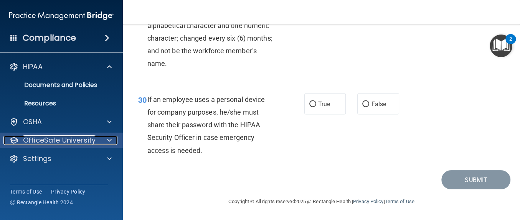
click at [58, 139] on p "OfficeSafe University" at bounding box center [59, 140] width 73 height 9
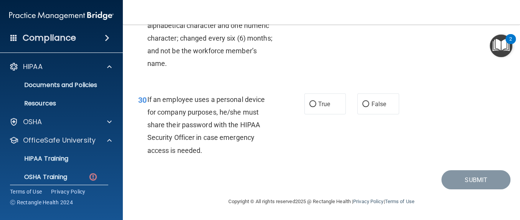
click at [54, 169] on ul "HIPAA Training OSHA Training Continuing Education" at bounding box center [61, 175] width 139 height 55
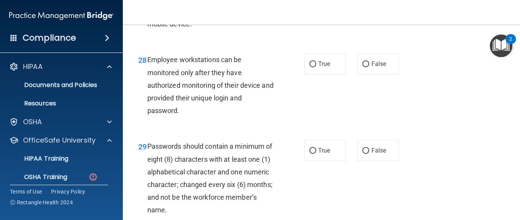
scroll to position [2204, 0]
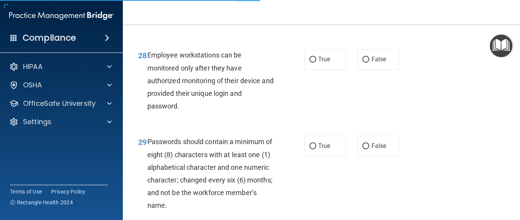
scroll to position [131, 0]
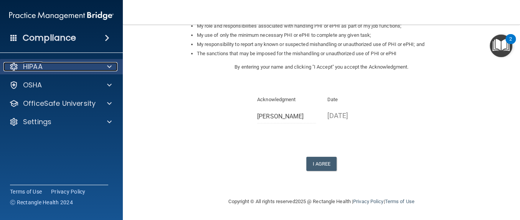
click at [45, 69] on div "HIPAA" at bounding box center [50, 66] width 95 height 9
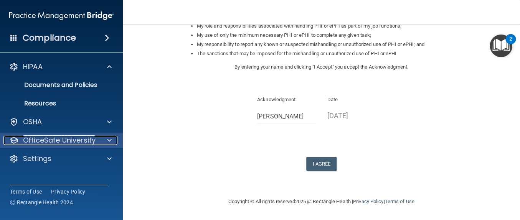
click at [56, 137] on p "OfficeSafe University" at bounding box center [59, 140] width 73 height 9
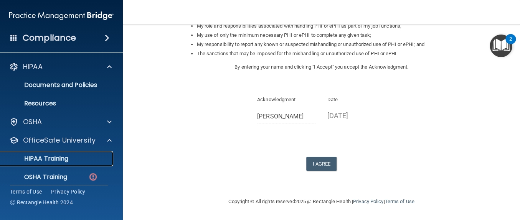
click at [56, 156] on p "HIPAA Training" at bounding box center [36, 159] width 63 height 8
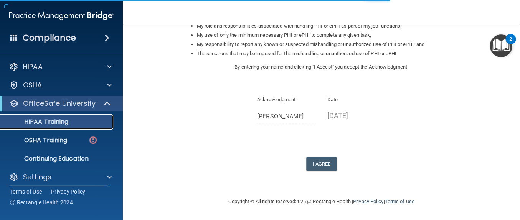
scroll to position [383, 0]
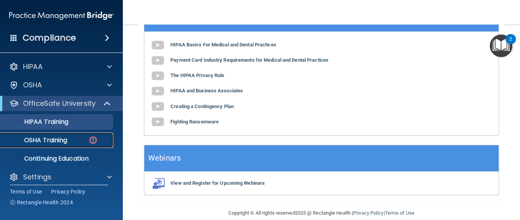
click at [66, 141] on p "OSHA Training" at bounding box center [36, 141] width 62 height 8
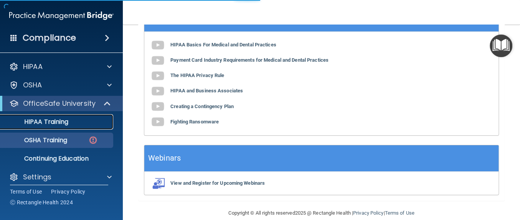
click at [66, 128] on link "HIPAA Training" at bounding box center [52, 121] width 121 height 15
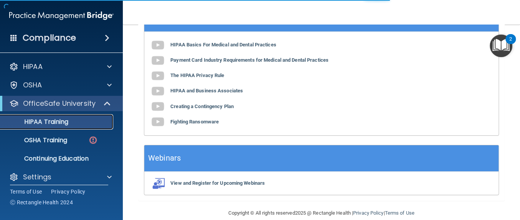
click at [67, 128] on link "HIPAA Training" at bounding box center [52, 121] width 121 height 15
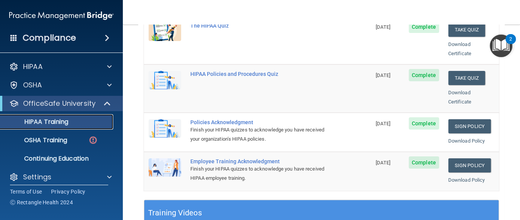
scroll to position [188, 0]
